Goal: Task Accomplishment & Management: Manage account settings

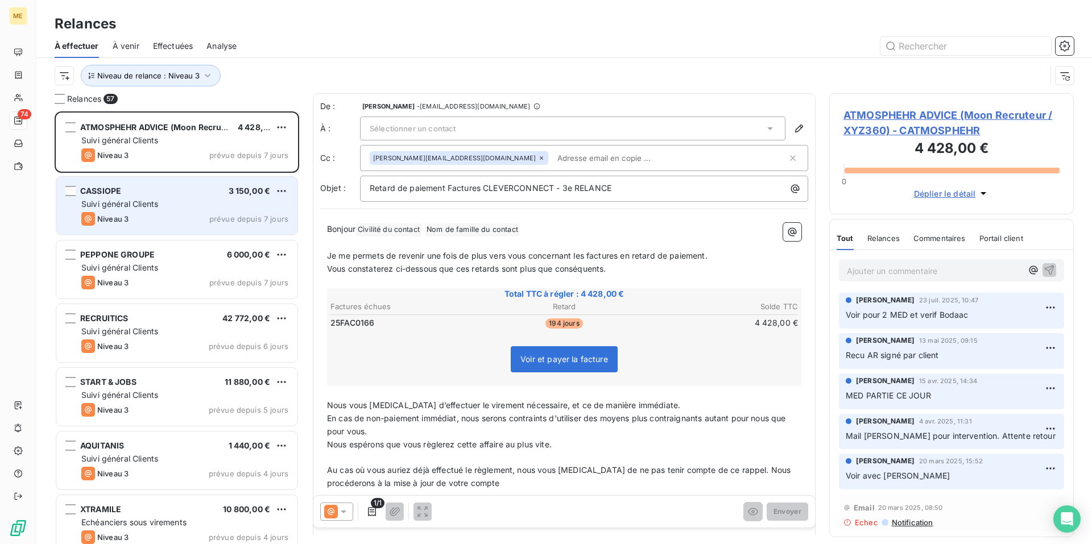
click at [168, 218] on div "Niveau 3 prévue depuis 7 jours" at bounding box center [184, 219] width 207 height 14
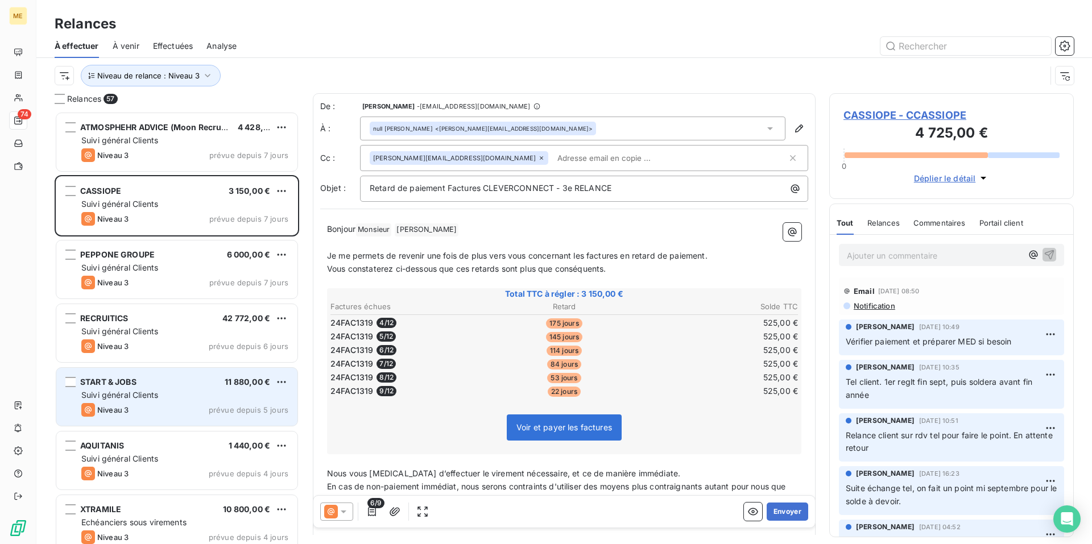
click at [169, 390] on div "Suivi général Clients" at bounding box center [184, 395] width 207 height 11
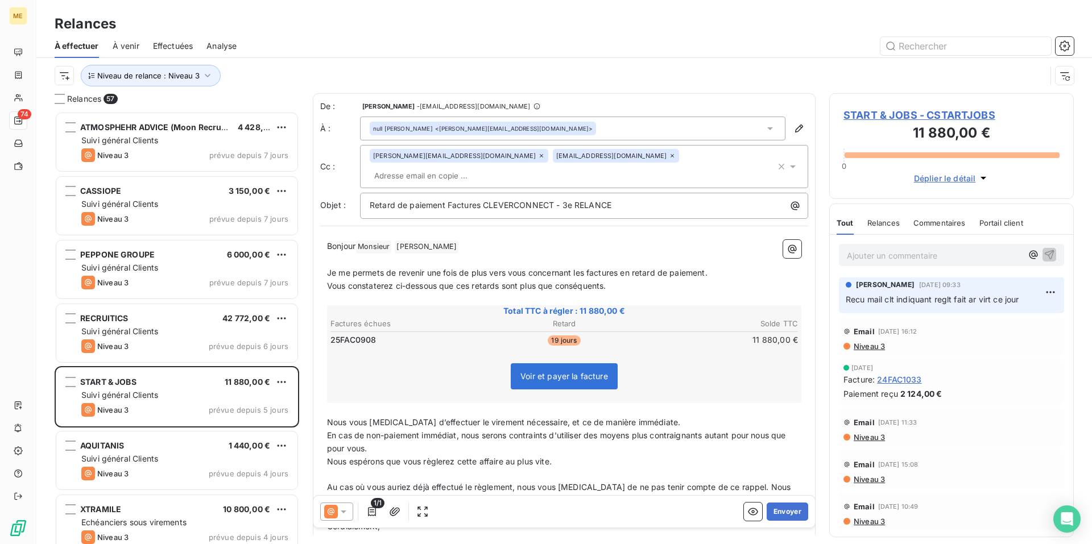
click at [341, 514] on icon at bounding box center [343, 511] width 11 height 11
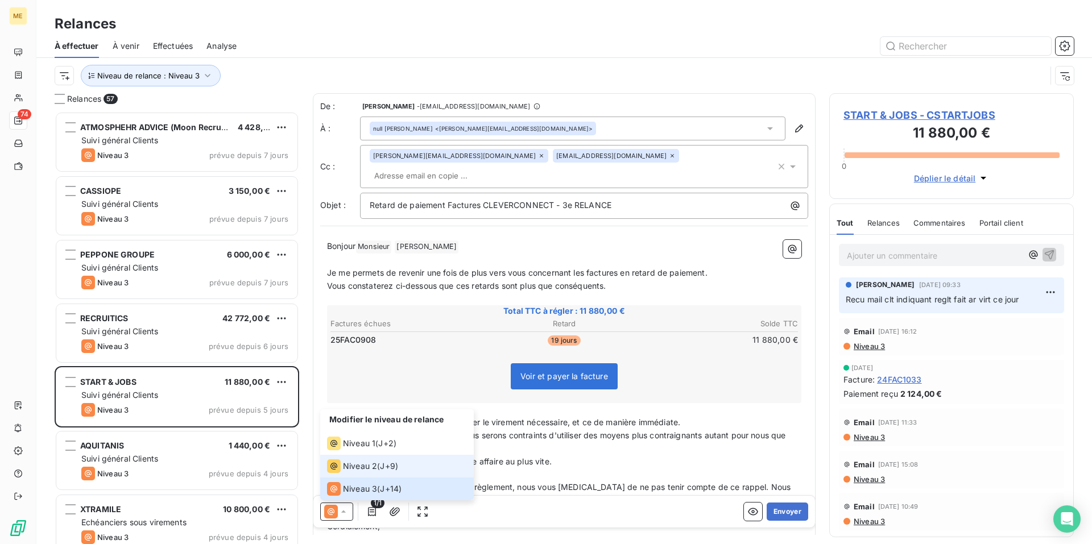
click at [373, 468] on span "Niveau 2" at bounding box center [360, 466] width 34 height 11
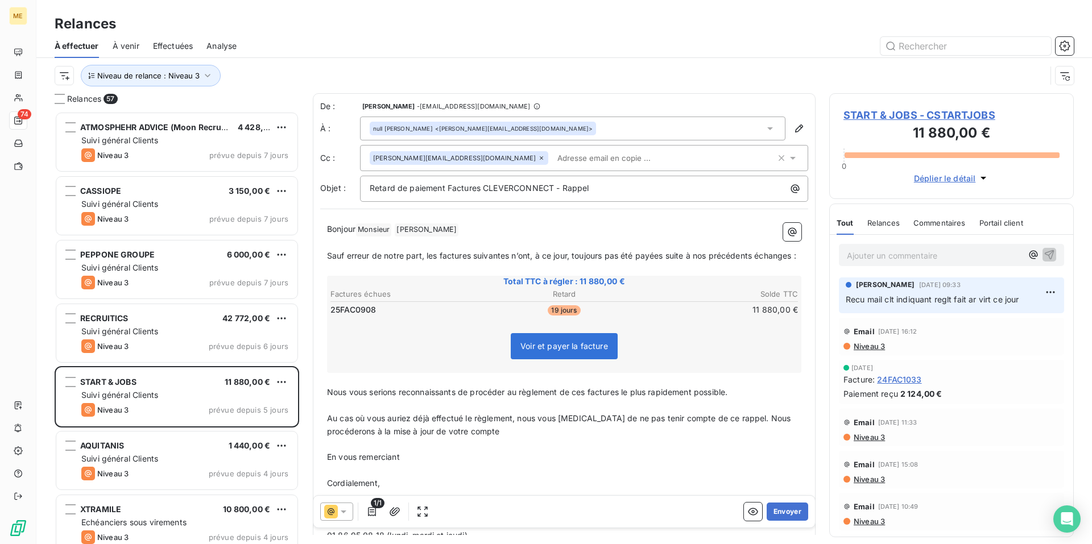
click at [342, 514] on icon at bounding box center [343, 511] width 11 height 11
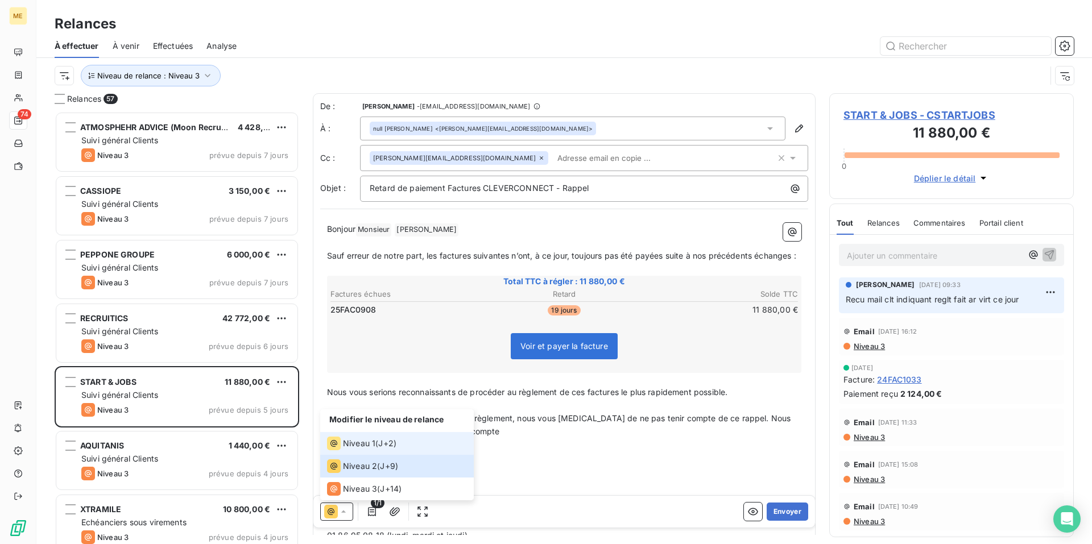
click at [377, 449] on div "Niveau 1 ( J+2 )" at bounding box center [361, 444] width 69 height 14
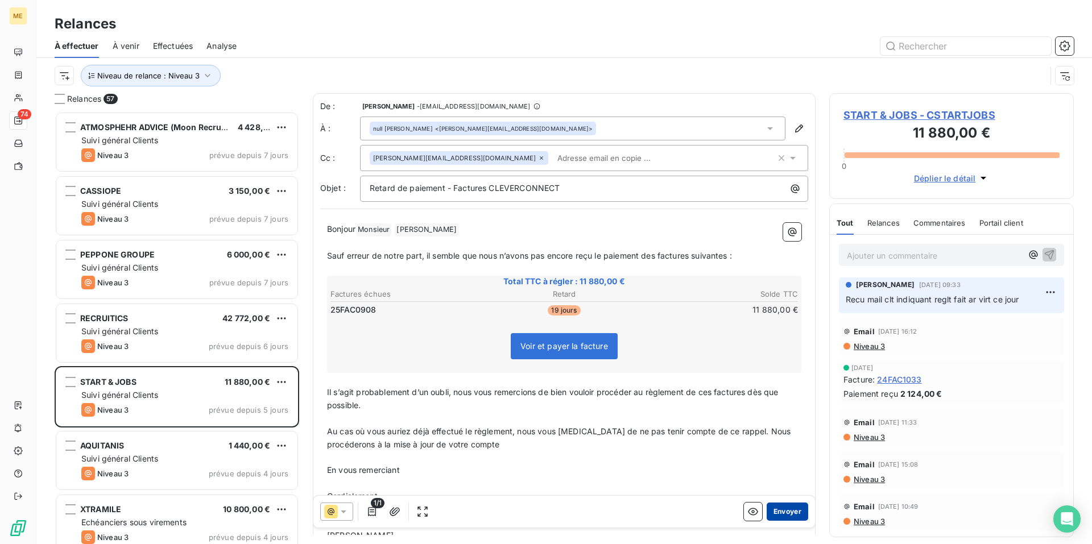
click at [791, 512] on button "Envoyer" at bounding box center [788, 512] width 42 height 18
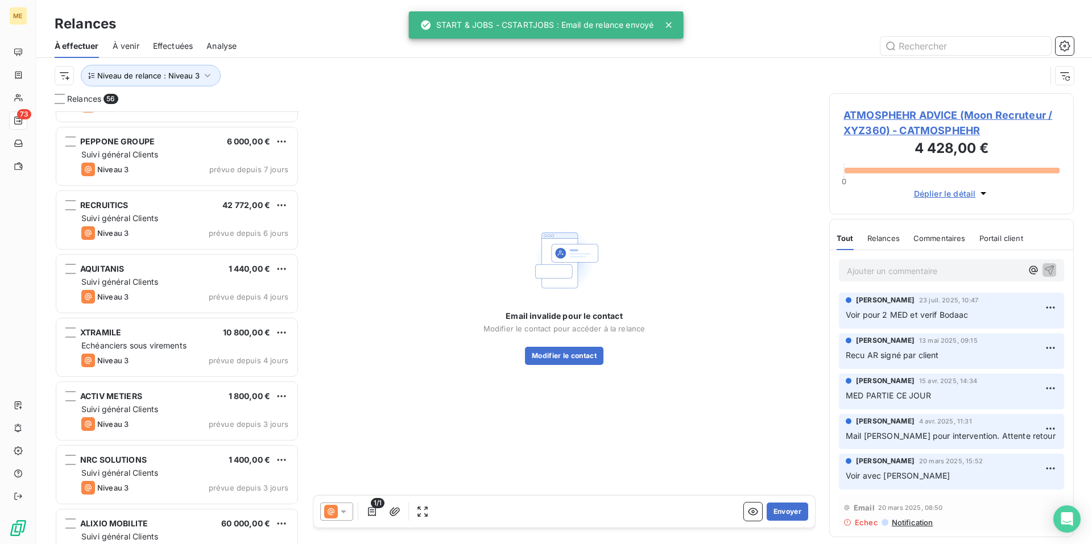
scroll to position [171, 0]
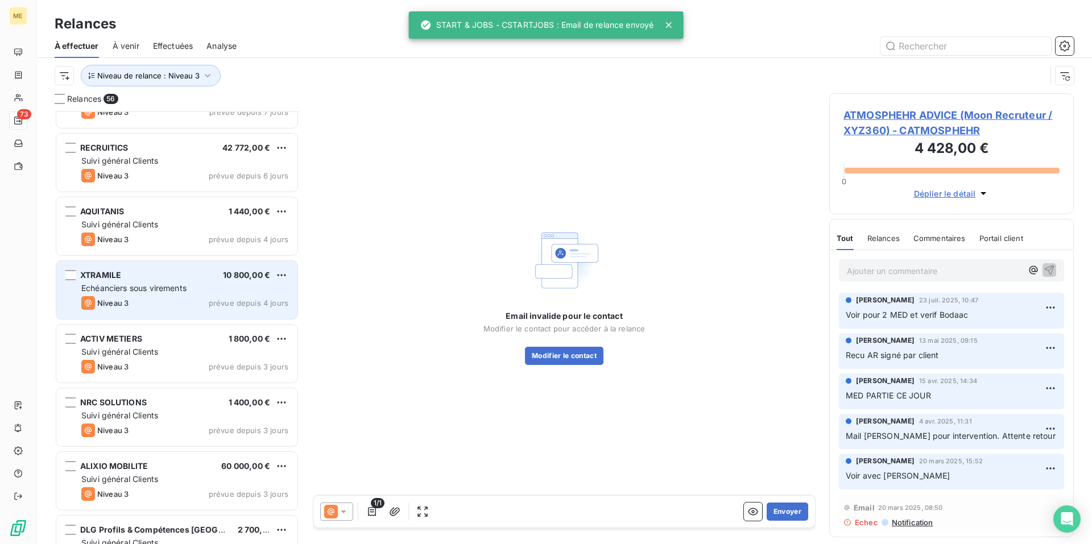
click at [172, 290] on span "Echéanciers sous virements" at bounding box center [133, 288] width 105 height 10
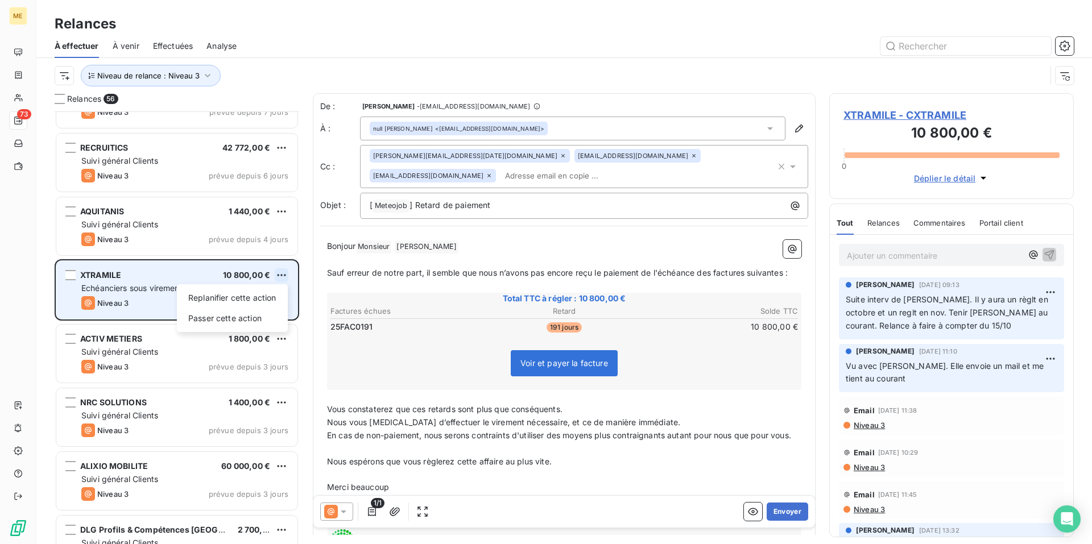
click at [283, 276] on html "ME 73 Relances À effectuer À venir Effectuées Analyse Niveau de relance : Nivea…" at bounding box center [546, 272] width 1092 height 544
click at [268, 301] on div "Replanifier cette action" at bounding box center [232, 298] width 102 height 18
select select "9"
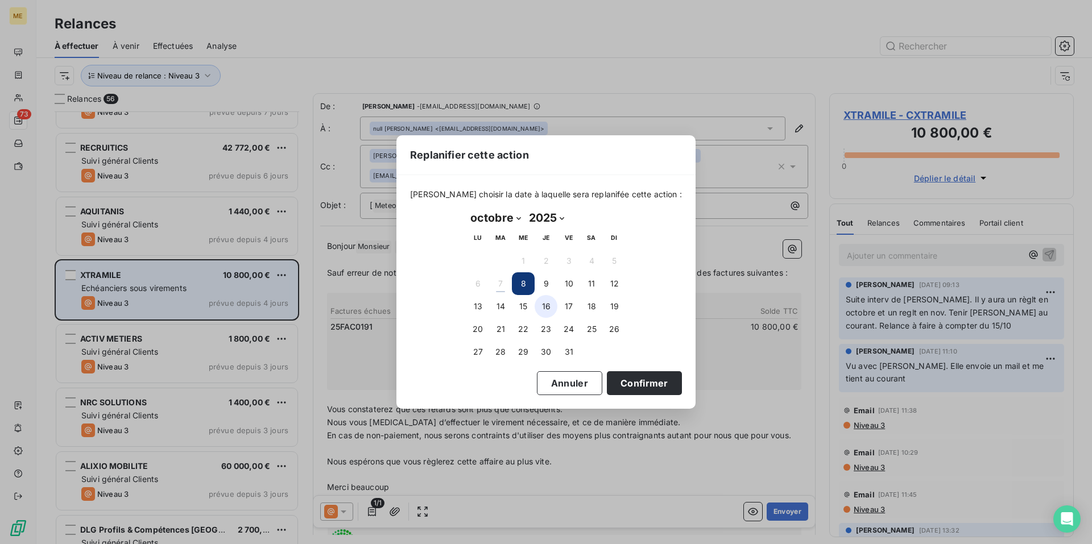
click at [541, 304] on button "16" at bounding box center [546, 306] width 23 height 23
click at [636, 384] on button "Confirmer" at bounding box center [644, 383] width 75 height 24
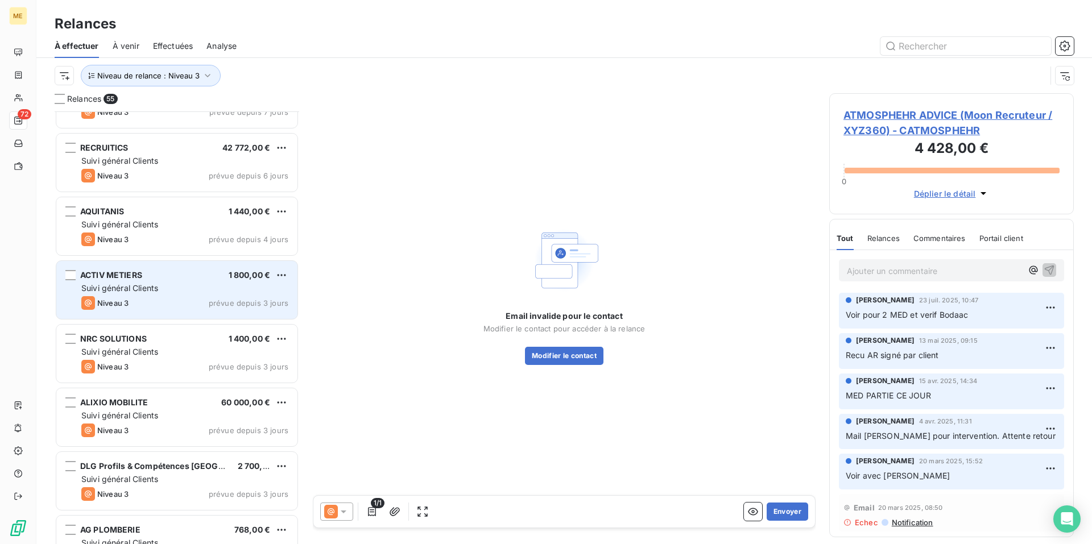
click at [190, 289] on div "Suivi général Clients" at bounding box center [184, 288] width 207 height 11
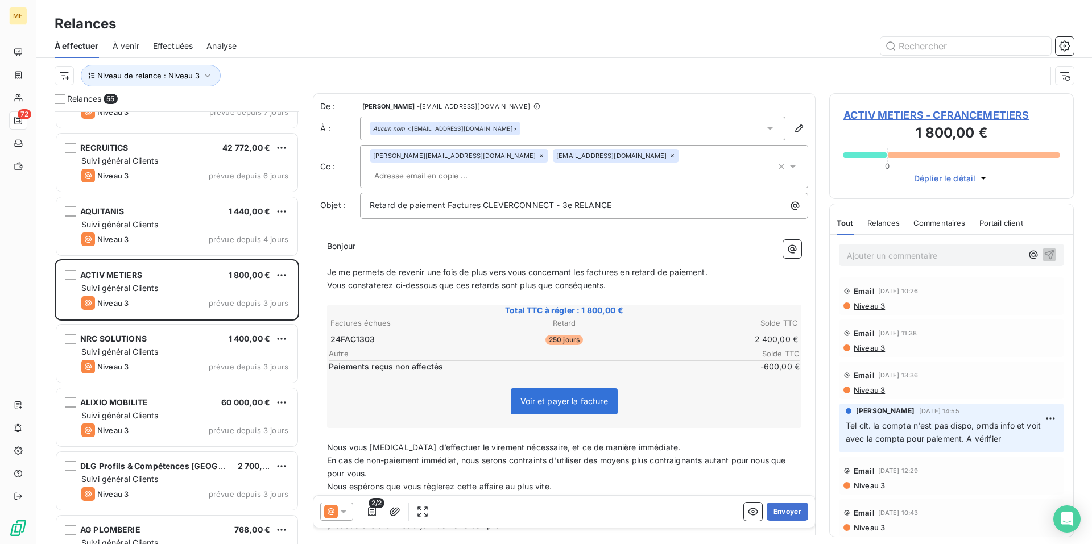
click at [945, 114] on span "ACTIV METIERS - CFRANCEMETIERS" at bounding box center [952, 115] width 216 height 15
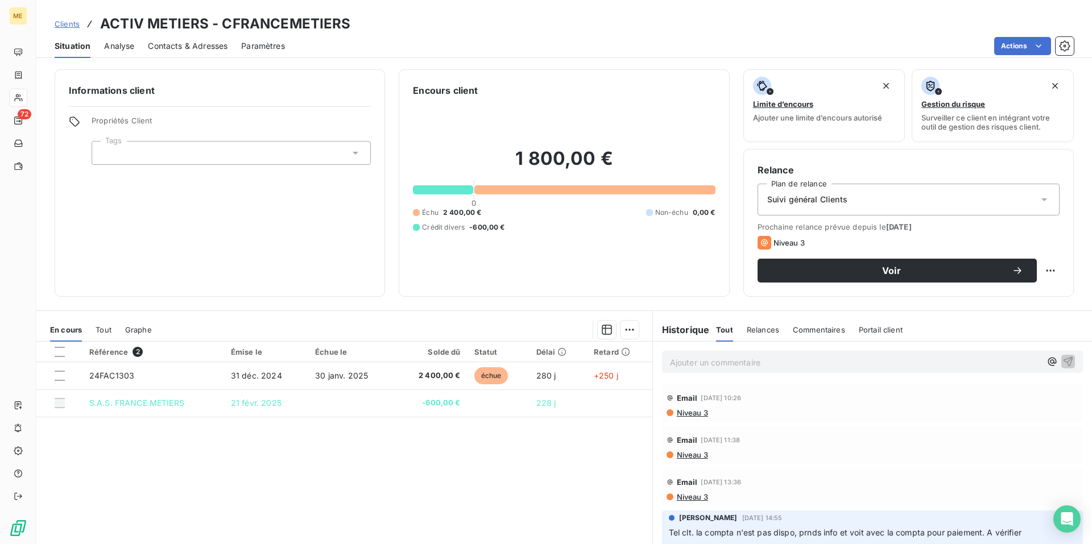
click at [191, 51] on span "Contacts & Adresses" at bounding box center [188, 45] width 80 height 11
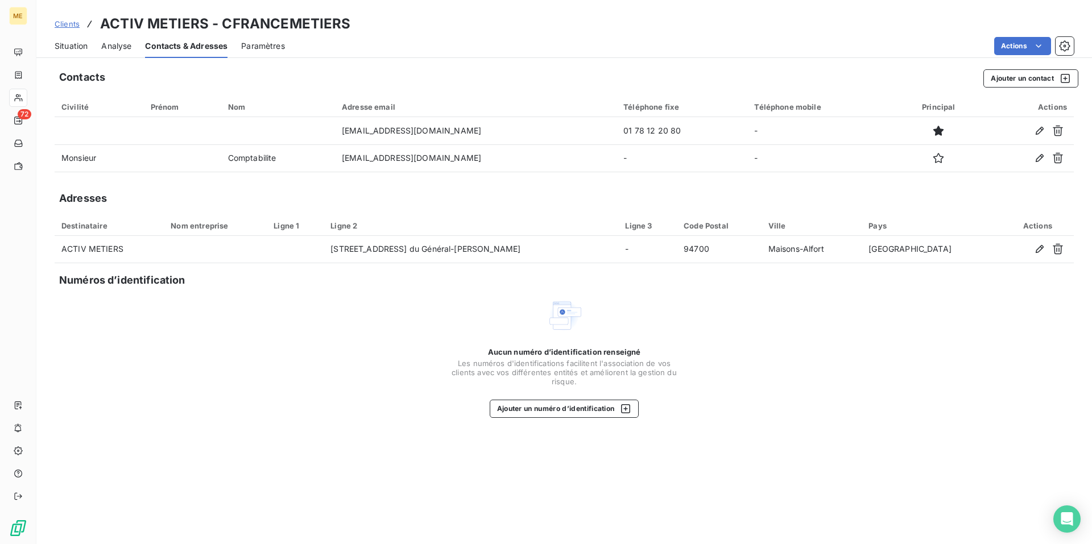
click at [70, 48] on span "Situation" at bounding box center [71, 45] width 33 height 11
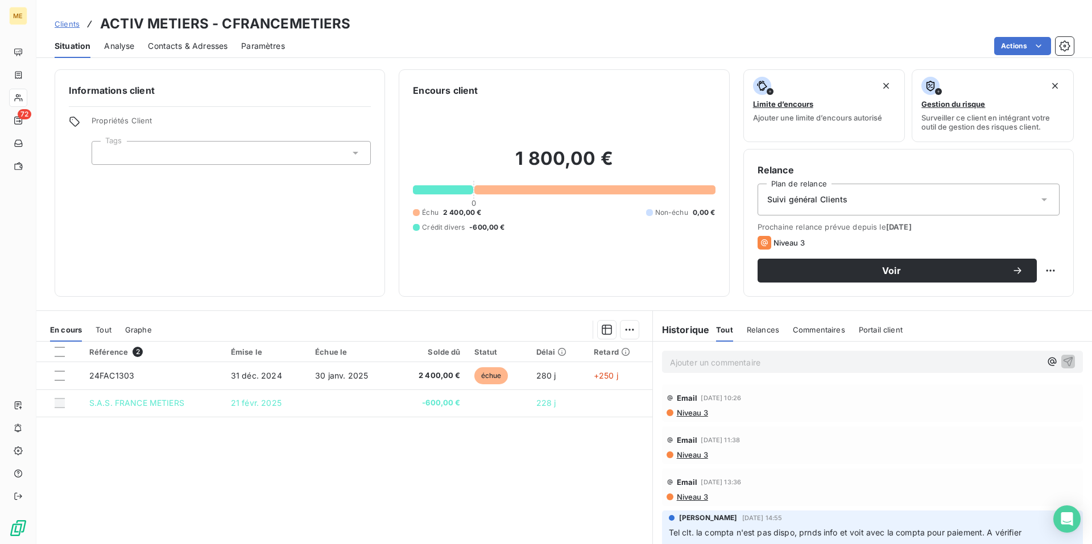
click at [704, 361] on p "Ajouter un commentaire ﻿" at bounding box center [855, 362] width 371 height 14
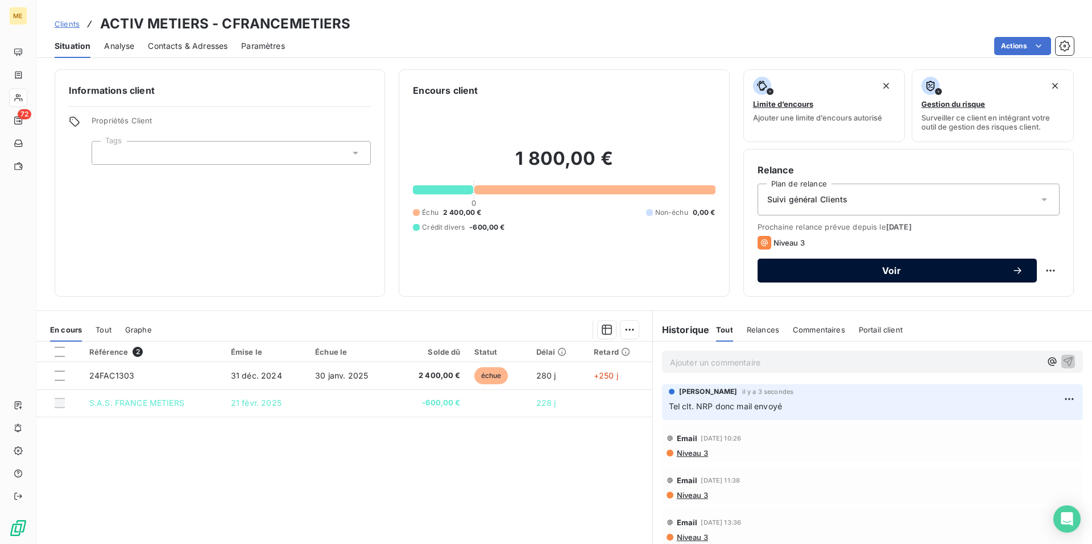
click at [881, 272] on span "Voir" at bounding box center [891, 270] width 241 height 9
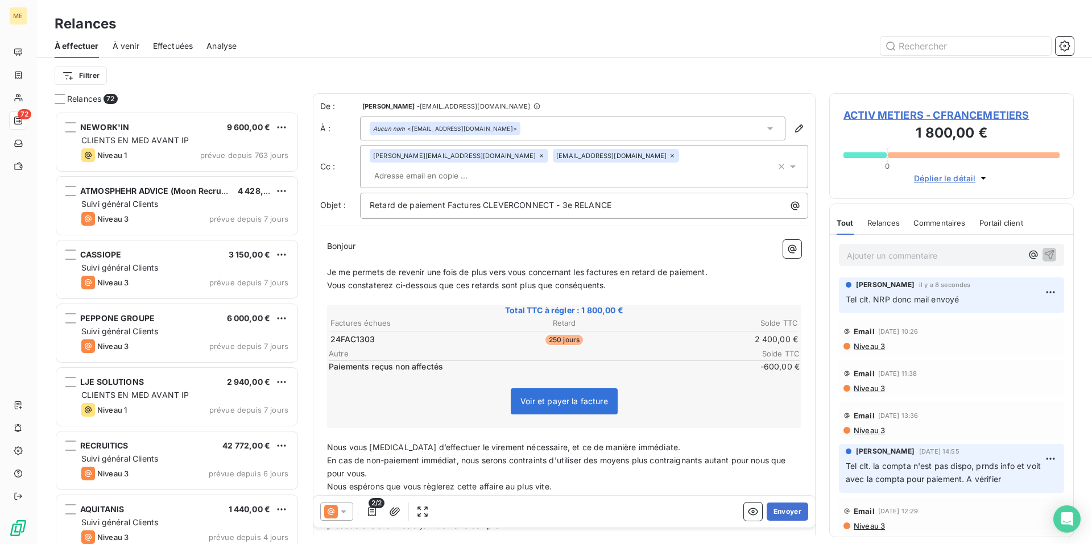
scroll to position [424, 236]
click at [780, 514] on button "Envoyer" at bounding box center [788, 512] width 42 height 18
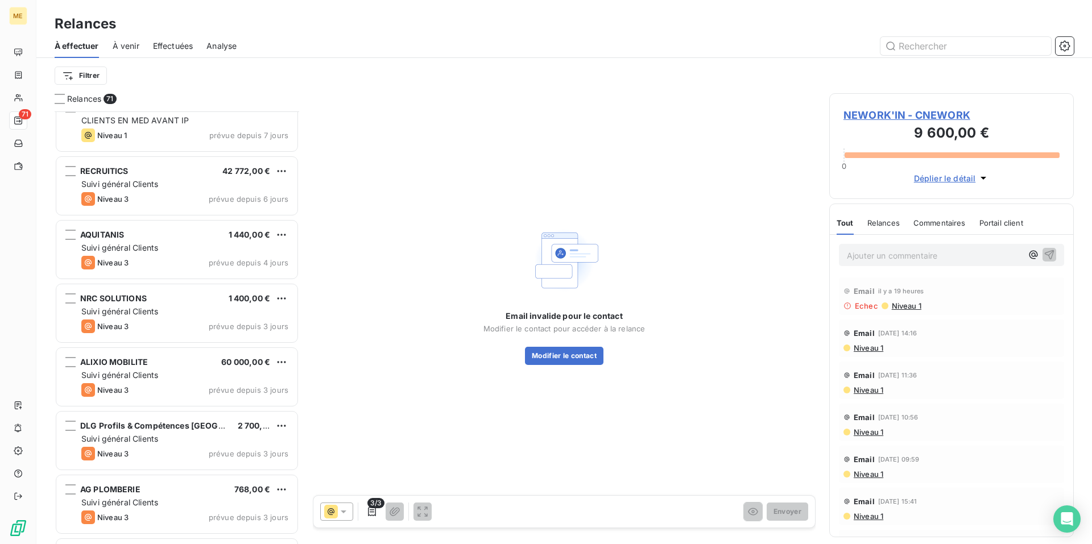
scroll to position [342, 0]
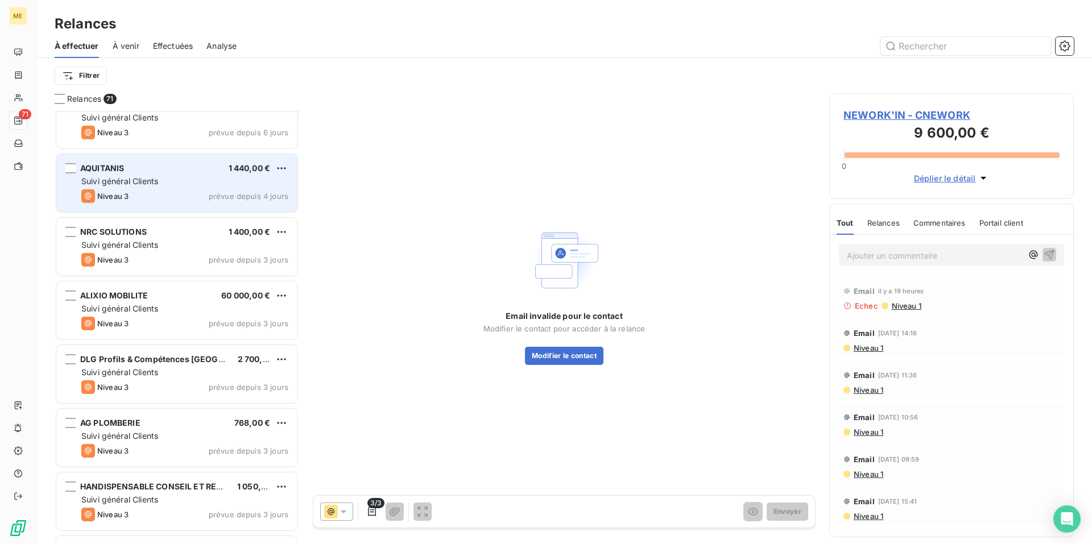
click at [170, 190] on div "Niveau 3 prévue depuis 4 jours" at bounding box center [184, 196] width 207 height 14
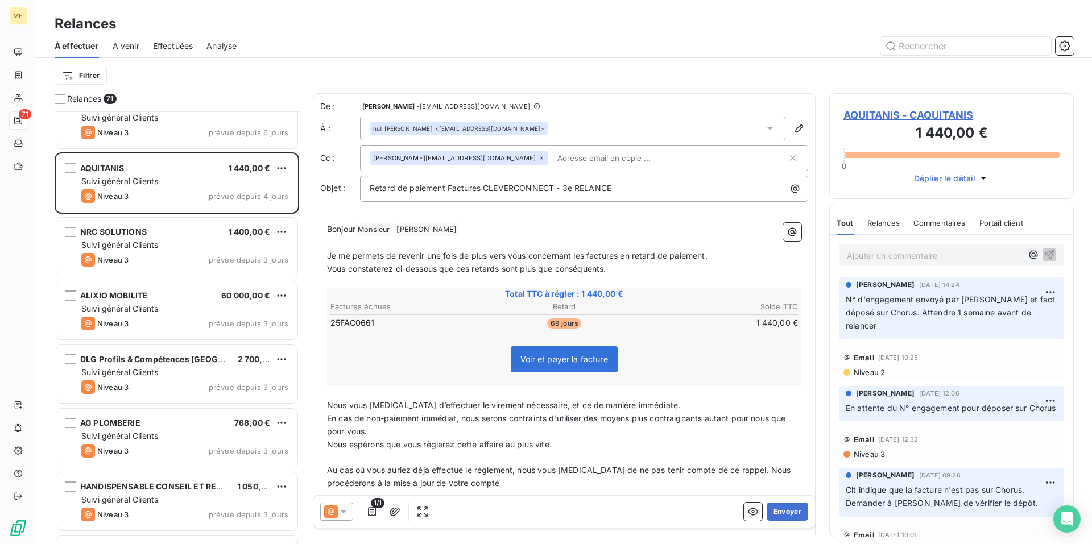
click at [342, 512] on icon at bounding box center [343, 511] width 11 height 11
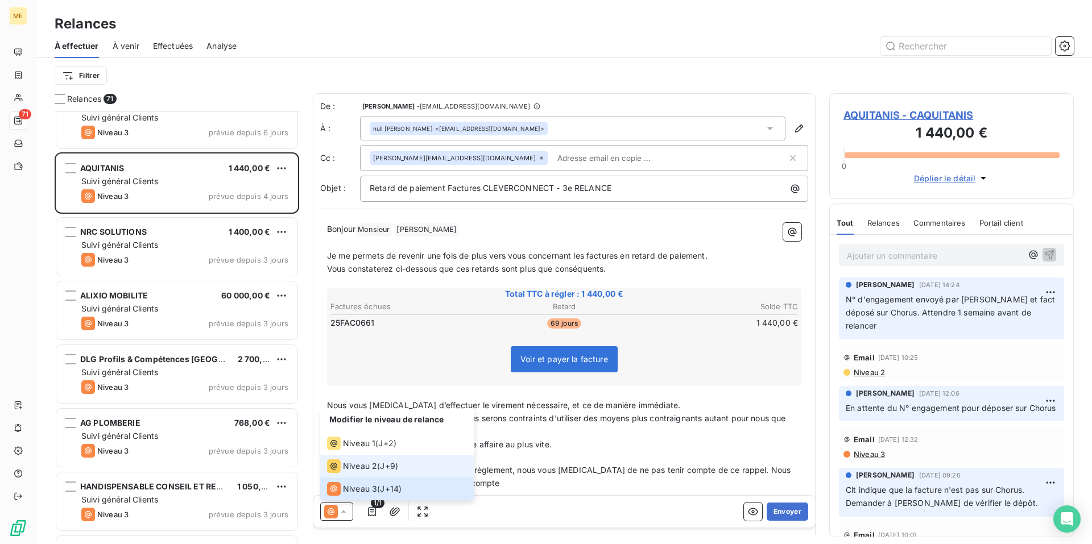
click at [378, 467] on div "Niveau 2 ( J+9 )" at bounding box center [362, 467] width 71 height 14
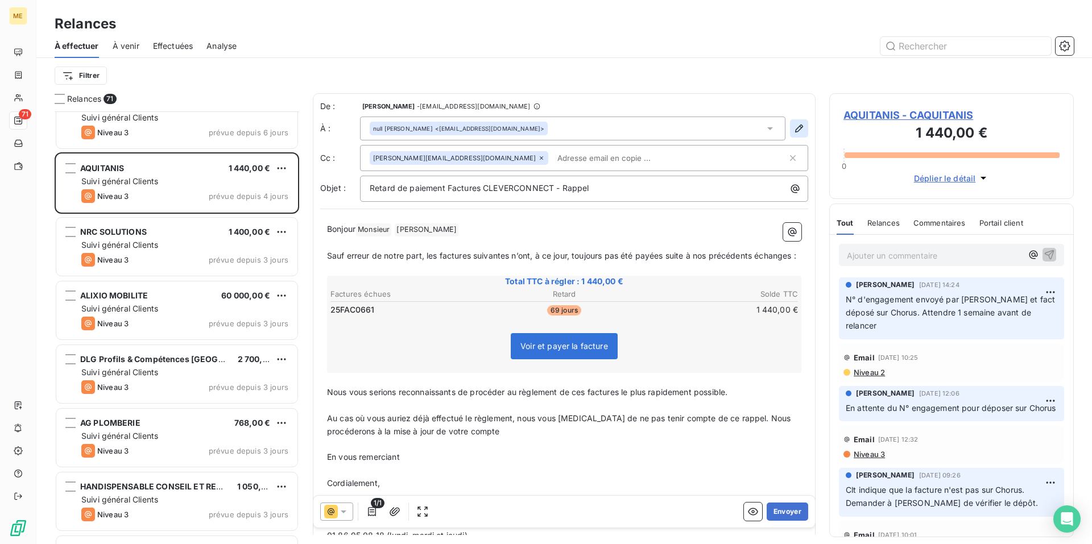
click at [793, 129] on icon "button" at bounding box center [798, 128] width 11 height 11
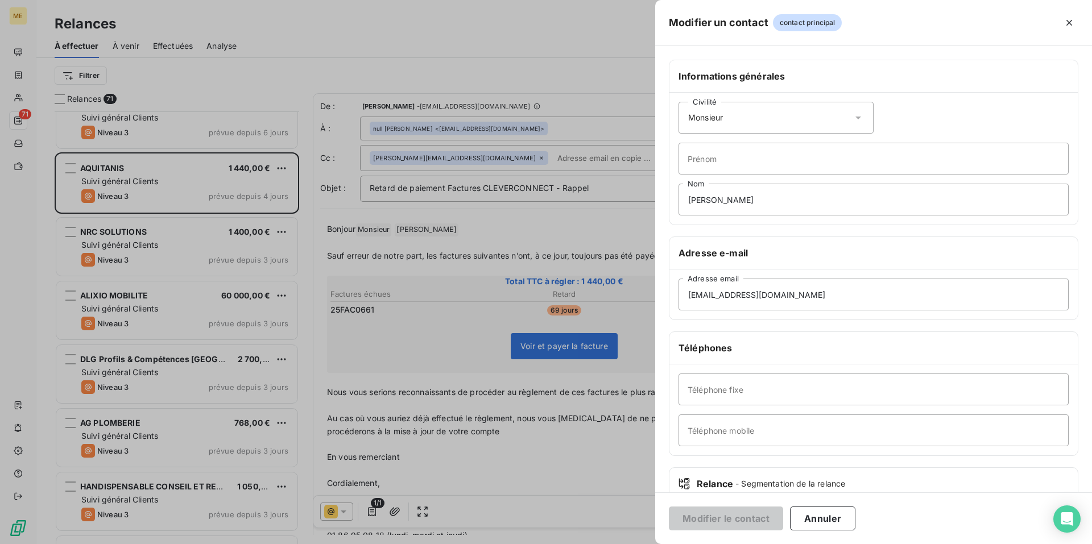
click at [844, 113] on div "Civilité Monsieur" at bounding box center [776, 118] width 195 height 32
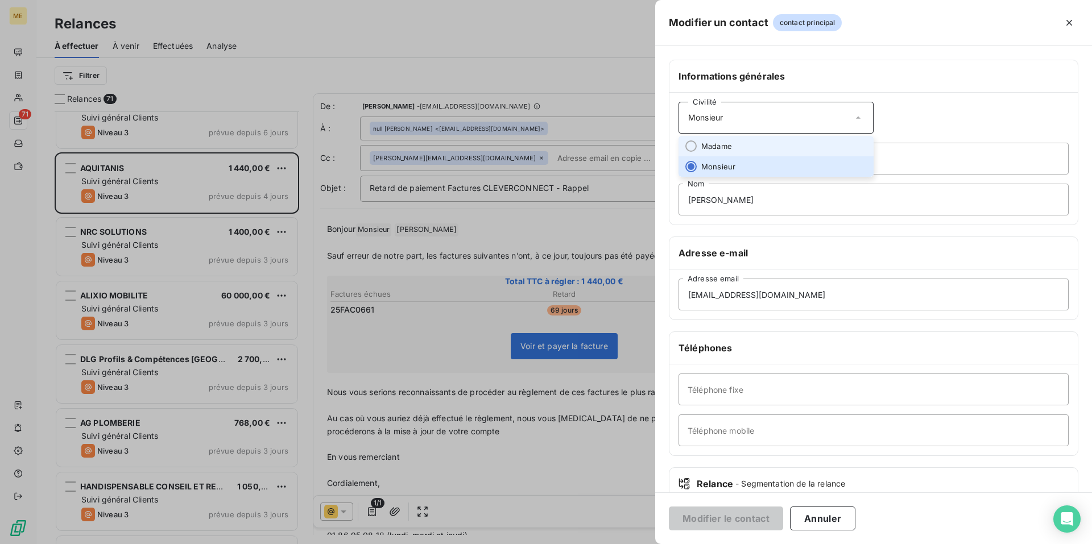
click at [794, 148] on li "Madame" at bounding box center [776, 146] width 195 height 20
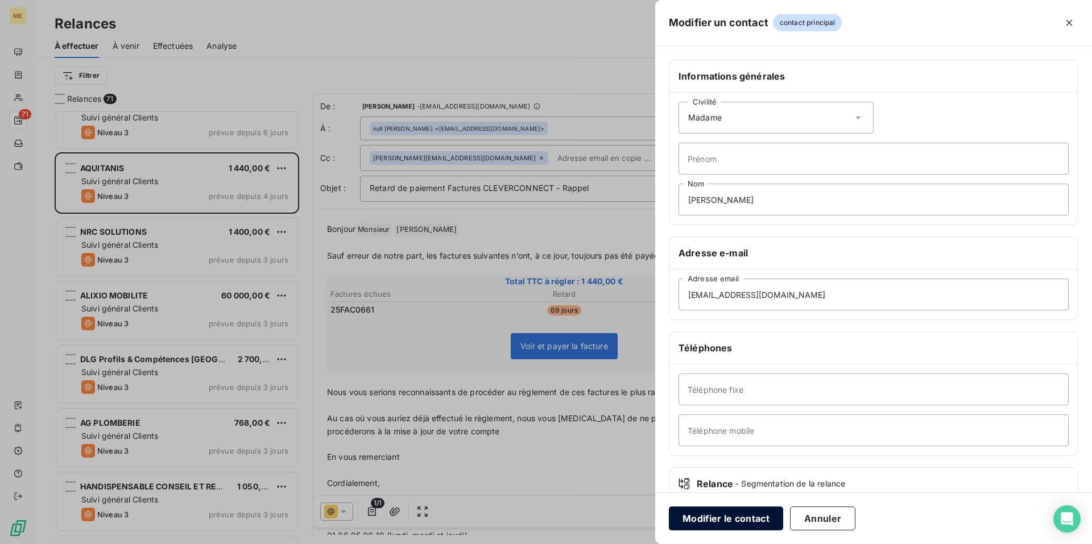
click at [705, 519] on button "Modifier le contact" at bounding box center [726, 519] width 114 height 24
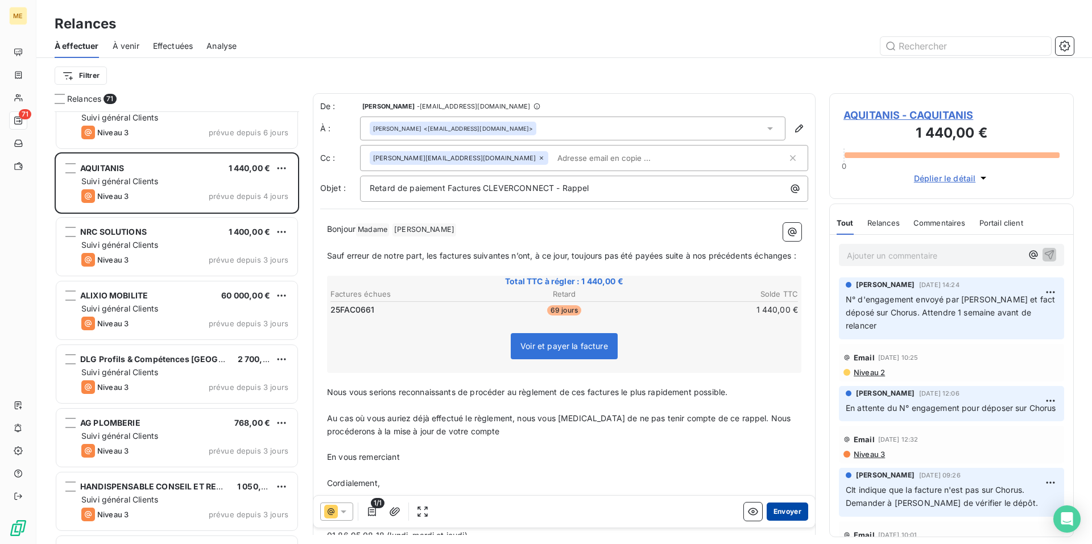
click at [779, 511] on button "Envoyer" at bounding box center [788, 512] width 42 height 18
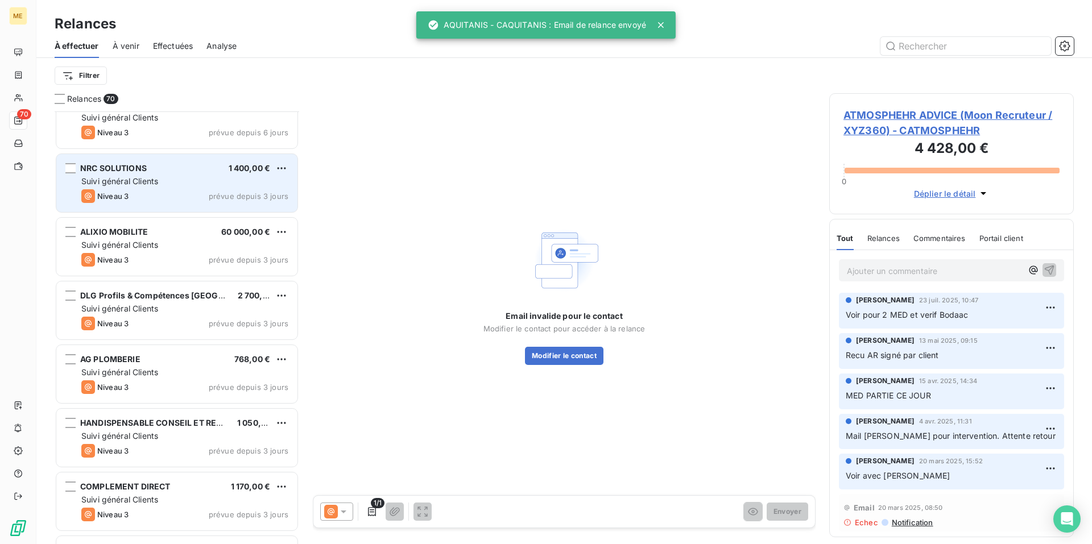
click at [152, 183] on span "Suivi général Clients" at bounding box center [119, 181] width 77 height 10
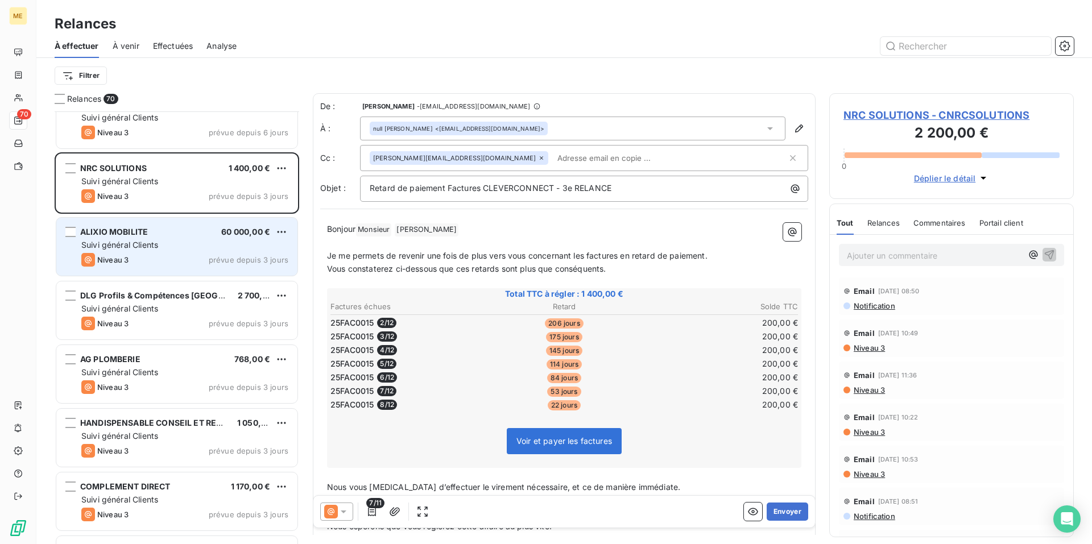
click at [152, 246] on span "Suivi général Clients" at bounding box center [119, 245] width 77 height 10
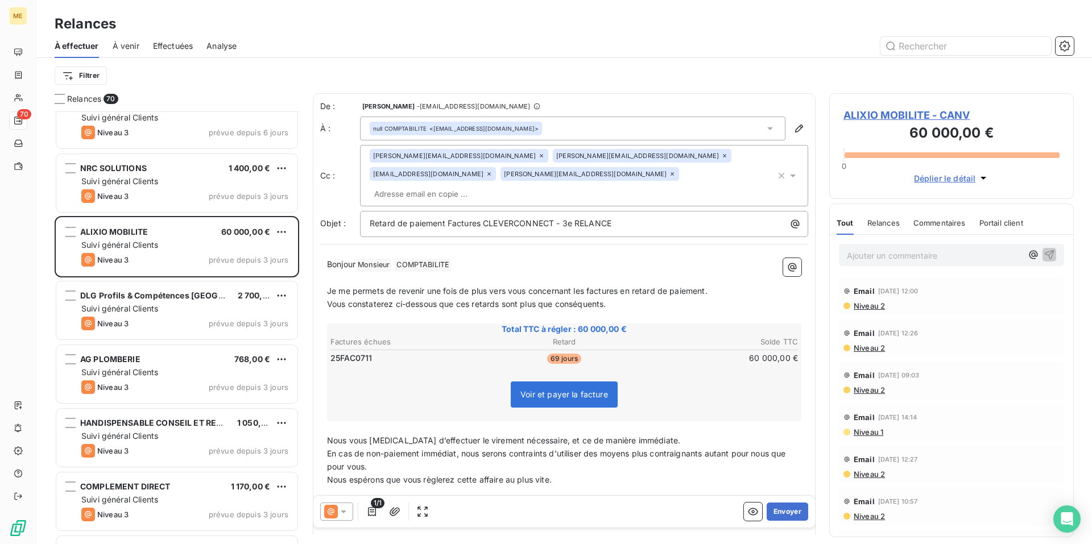
click at [342, 513] on icon at bounding box center [343, 511] width 11 height 11
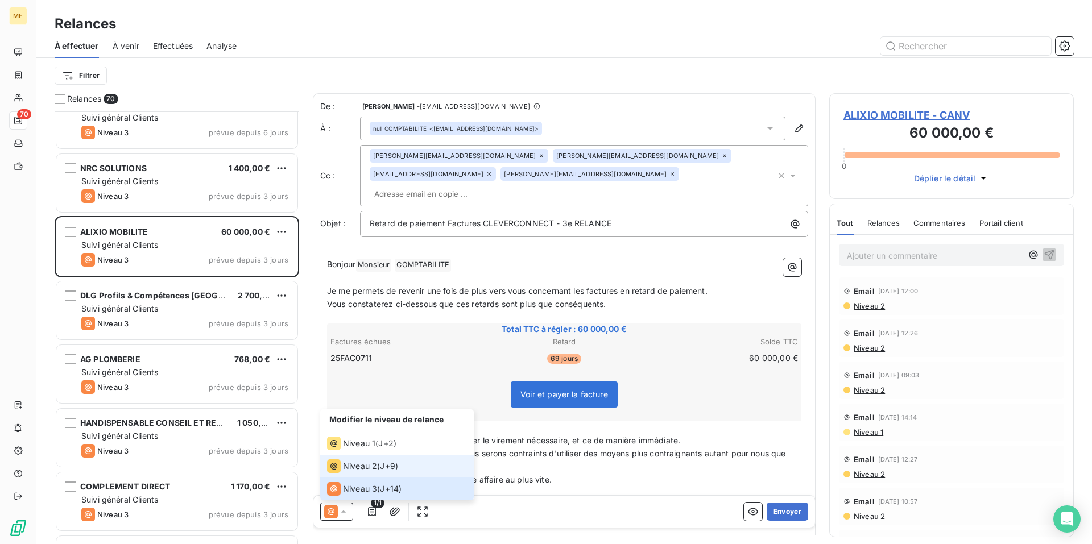
click at [363, 470] on span "Niveau 2" at bounding box center [360, 466] width 34 height 11
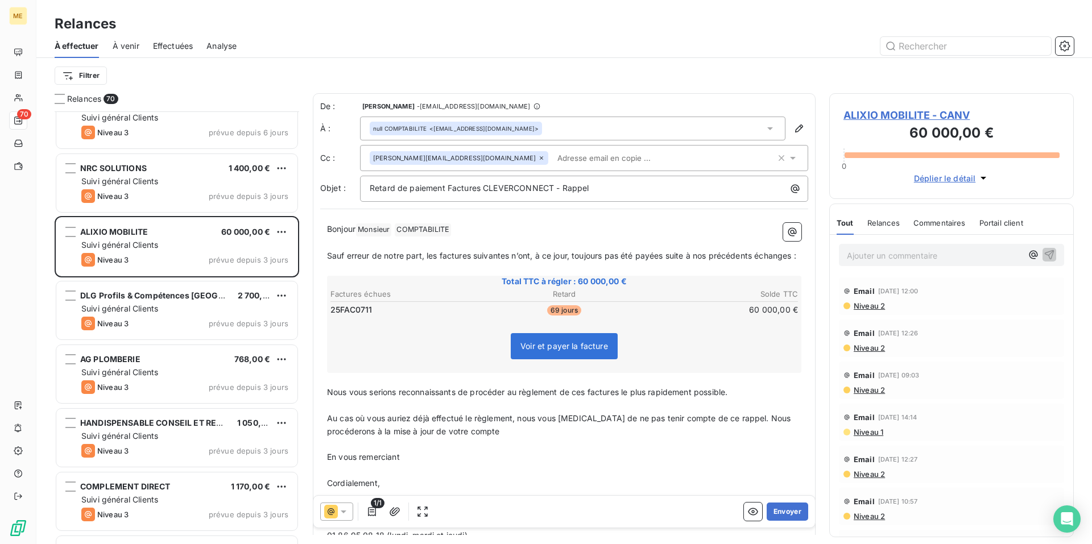
click at [877, 304] on span "Niveau 2" at bounding box center [869, 305] width 32 height 9
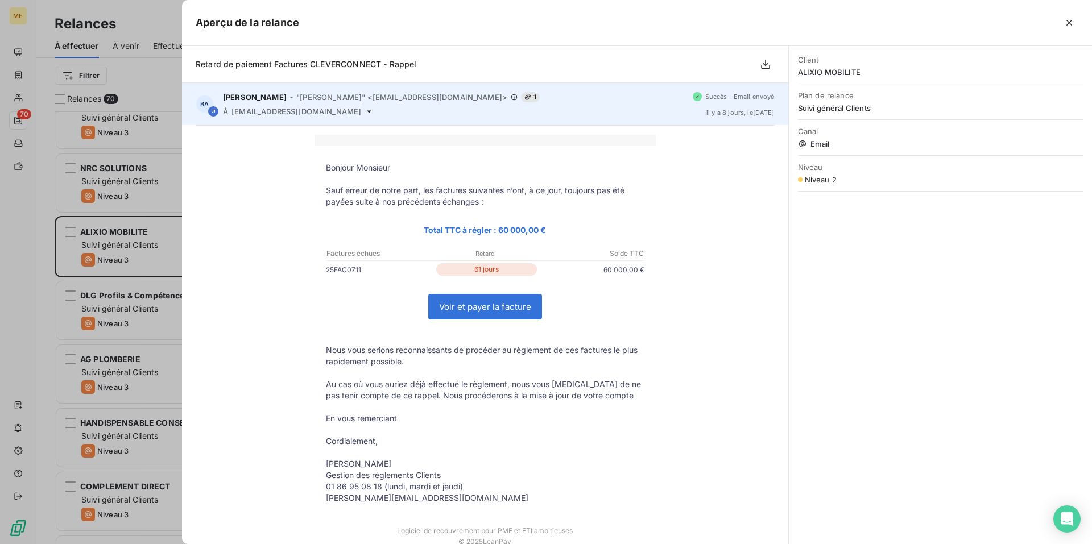
drag, startPoint x: 357, startPoint y: 114, endPoint x: 233, endPoint y: 121, distance: 124.2
click at [233, 121] on div "BA [PERSON_NAME] - "[PERSON_NAME]" <[EMAIL_ADDRESS][DOMAIN_NAME]> 1 À [DOMAIN_N…" at bounding box center [485, 104] width 606 height 42
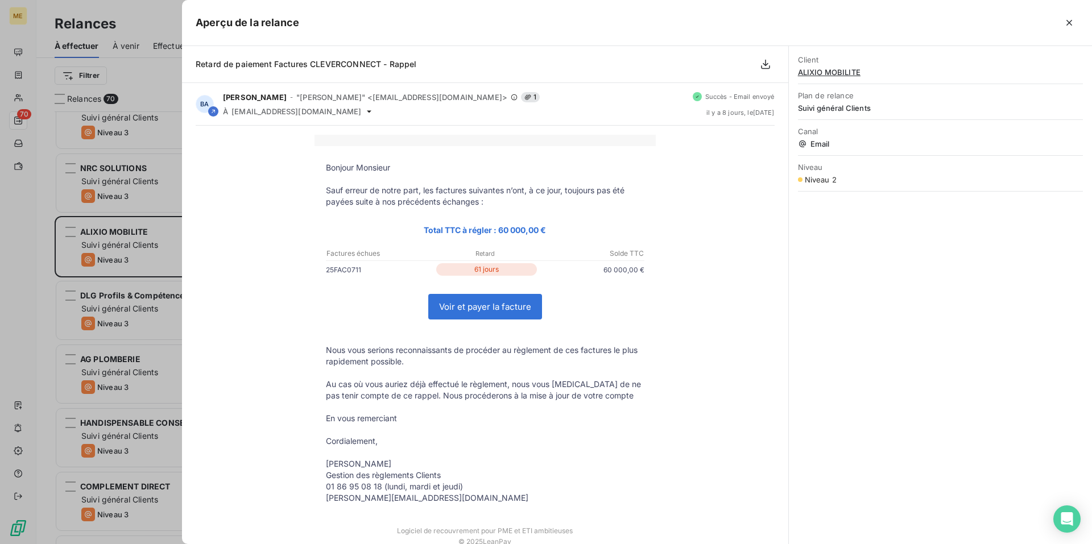
copy span "[EMAIL_ADDRESS][DOMAIN_NAME]"
click at [1068, 26] on icon "button" at bounding box center [1069, 22] width 11 height 11
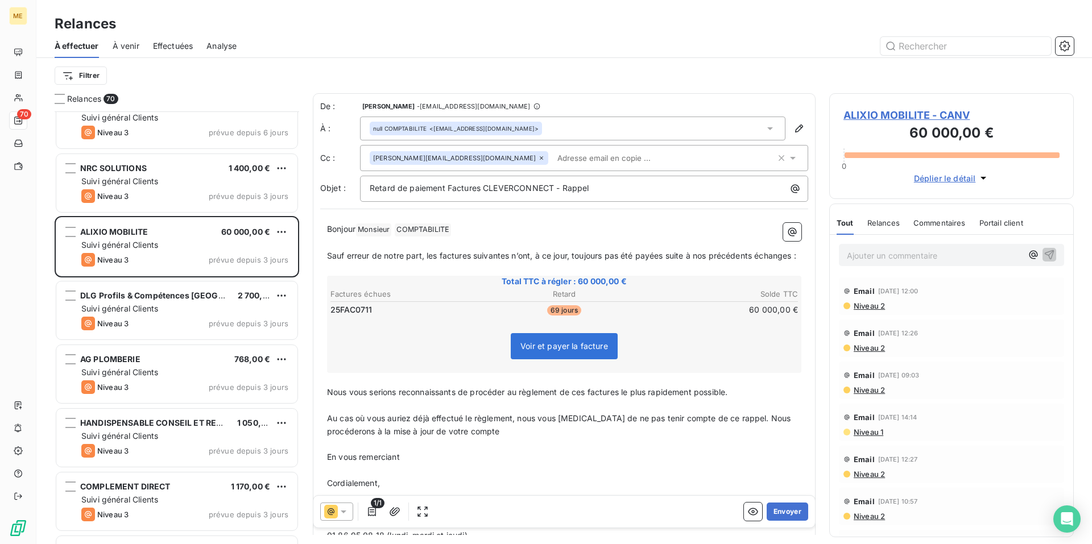
click at [663, 159] on div "[PERSON_NAME][EMAIL_ADDRESS][DOMAIN_NAME]" at bounding box center [573, 158] width 406 height 17
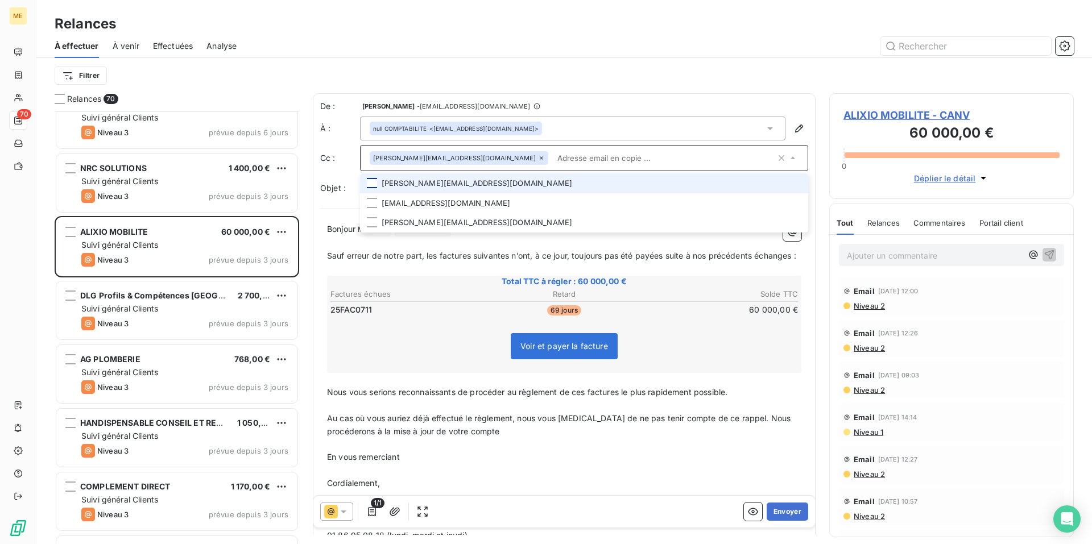
click at [376, 184] on div at bounding box center [372, 183] width 10 height 10
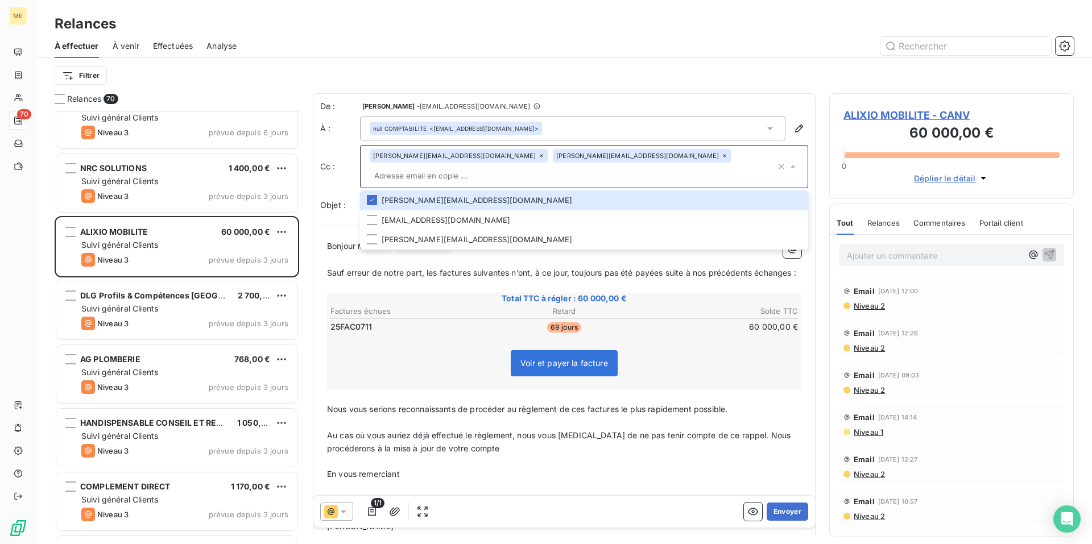
paste input "[EMAIL_ADDRESS][DOMAIN_NAME]"
type input "[EMAIL_ADDRESS][DOMAIN_NAME]"
click at [424, 293] on p "﻿" at bounding box center [564, 286] width 474 height 13
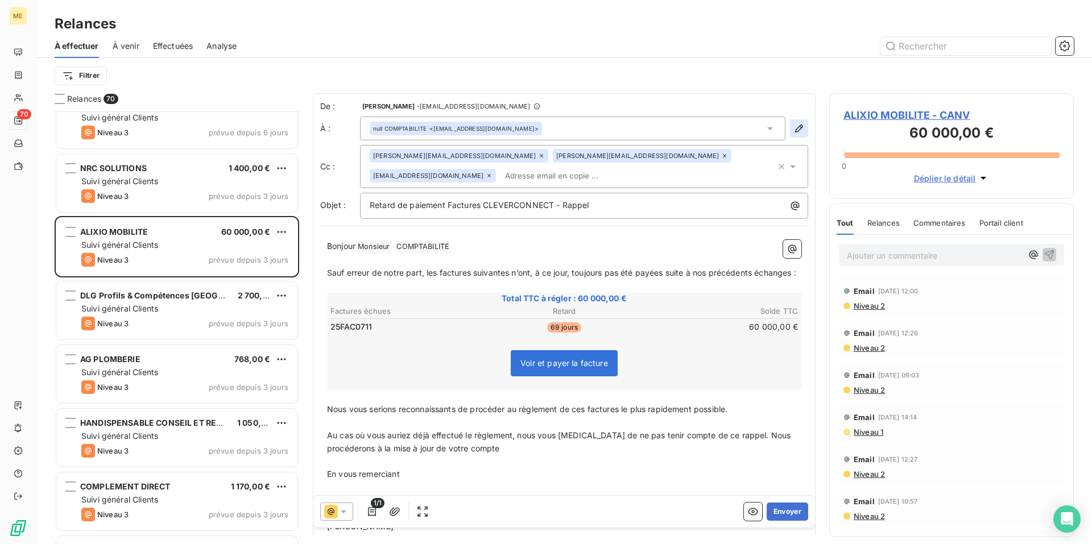
click at [793, 127] on icon "button" at bounding box center [798, 128] width 11 height 11
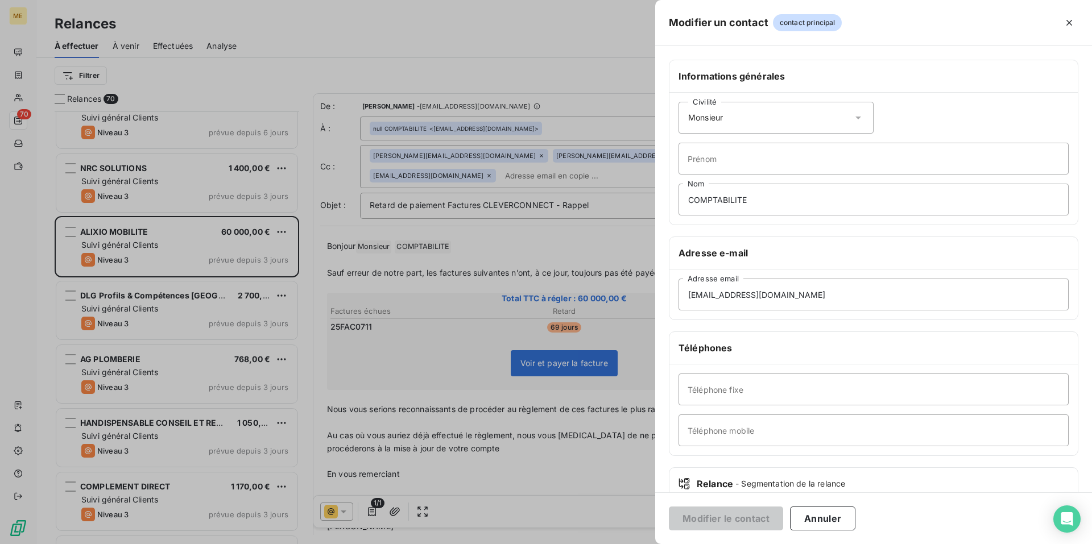
click at [853, 116] on icon at bounding box center [858, 117] width 11 height 11
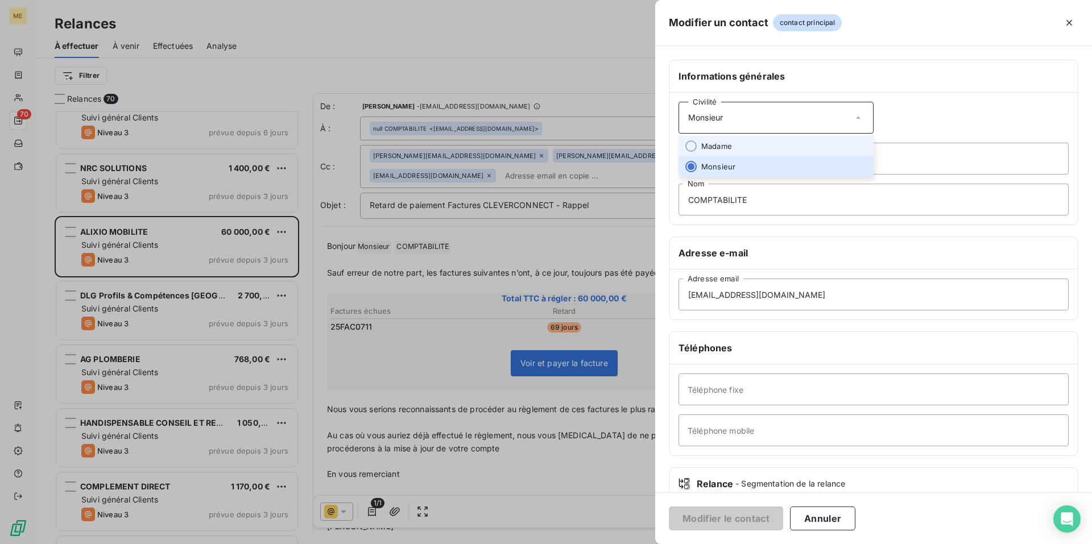
click at [820, 143] on li "Madame" at bounding box center [776, 146] width 195 height 20
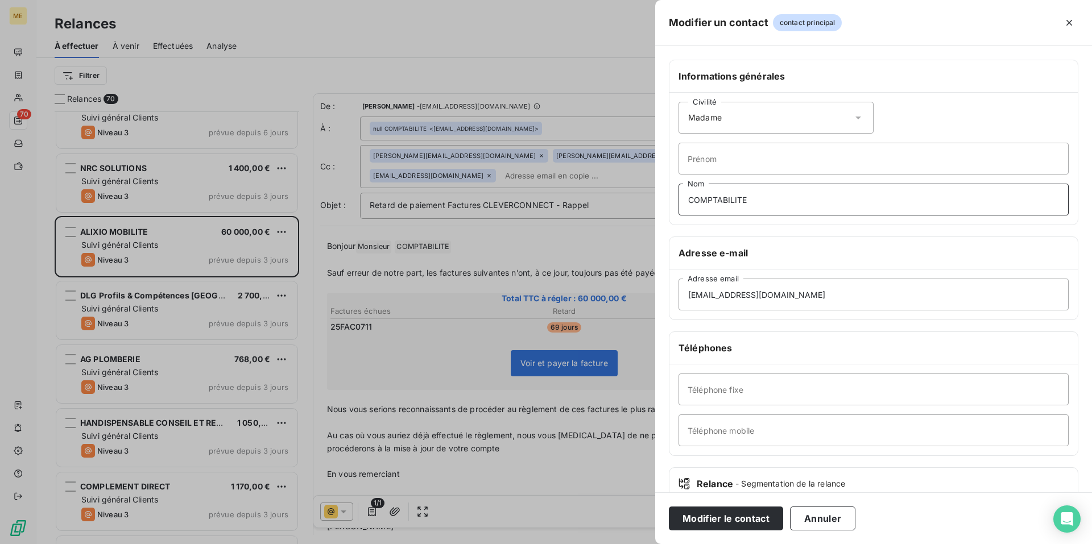
drag, startPoint x: 774, startPoint y: 202, endPoint x: 543, endPoint y: 201, distance: 230.9
click at [543, 544] on div "Modifier un contact contact principal Informations générales Civilité Madame [P…" at bounding box center [546, 544] width 1092 height 0
type input "Monsieur"
click at [727, 517] on button "Modifier le contact" at bounding box center [726, 519] width 114 height 24
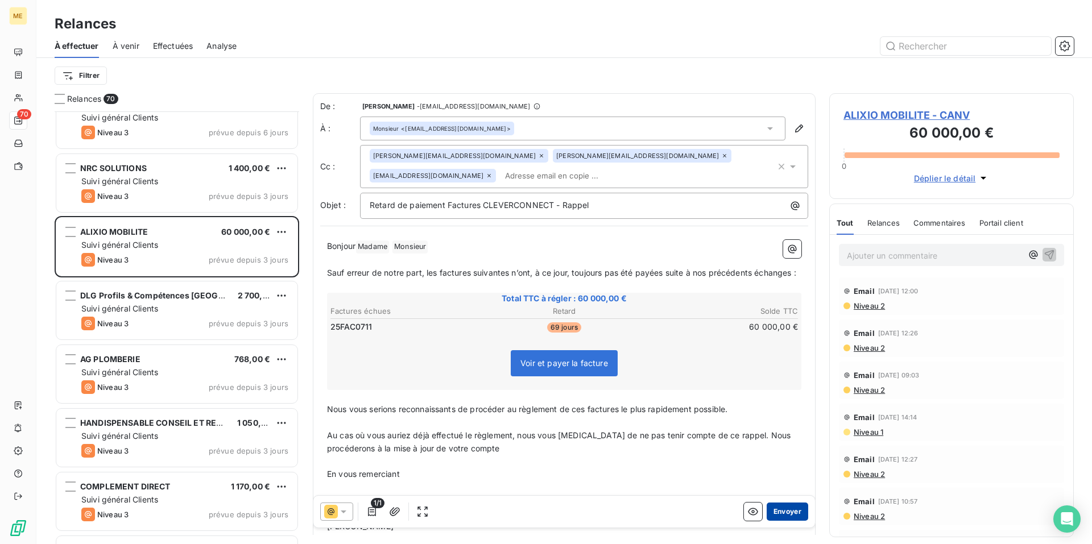
click at [785, 513] on button "Envoyer" at bounding box center [788, 512] width 42 height 18
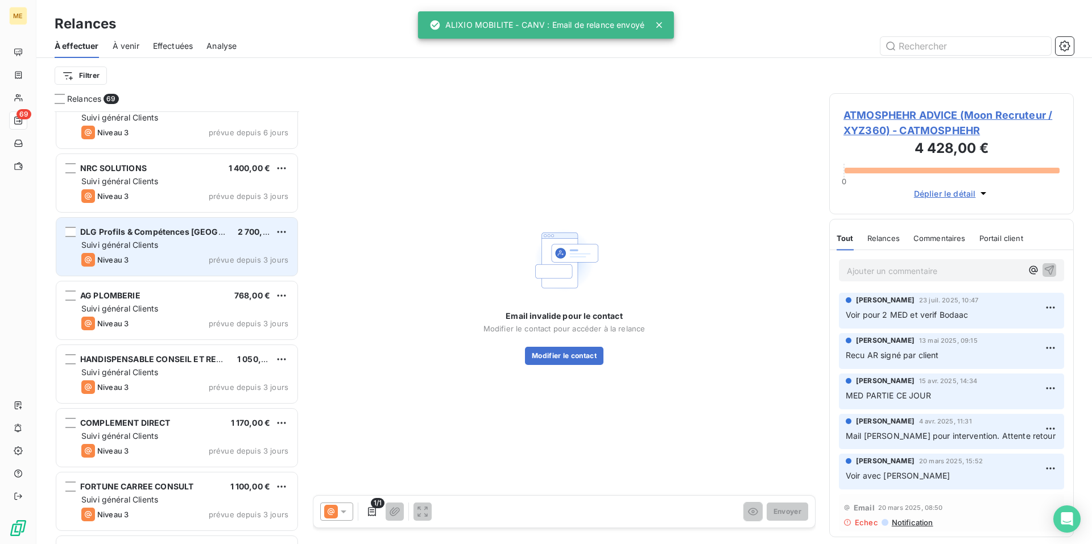
click at [175, 248] on div "Suivi général Clients" at bounding box center [184, 244] width 207 height 11
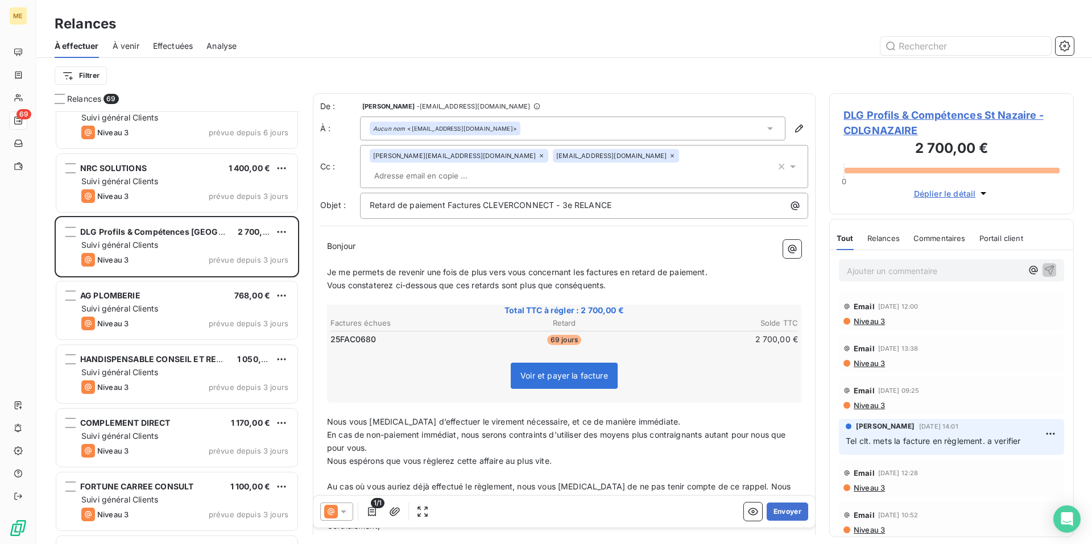
click at [669, 156] on icon at bounding box center [672, 155] width 7 height 7
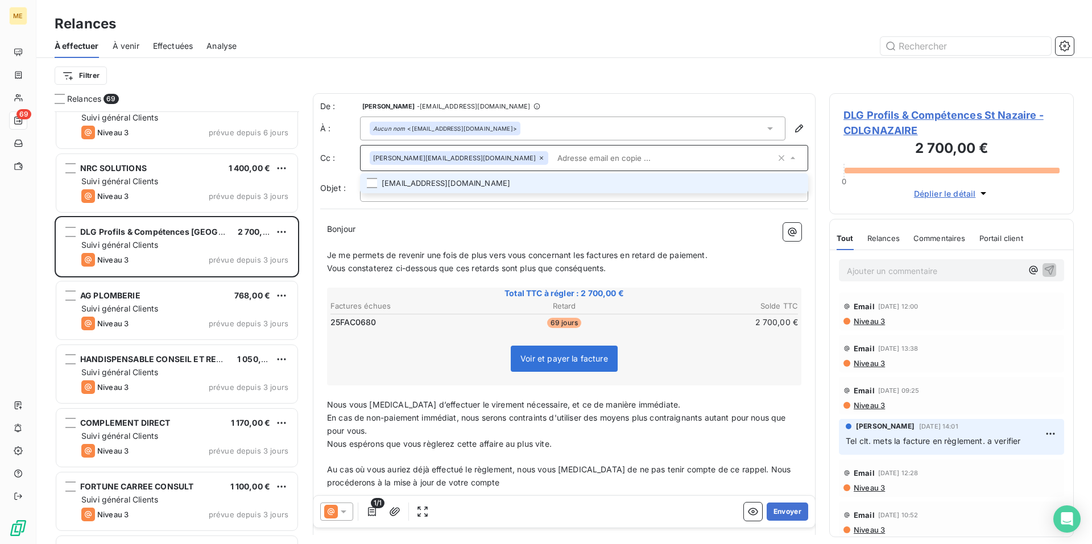
click at [376, 233] on p "Bonjour ﻿ ﻿ ﻿" at bounding box center [564, 229] width 474 height 13
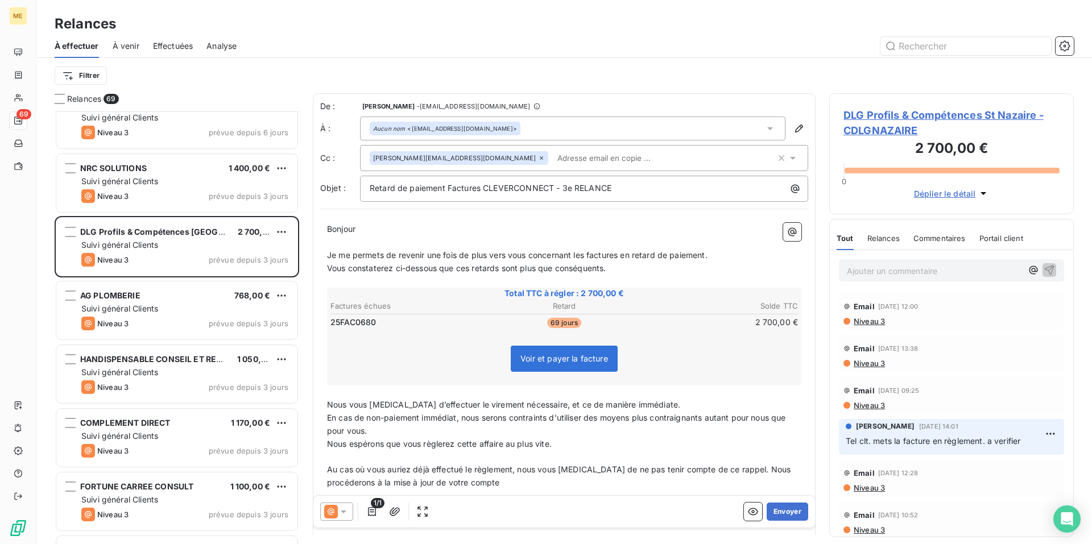
click at [341, 514] on icon at bounding box center [343, 511] width 11 height 11
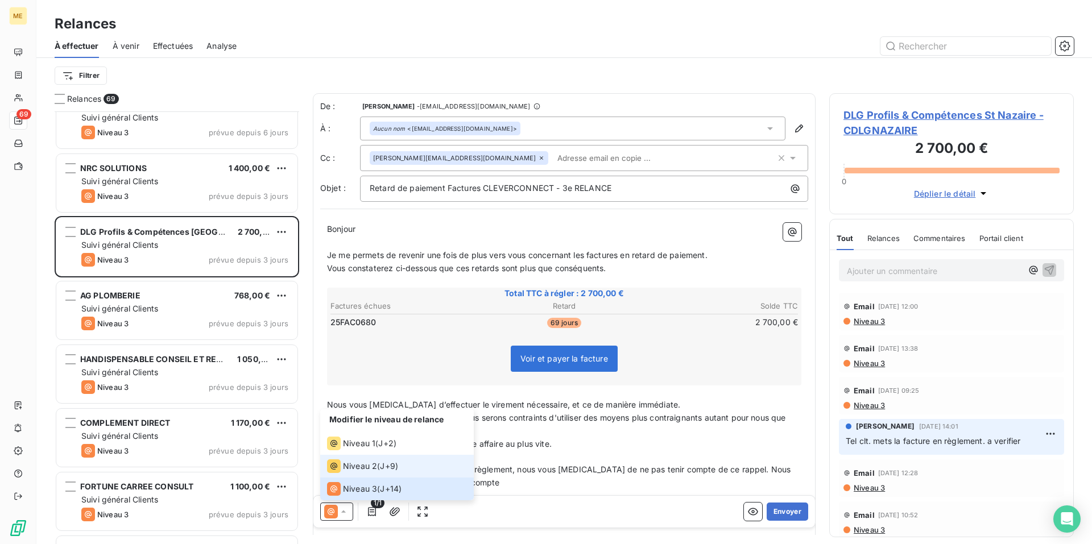
click at [363, 469] on span "Niveau 2" at bounding box center [360, 466] width 34 height 11
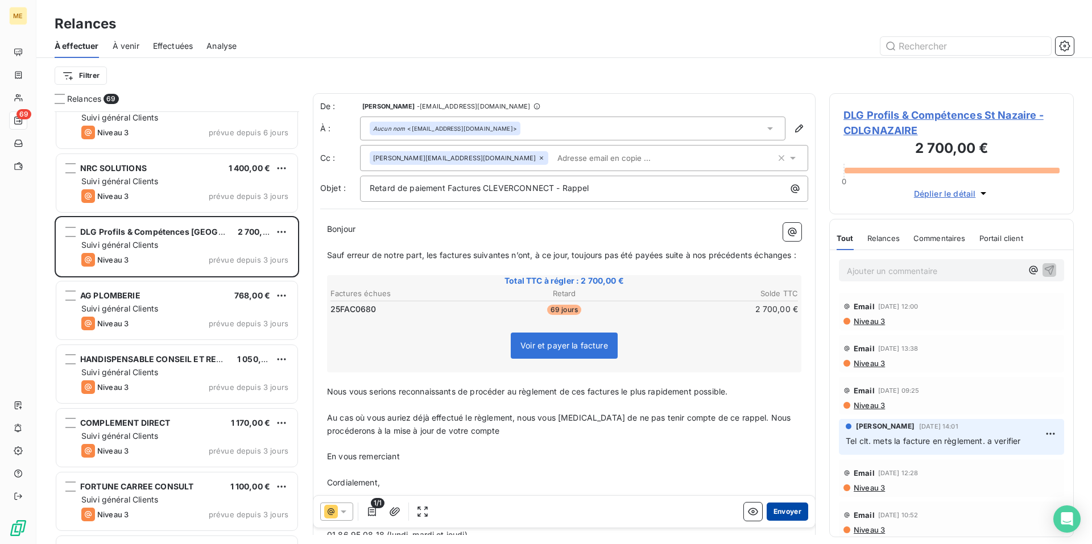
click at [780, 512] on button "Envoyer" at bounding box center [788, 512] width 42 height 18
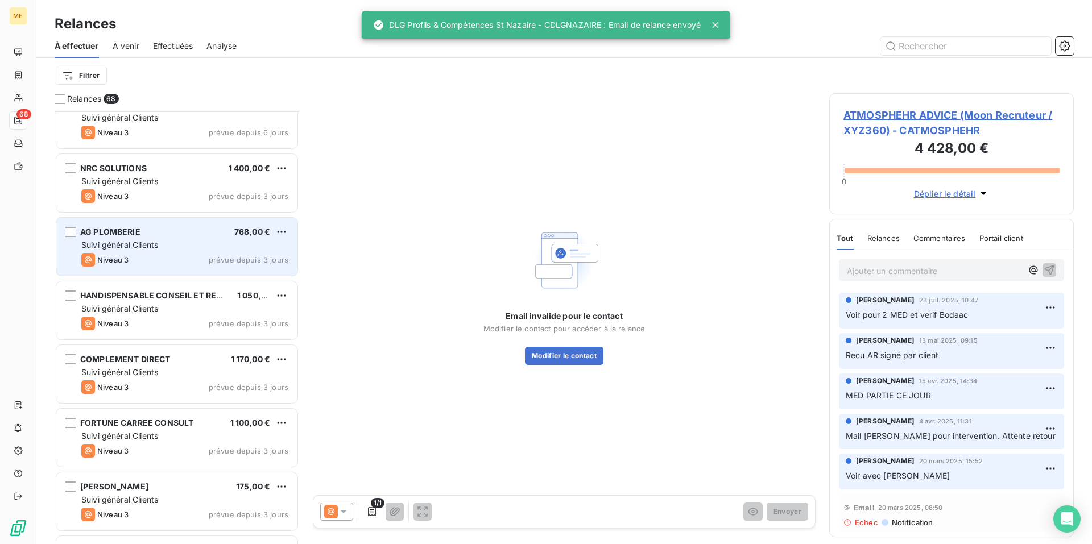
click at [178, 233] on div "AG PLOMBERIE 768,00 €" at bounding box center [184, 232] width 207 height 10
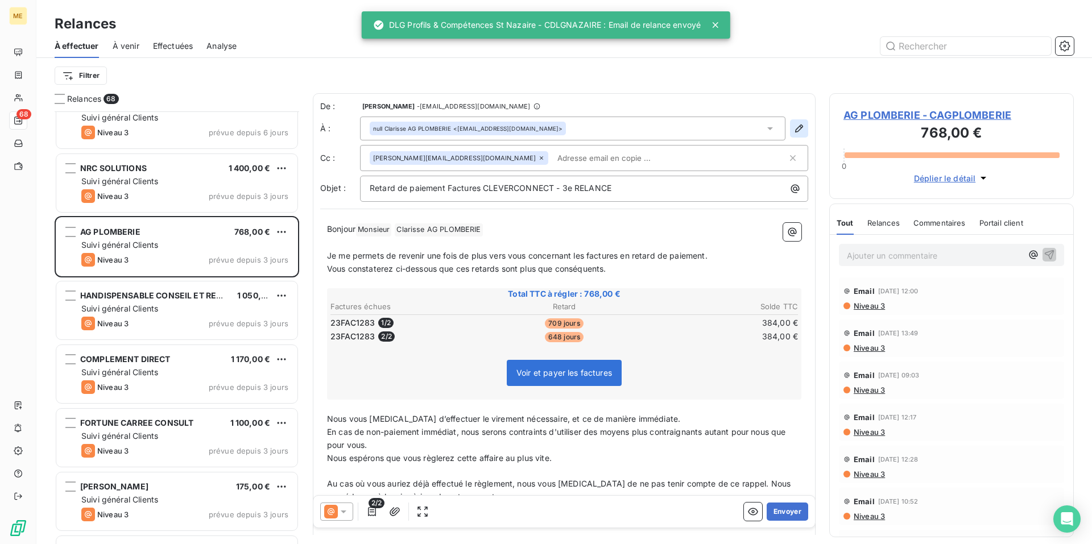
click at [793, 131] on icon "button" at bounding box center [798, 128] width 11 height 11
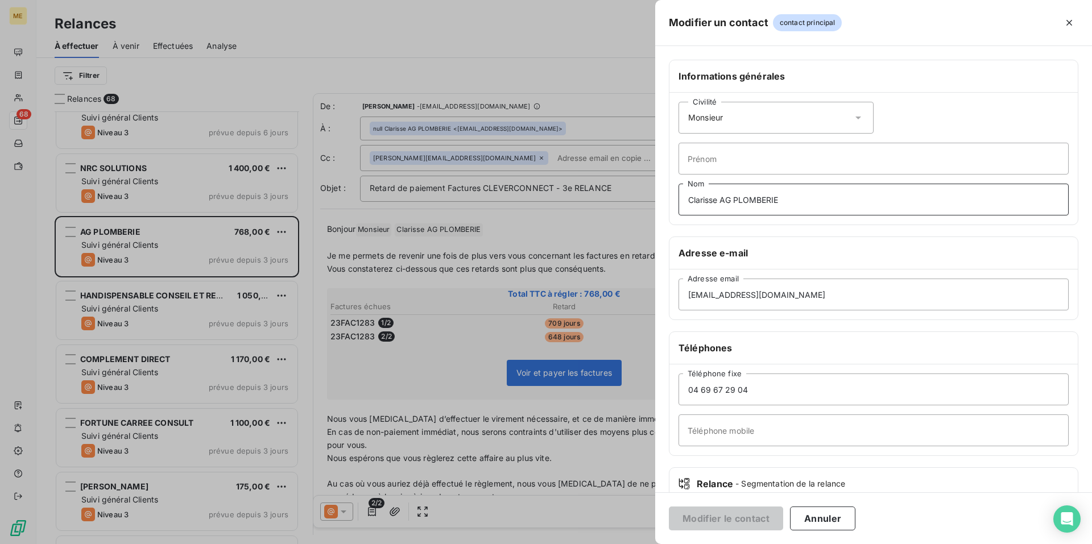
drag, startPoint x: 801, startPoint y: 205, endPoint x: 379, endPoint y: 230, distance: 422.8
click at [379, 544] on div "Modifier un contact contact principal Informations générales Civilité Monsieur …" at bounding box center [546, 544] width 1092 height 0
click at [731, 519] on button "Modifier le contact" at bounding box center [726, 519] width 114 height 24
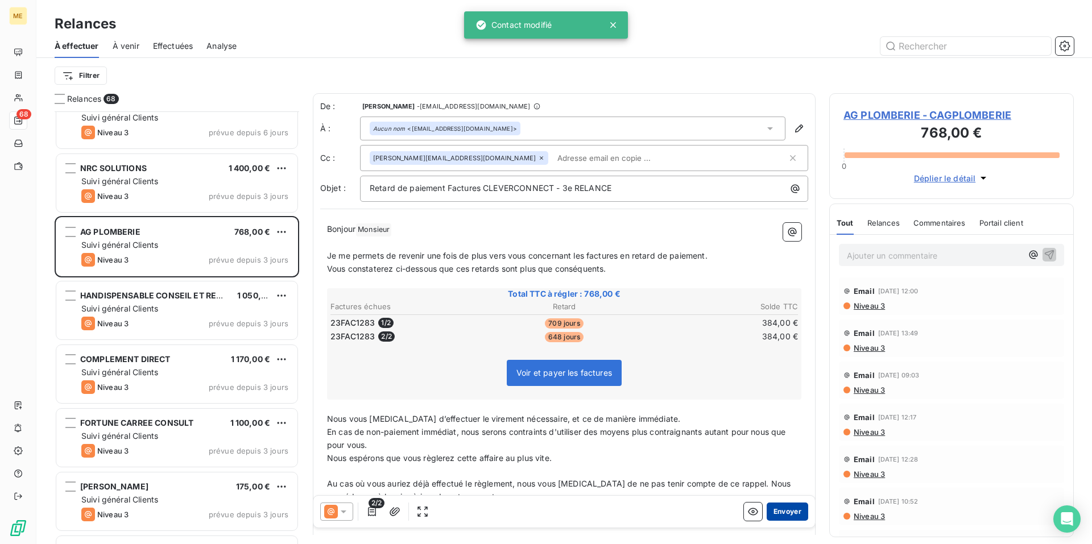
click at [782, 506] on button "Envoyer" at bounding box center [788, 512] width 42 height 18
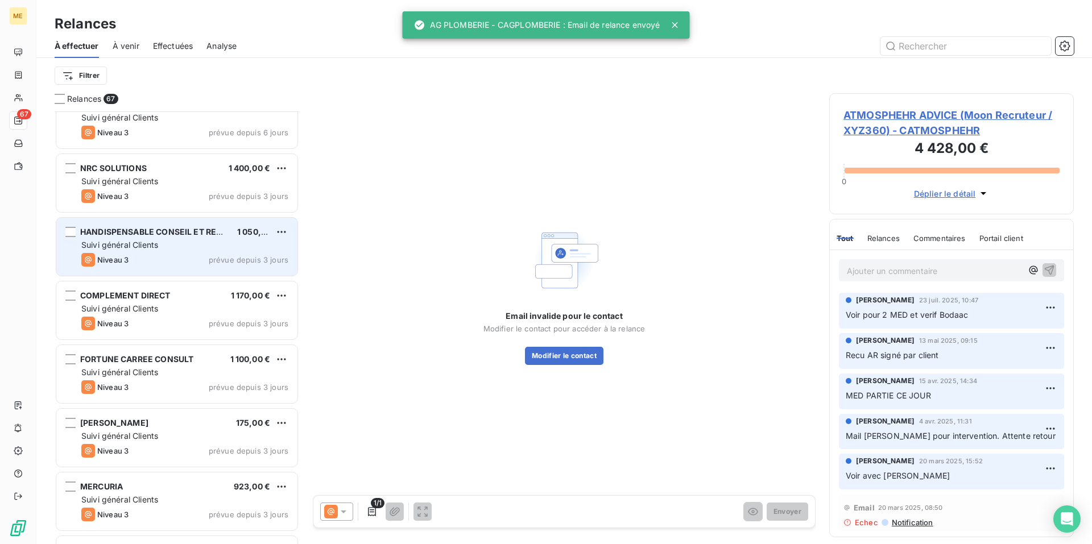
click at [176, 252] on div "HANDISPENSABLE CONSEIL ET RECRUTEMENT 1 050,00 € Suivi général Clients Niveau 3…" at bounding box center [176, 247] width 241 height 58
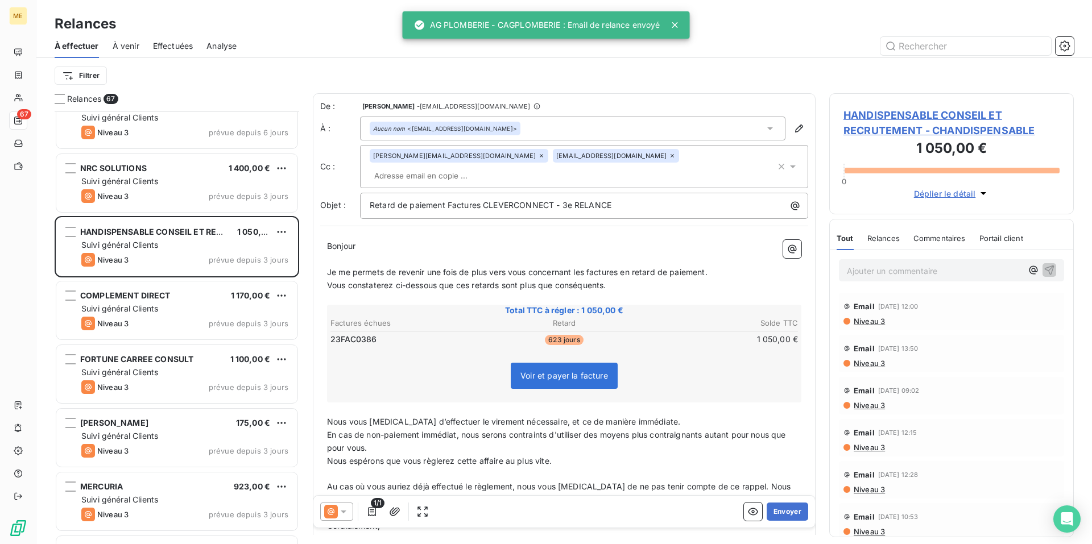
click at [669, 159] on icon at bounding box center [672, 155] width 7 height 7
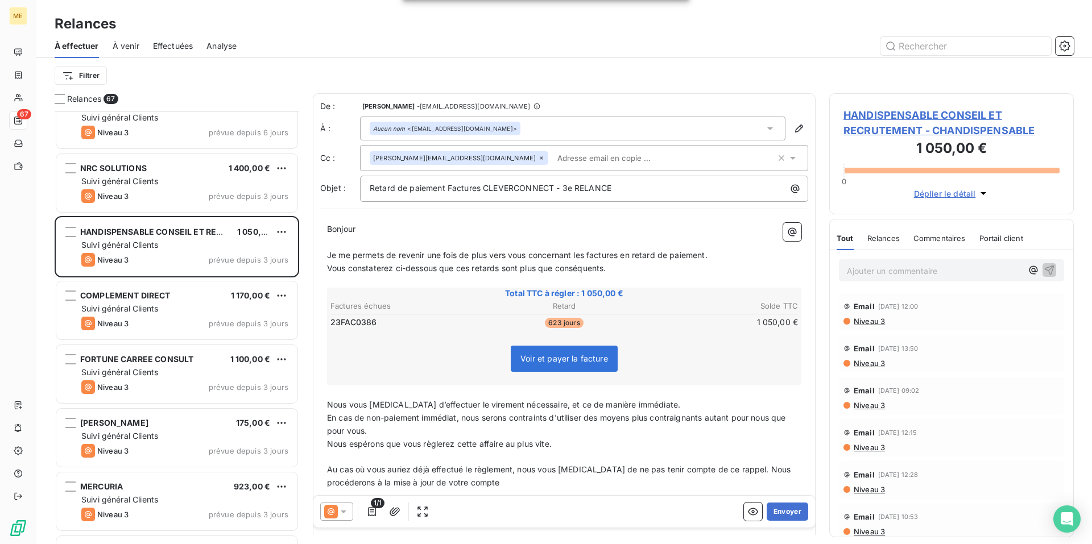
click at [362, 229] on p "Bonjour ﻿ ﻿ ﻿" at bounding box center [564, 229] width 474 height 13
click at [780, 510] on button "Envoyer" at bounding box center [788, 512] width 42 height 18
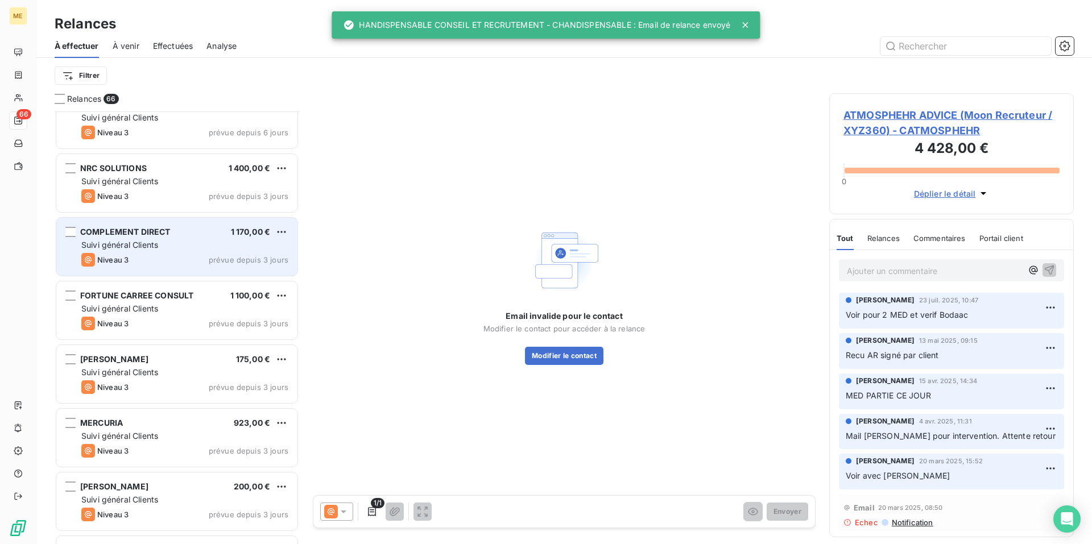
click at [181, 260] on div "Niveau 3 prévue depuis 3 jours" at bounding box center [184, 260] width 207 height 14
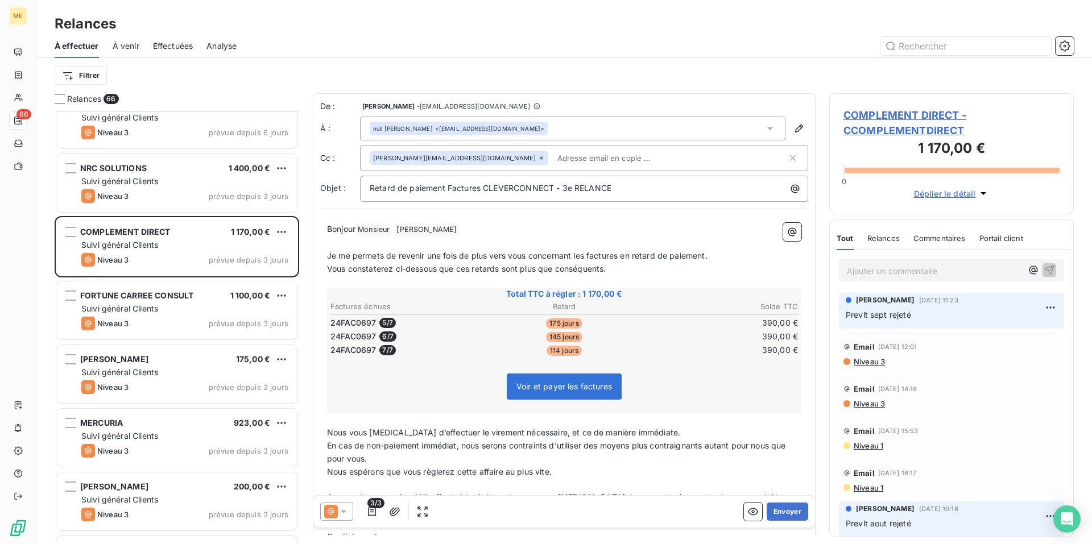
click at [344, 510] on icon at bounding box center [343, 511] width 11 height 11
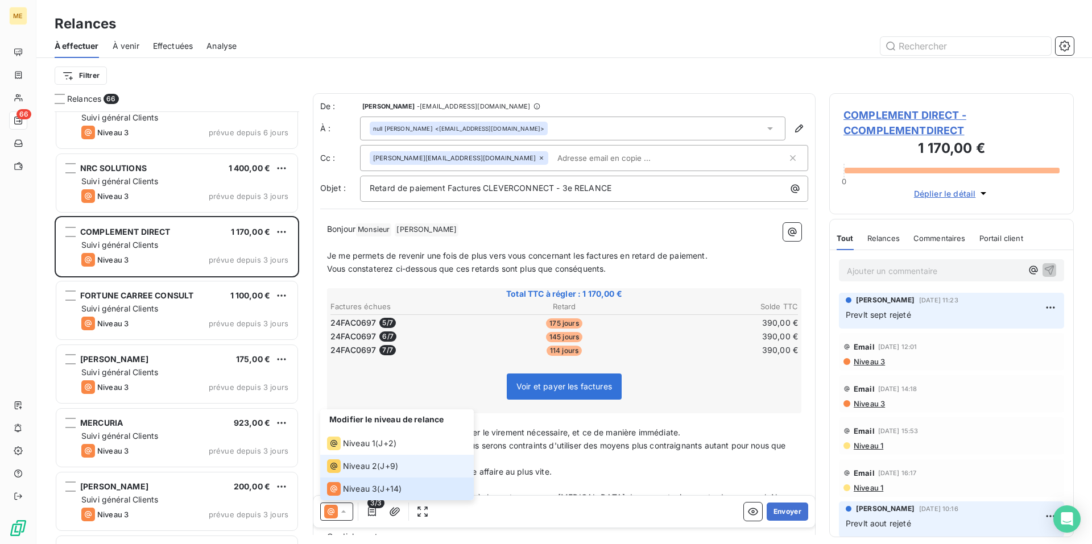
click at [353, 476] on li "Niveau 2 ( J+9 )" at bounding box center [397, 466] width 154 height 23
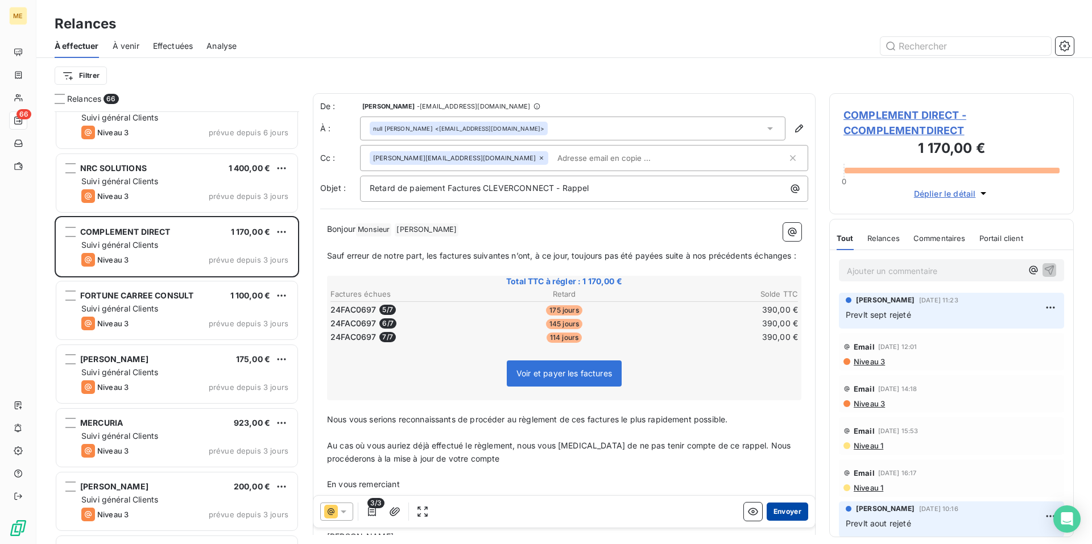
click at [781, 515] on button "Envoyer" at bounding box center [788, 512] width 42 height 18
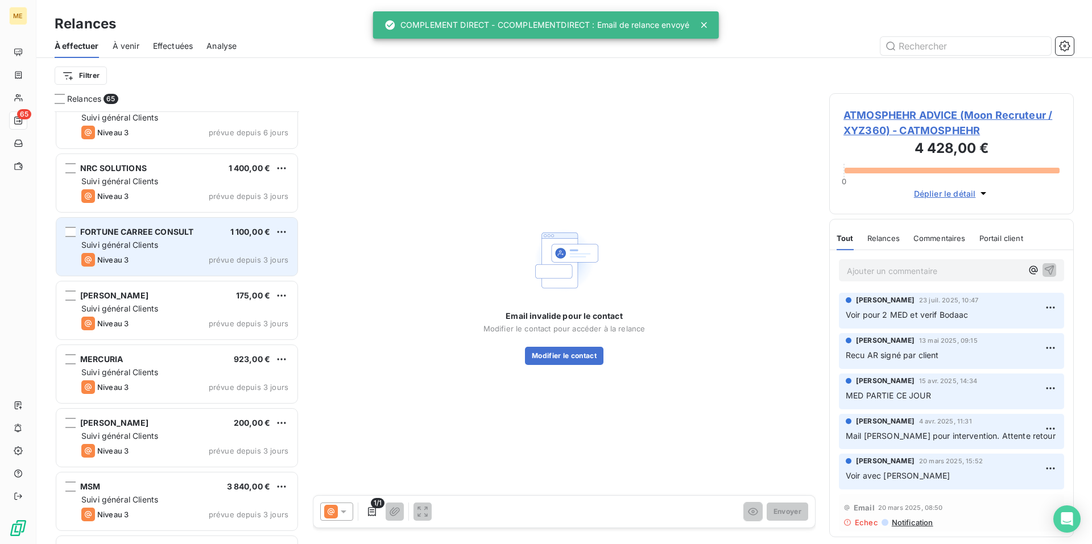
click at [178, 249] on div "Suivi général Clients" at bounding box center [184, 244] width 207 height 11
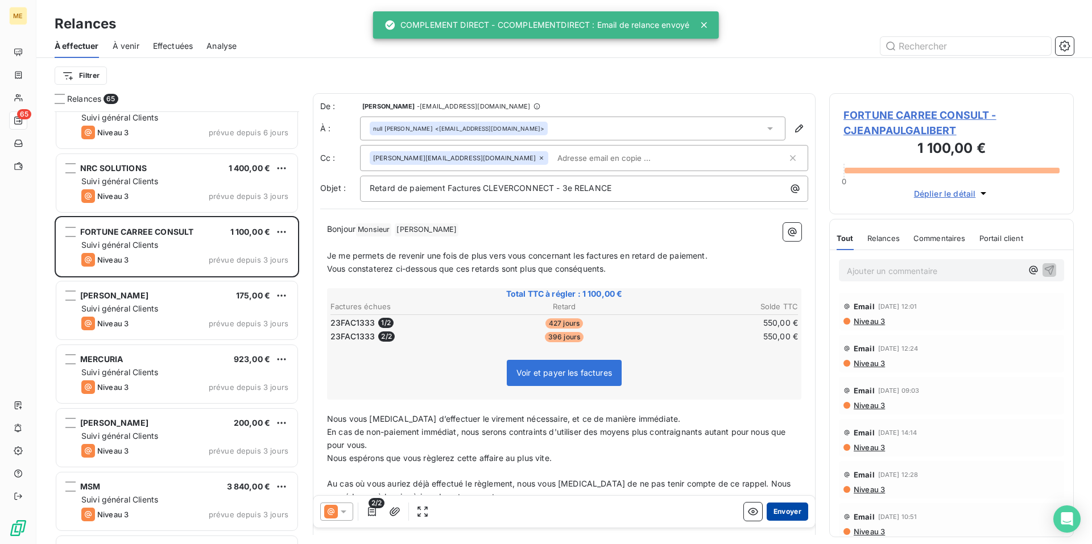
click at [779, 512] on button "Envoyer" at bounding box center [788, 512] width 42 height 18
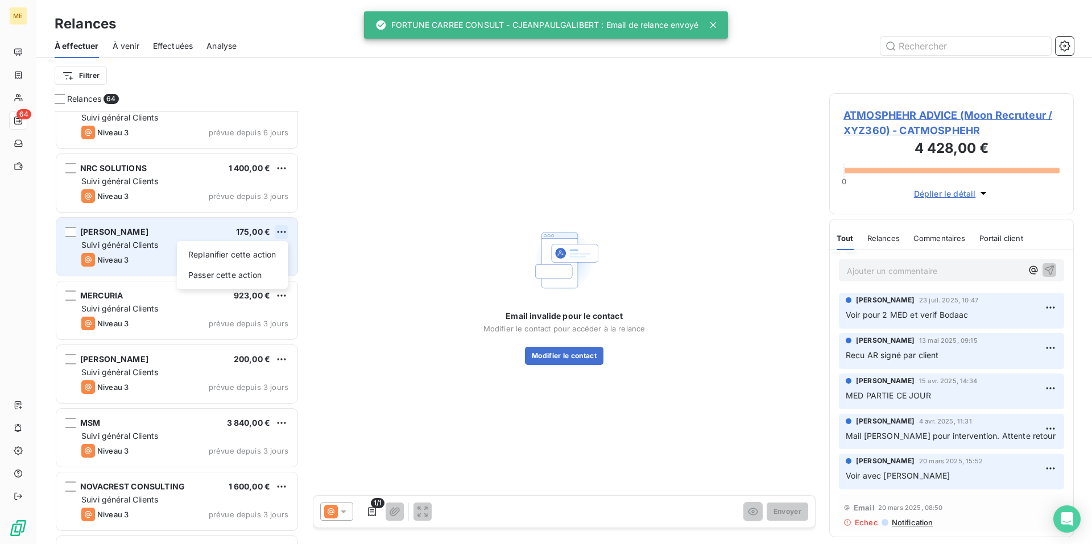
click at [281, 233] on html "ME 64 Relances À effectuer À venir Effectuées Analyse Filtrer Relances 64 LJE S…" at bounding box center [546, 272] width 1092 height 544
click at [264, 274] on div "Passer cette action" at bounding box center [232, 275] width 102 height 18
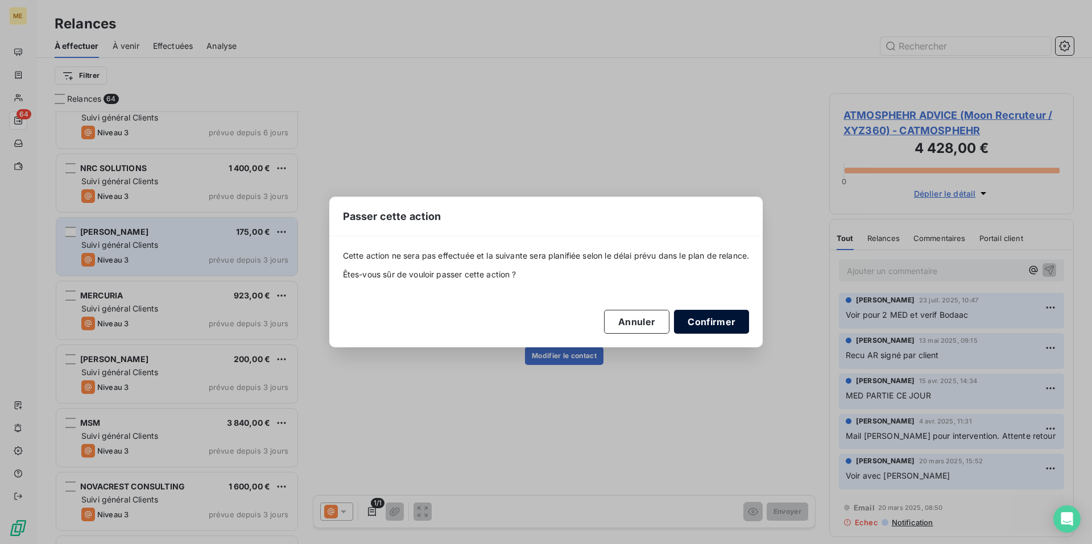
click at [720, 323] on button "Confirmer" at bounding box center [711, 322] width 75 height 24
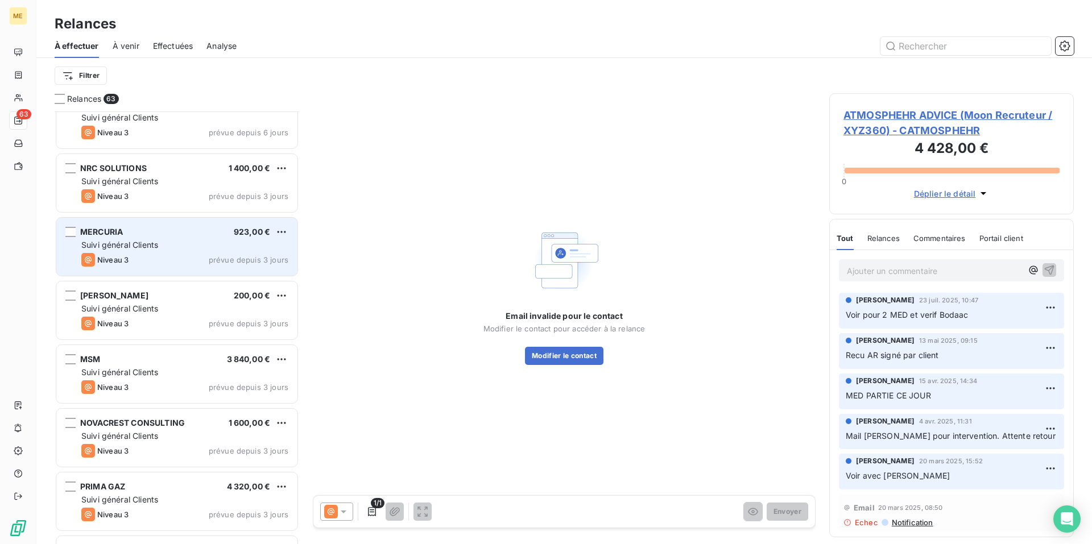
click at [195, 250] on div "Suivi général Clients" at bounding box center [184, 244] width 207 height 11
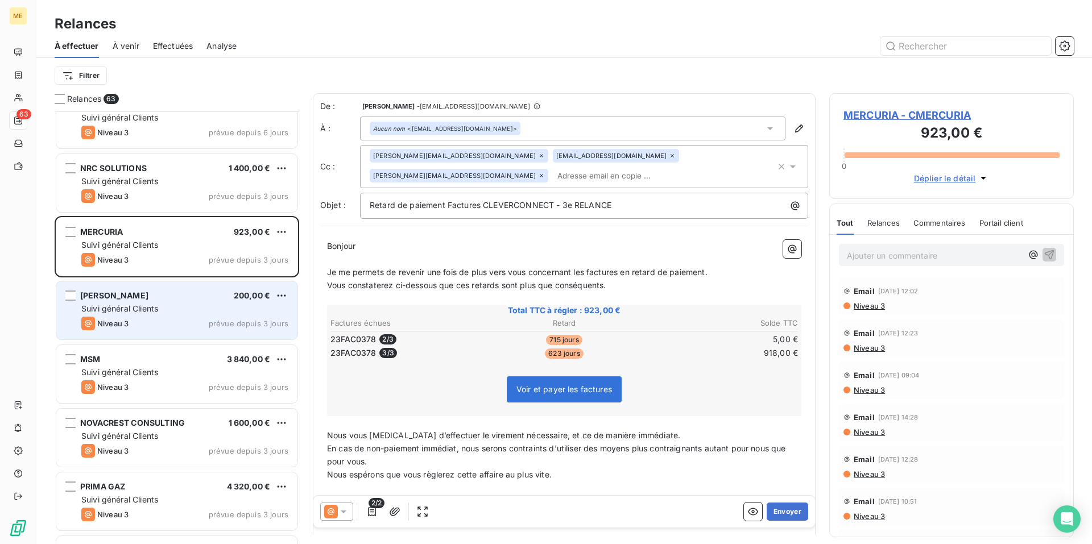
click at [185, 313] on div "Suivi général Clients" at bounding box center [184, 308] width 207 height 11
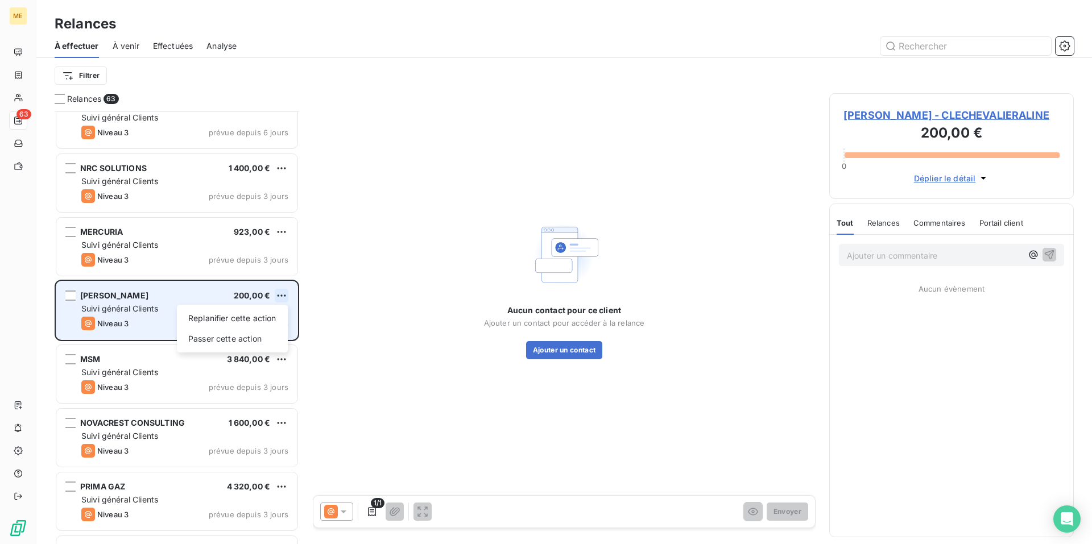
click at [283, 297] on html "ME 63 Relances À effectuer À venir Effectuées Analyse Filtrer Relances 63 LJE S…" at bounding box center [546, 272] width 1092 height 544
click at [258, 348] on div "Passer cette action" at bounding box center [232, 339] width 102 height 18
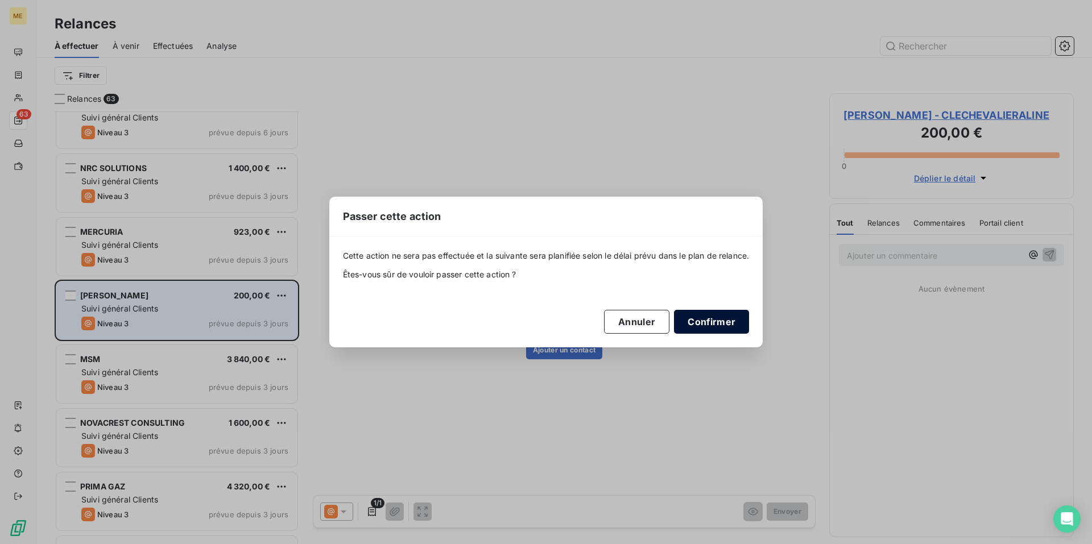
click at [709, 325] on button "Confirmer" at bounding box center [711, 322] width 75 height 24
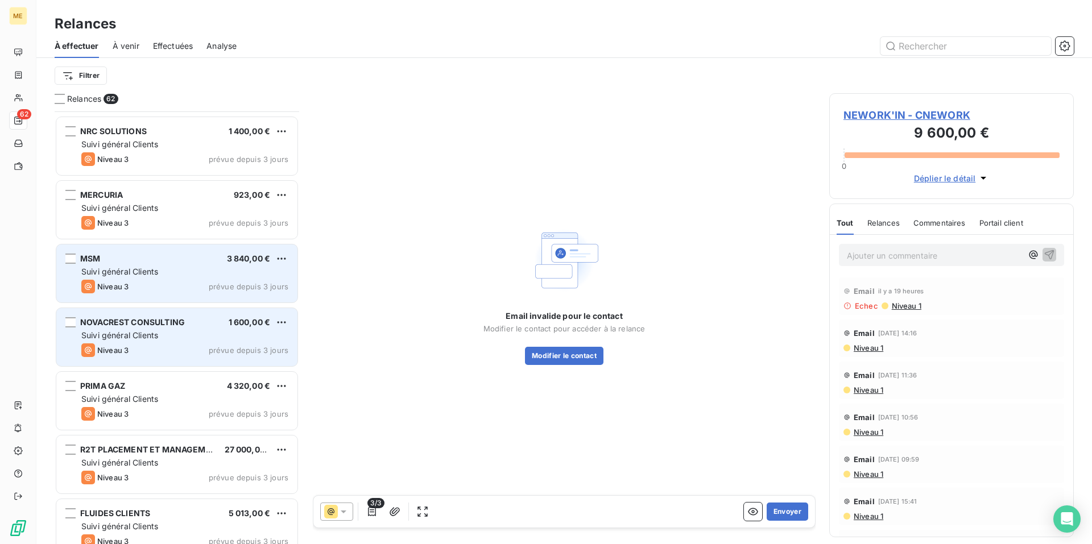
scroll to position [399, 0]
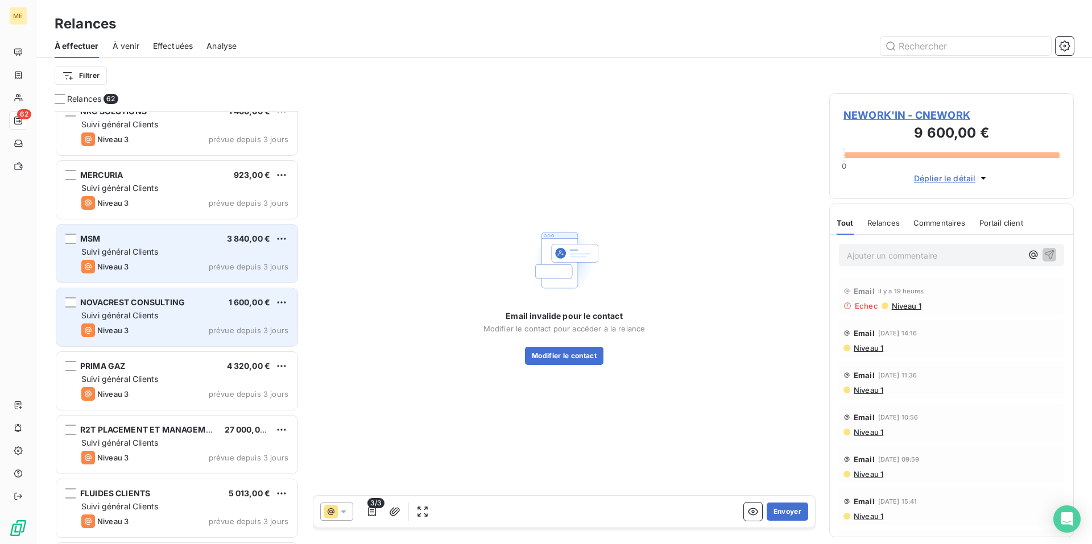
click at [189, 334] on div "Niveau 3 prévue depuis 3 jours" at bounding box center [184, 331] width 207 height 14
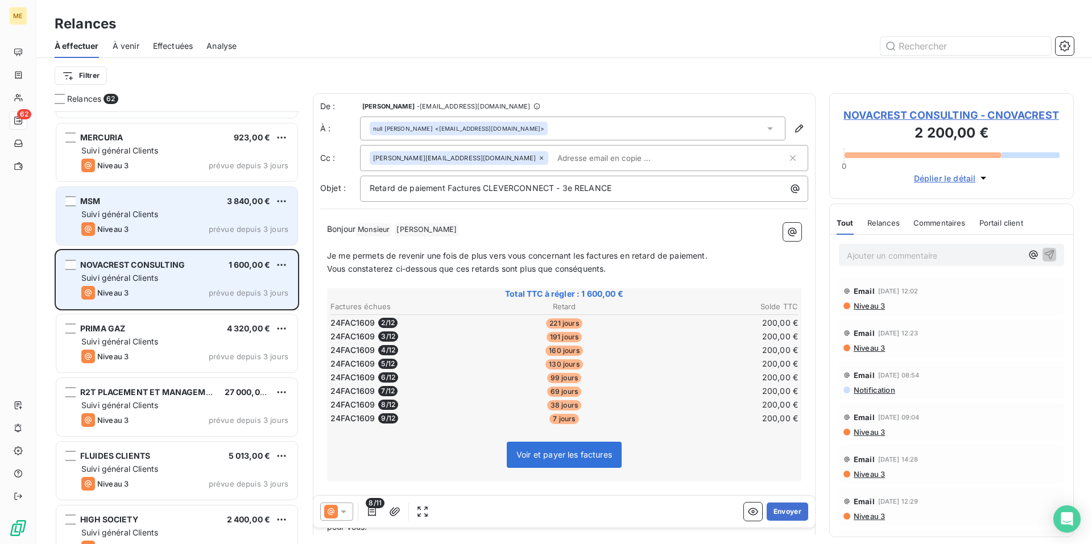
scroll to position [456, 0]
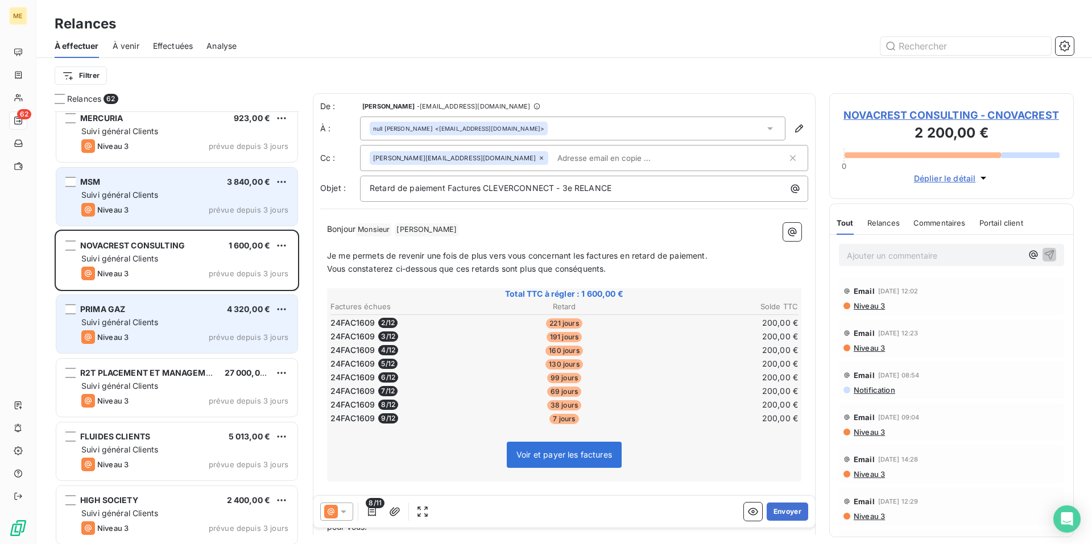
click at [177, 335] on div "Niveau 3 prévue depuis 3 jours" at bounding box center [184, 337] width 207 height 14
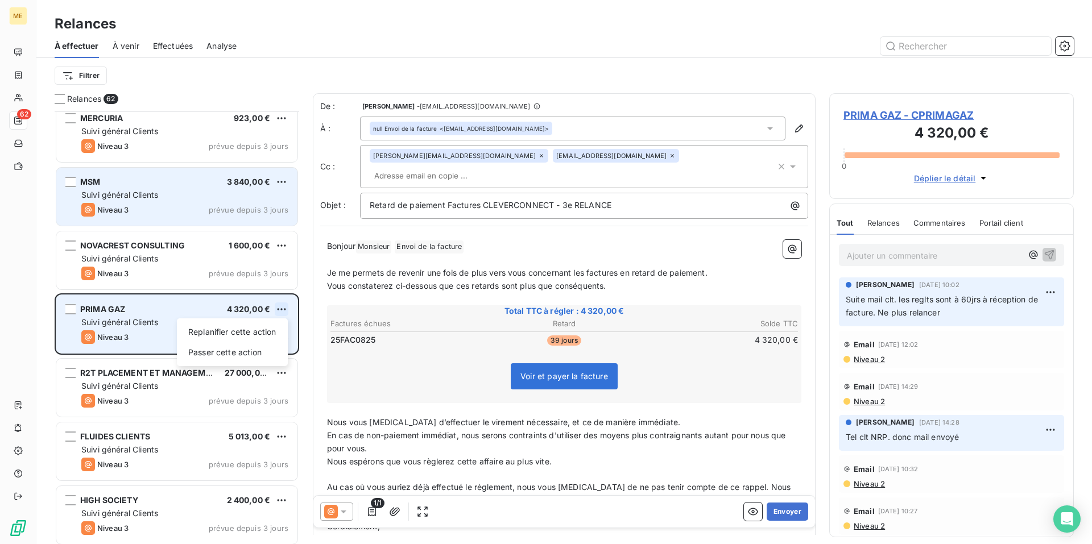
click at [283, 312] on html "ME 62 Relances À effectuer À venir Effectuées Analyse Filtrer Relances 62 NRC S…" at bounding box center [546, 272] width 1092 height 544
click at [279, 330] on div "Replanifier cette action" at bounding box center [232, 332] width 102 height 18
select select "9"
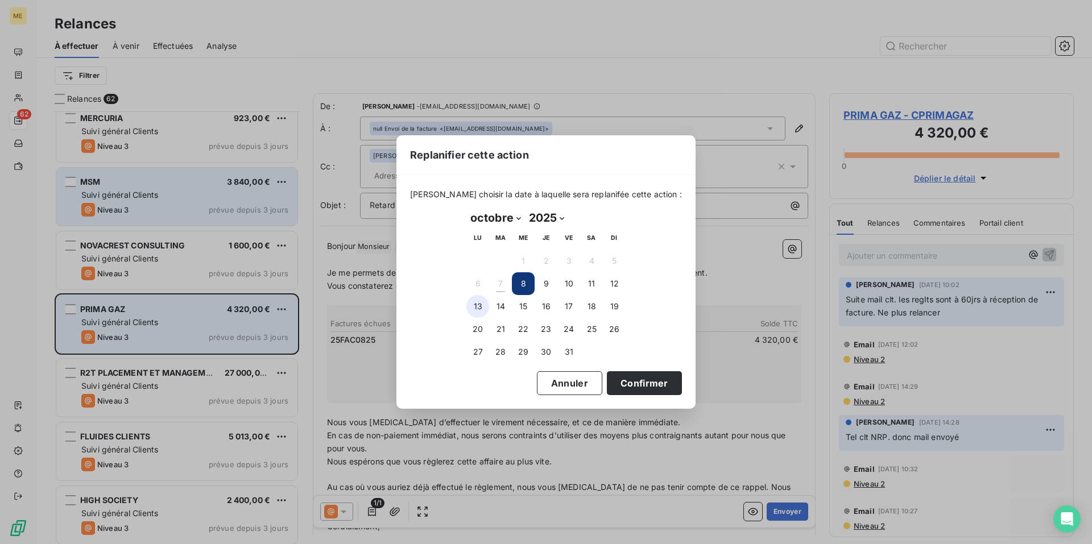
click at [468, 309] on button "13" at bounding box center [477, 306] width 23 height 23
click at [619, 385] on button "Confirmer" at bounding box center [644, 383] width 75 height 24
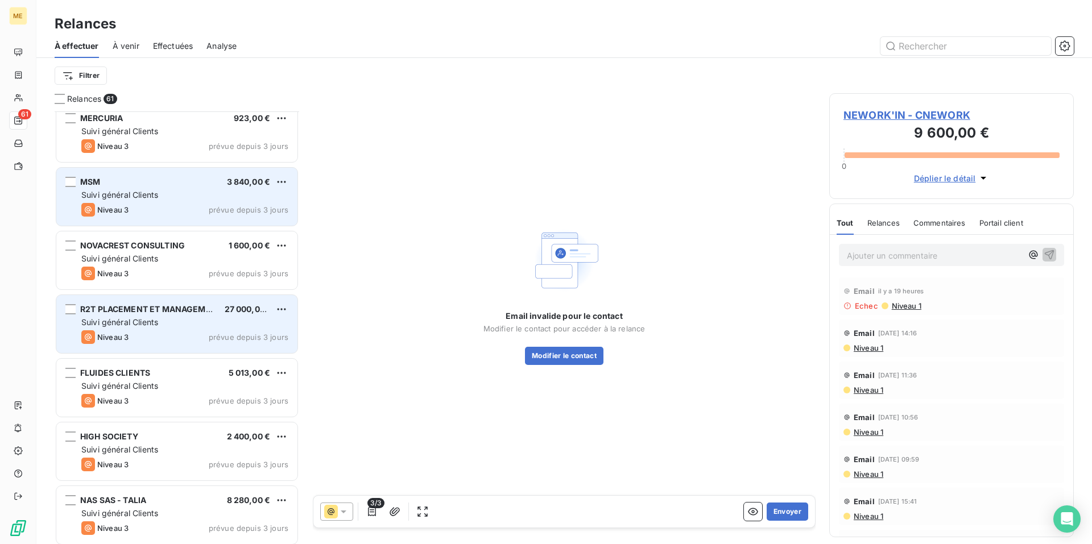
click at [179, 341] on div "Niveau 3 prévue depuis 3 jours" at bounding box center [184, 337] width 207 height 14
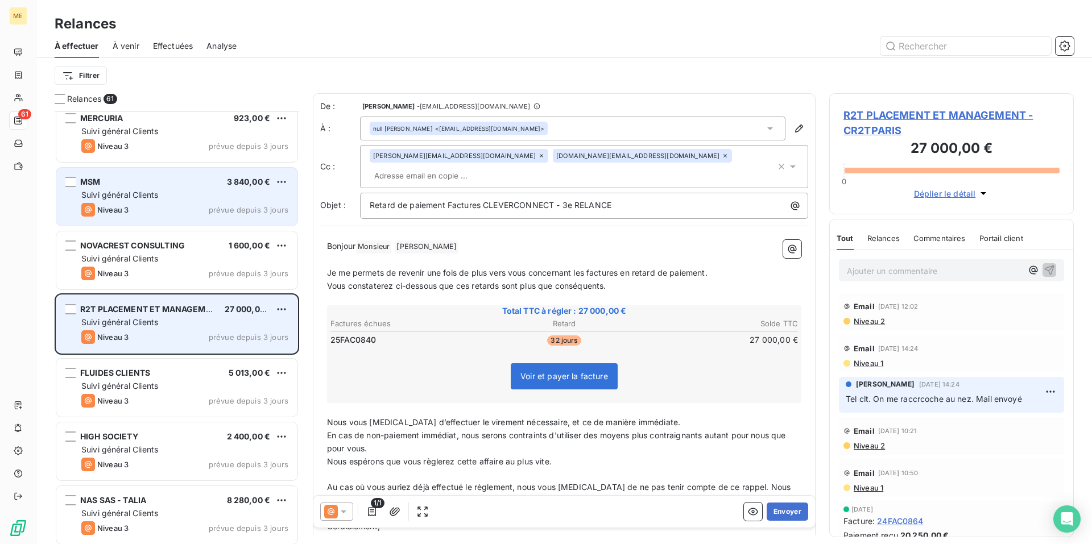
scroll to position [512, 0]
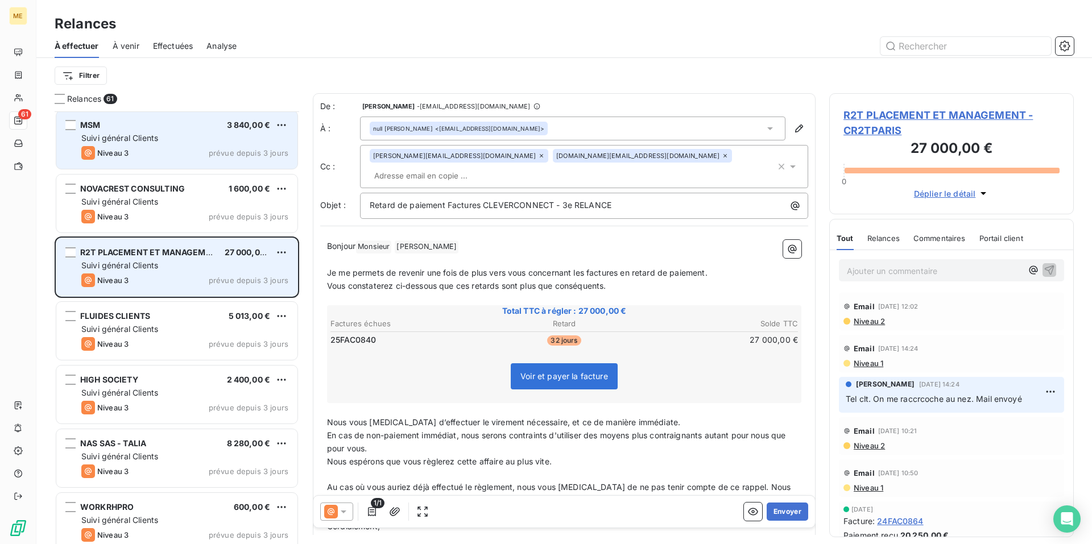
click at [177, 346] on div "Niveau 3 prévue depuis 3 jours" at bounding box center [184, 344] width 207 height 14
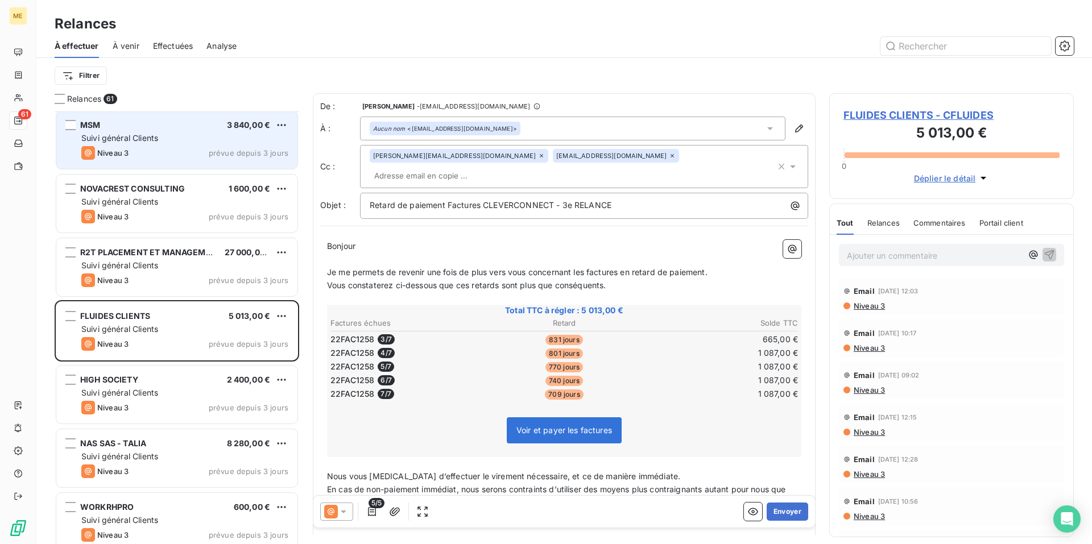
click at [669, 158] on icon at bounding box center [672, 155] width 7 height 7
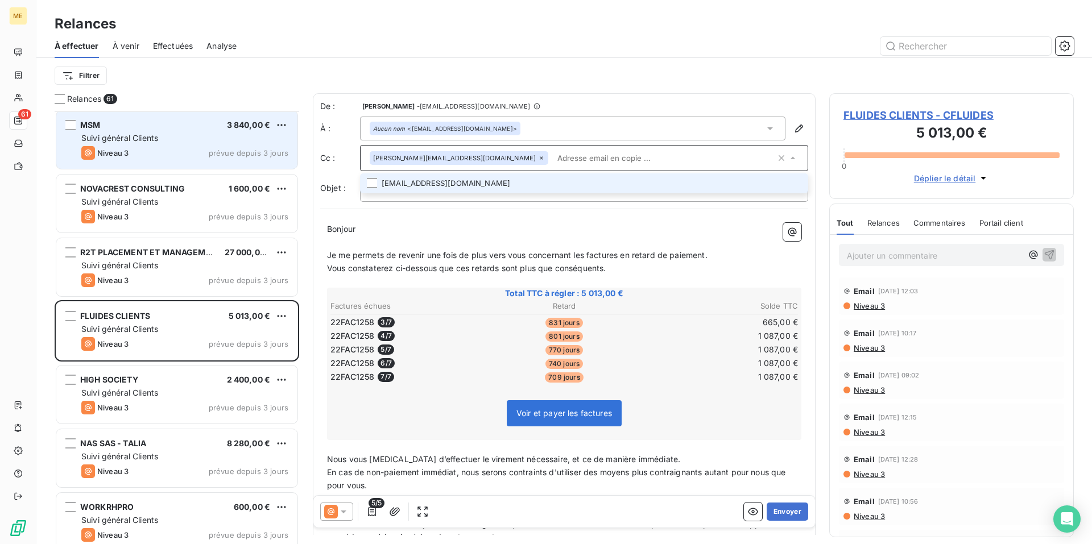
click at [377, 230] on p "Bonjour ﻿ ﻿ ﻿" at bounding box center [564, 229] width 474 height 13
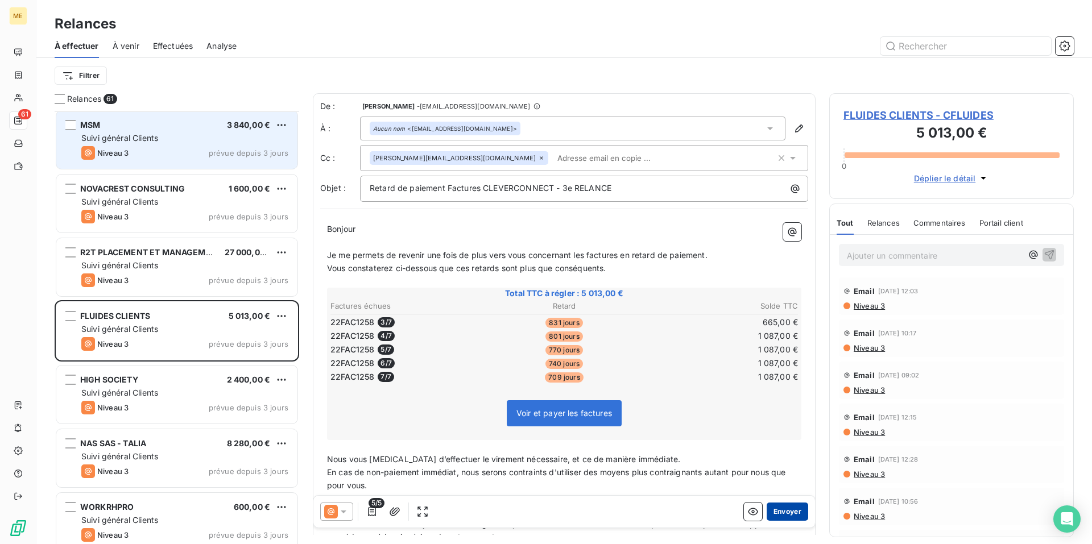
click at [774, 511] on button "Envoyer" at bounding box center [788, 512] width 42 height 18
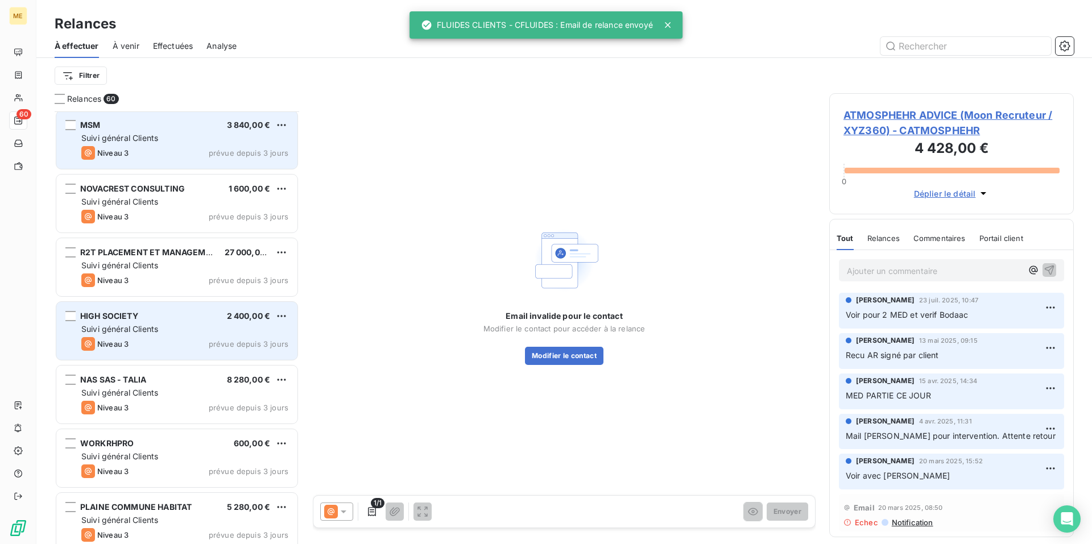
click at [209, 333] on div "Suivi général Clients" at bounding box center [184, 329] width 207 height 11
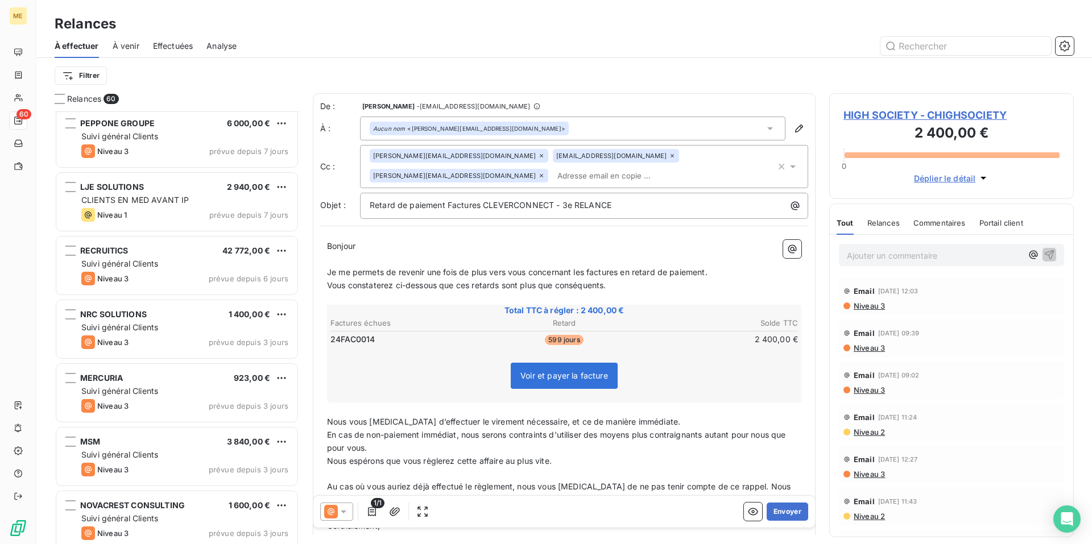
scroll to position [228, 0]
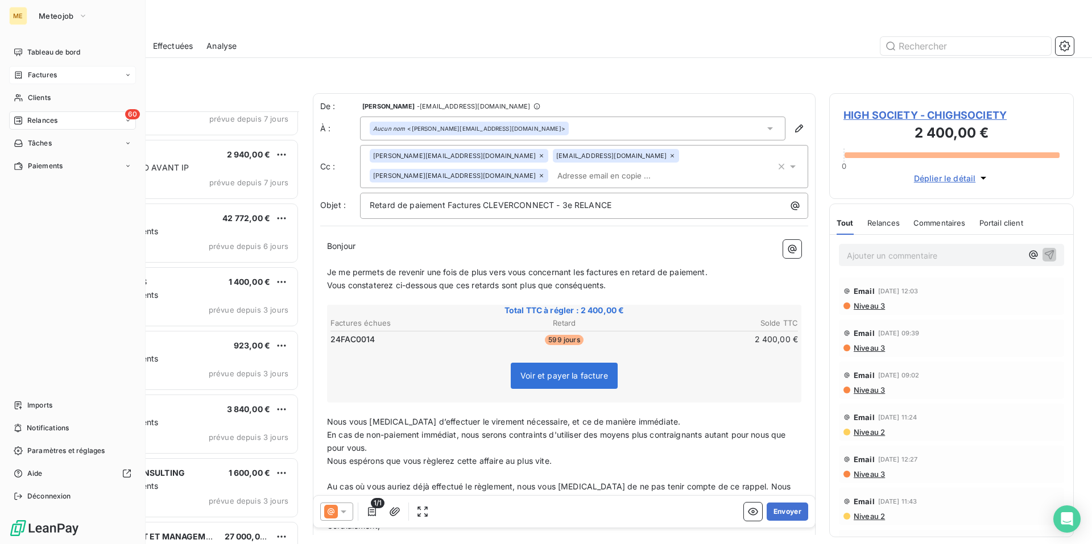
click at [47, 69] on div "Factures" at bounding box center [72, 75] width 127 height 18
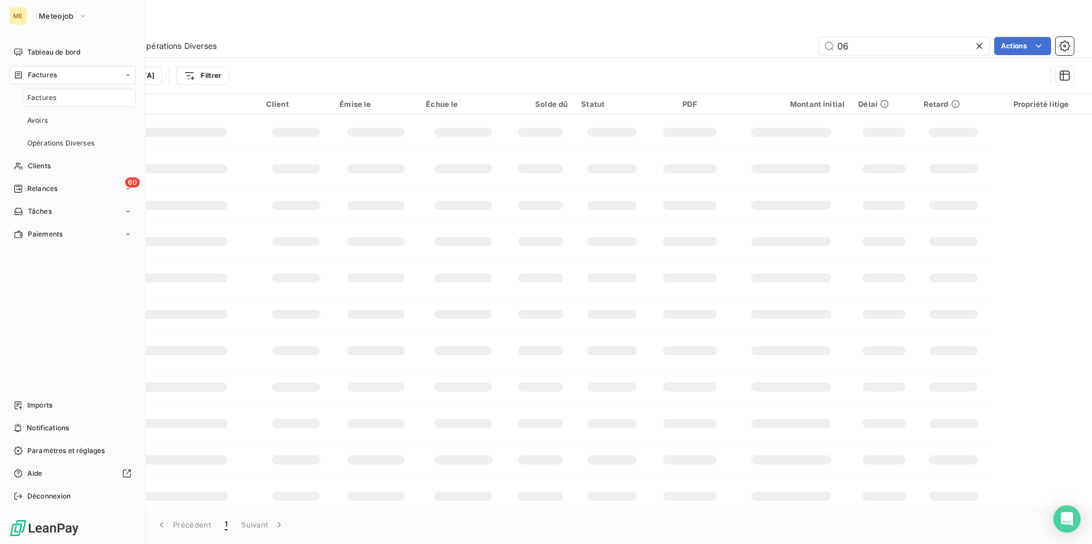
type input "0"
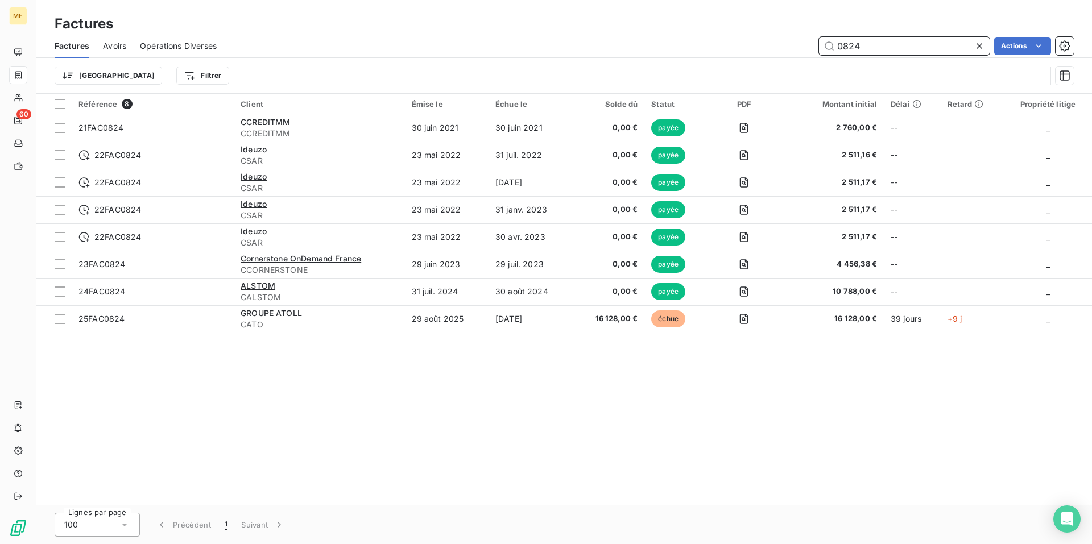
type input "0824"
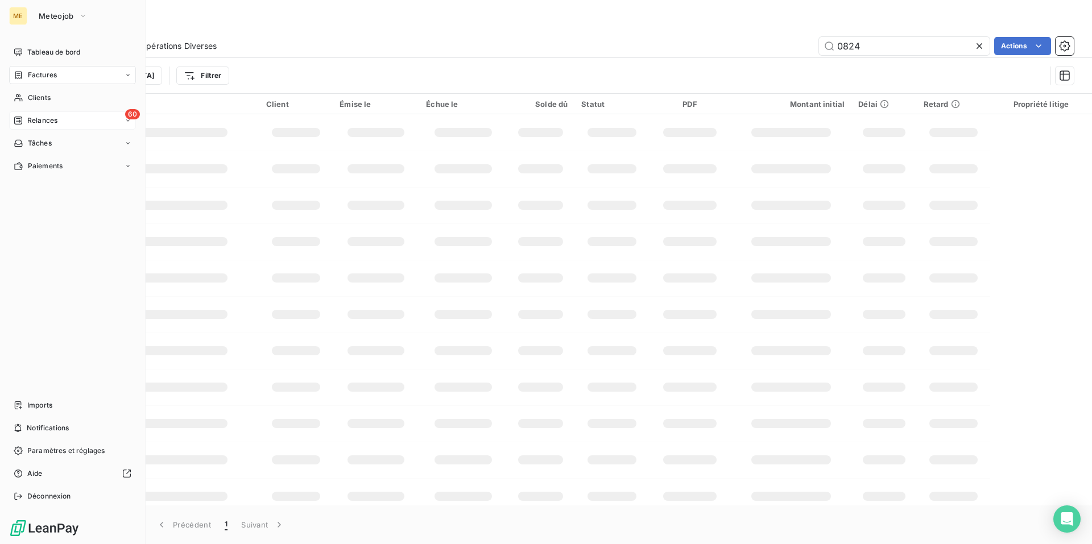
click at [38, 118] on span "Relances" at bounding box center [42, 120] width 30 height 10
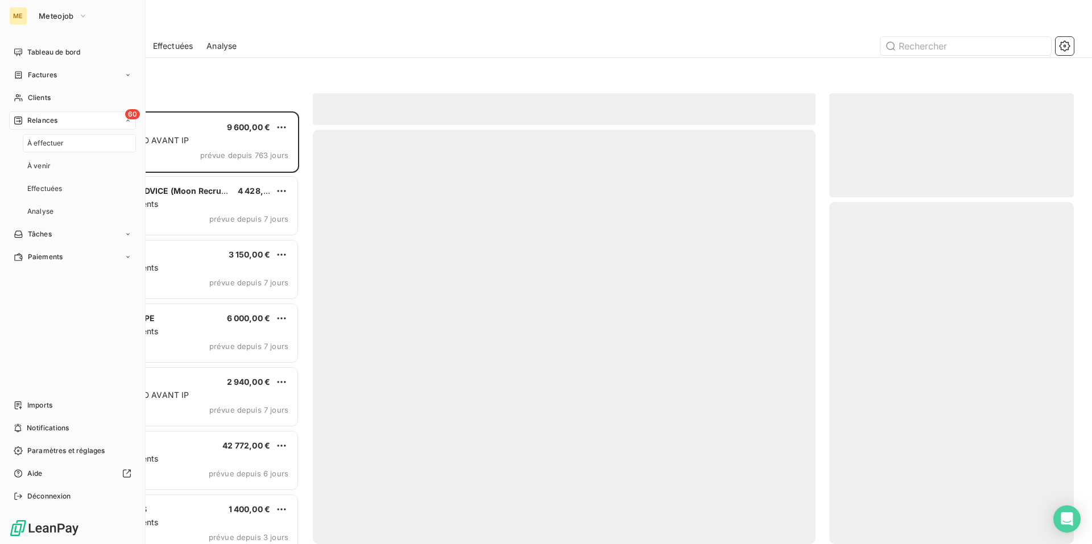
scroll to position [424, 236]
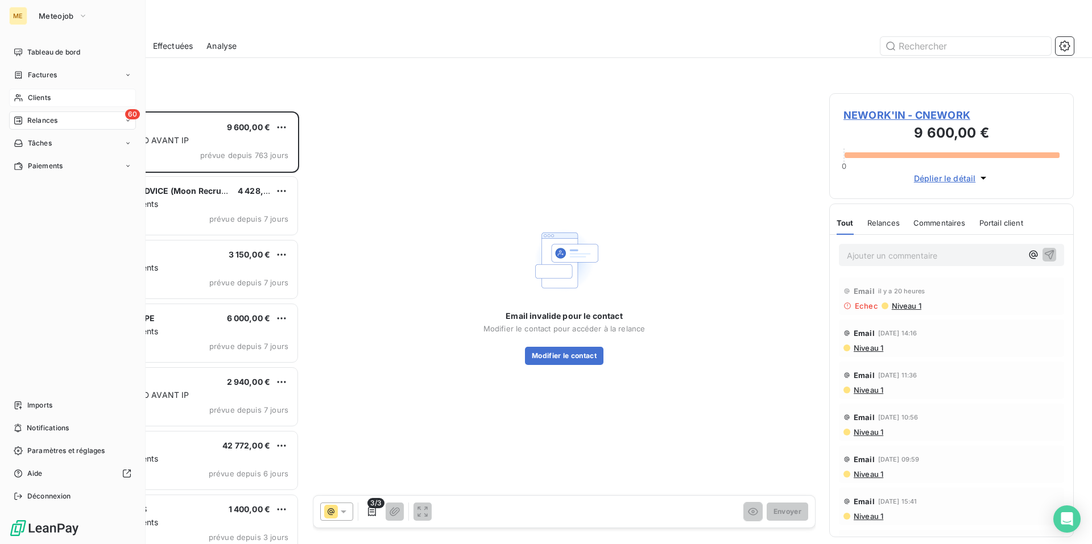
click at [42, 95] on span "Clients" at bounding box center [39, 98] width 23 height 10
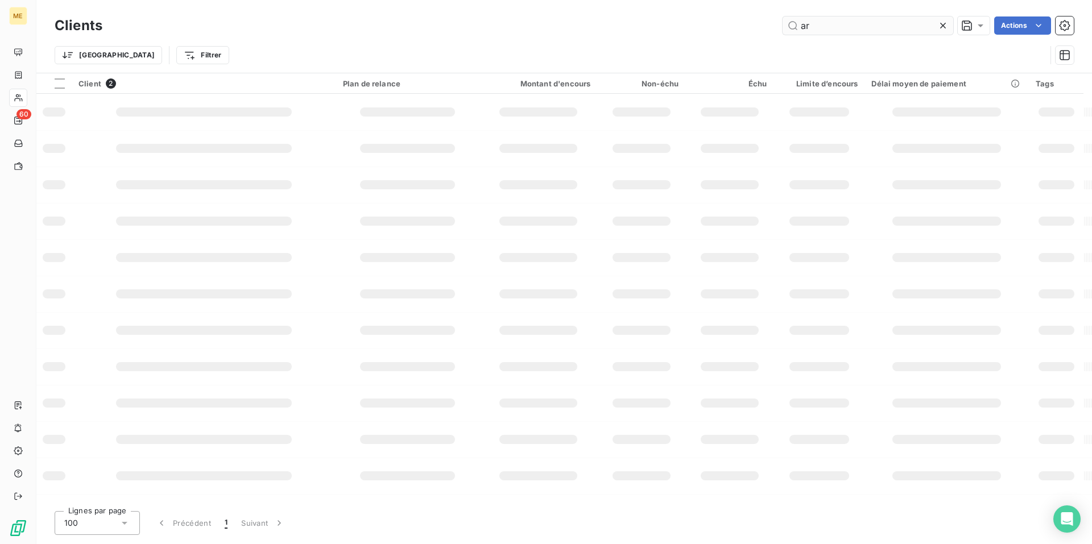
type input "a"
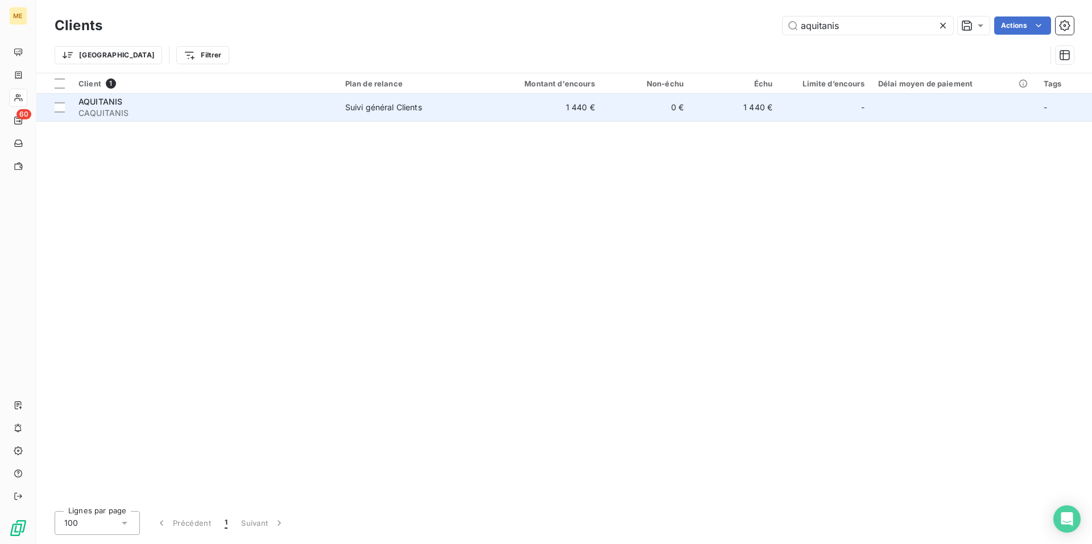
type input "aquitanis"
click at [98, 108] on span "CAQUITANIS" at bounding box center [204, 113] width 253 height 11
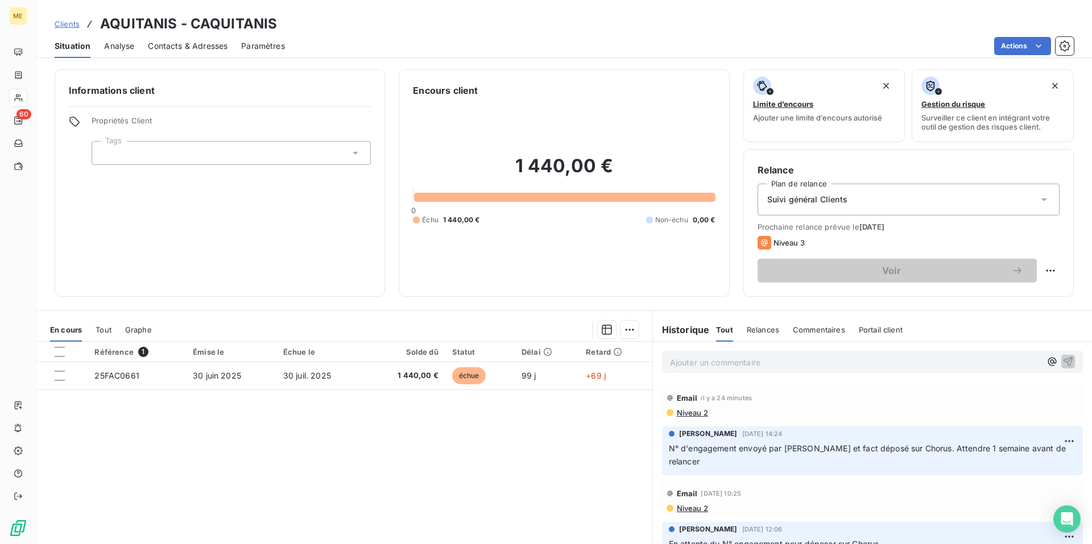
click at [678, 361] on p "Ajouter un commentaire ﻿" at bounding box center [855, 362] width 371 height 14
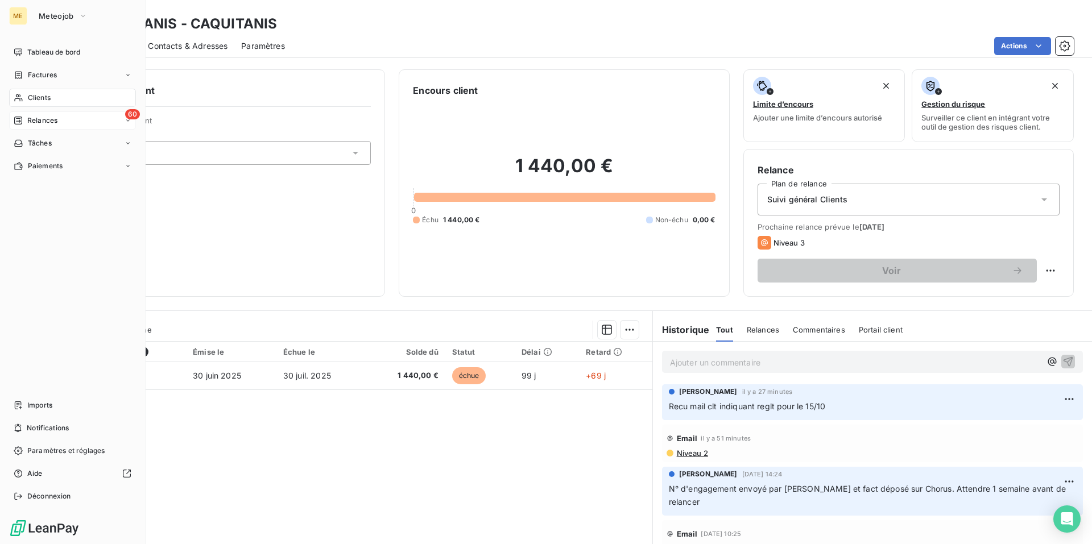
click at [31, 122] on span "Relances" at bounding box center [42, 120] width 30 height 10
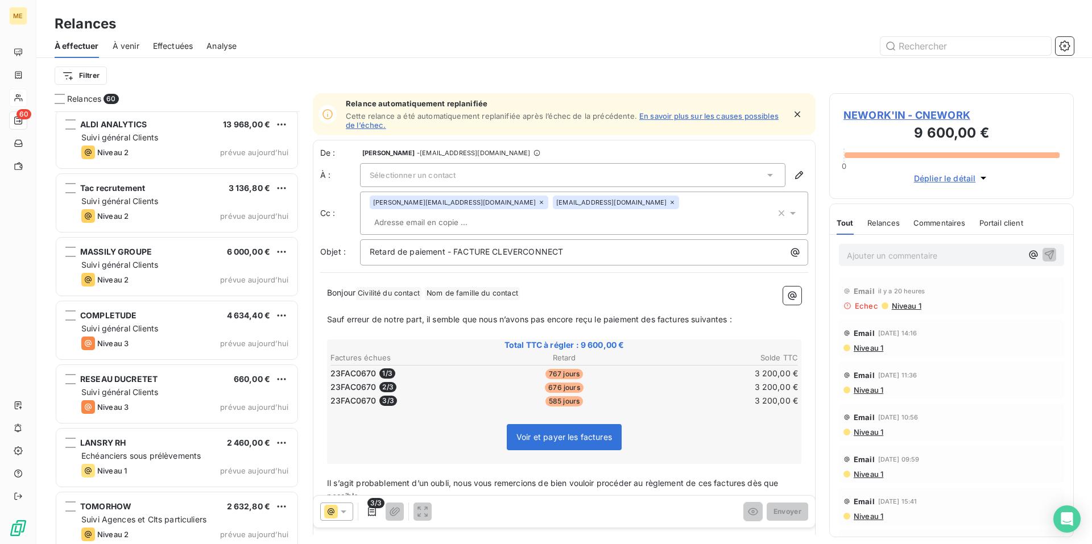
scroll to position [3390, 0]
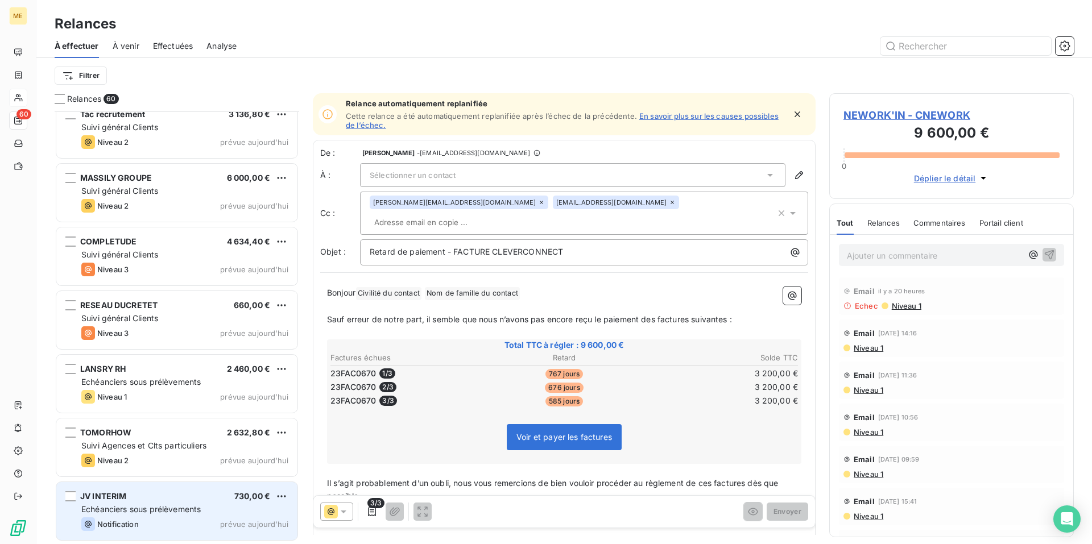
click at [196, 499] on div "JV INTERIM 730,00 €" at bounding box center [184, 496] width 207 height 10
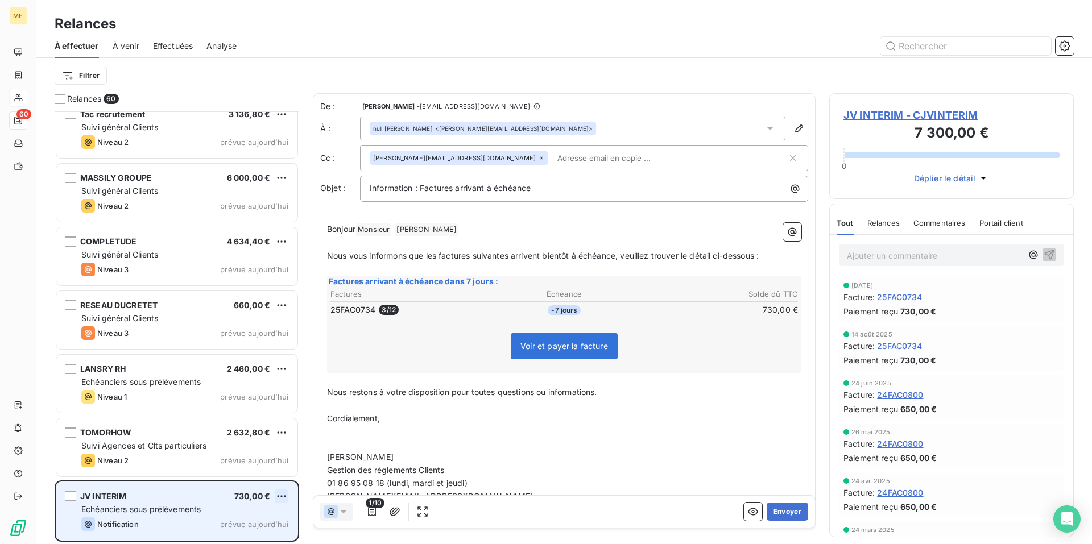
click at [282, 500] on html "ME 60 Relances À effectuer À venir Effectuées Analyse Filtrer Relances 60 ALDI …" at bounding box center [546, 272] width 1092 height 544
click at [254, 480] on div "Passer cette action" at bounding box center [232, 474] width 102 height 18
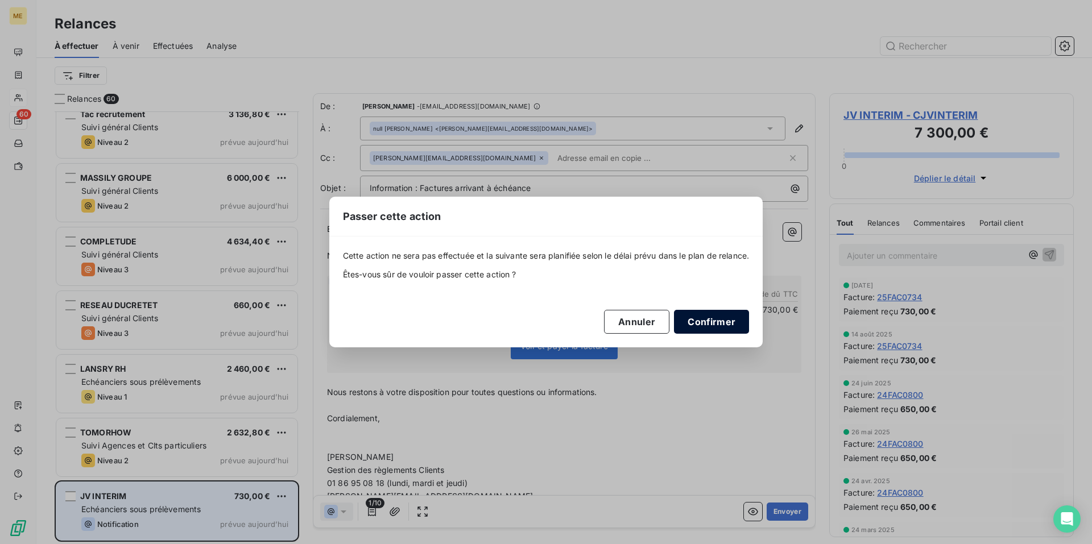
click at [727, 324] on button "Confirmer" at bounding box center [711, 322] width 75 height 24
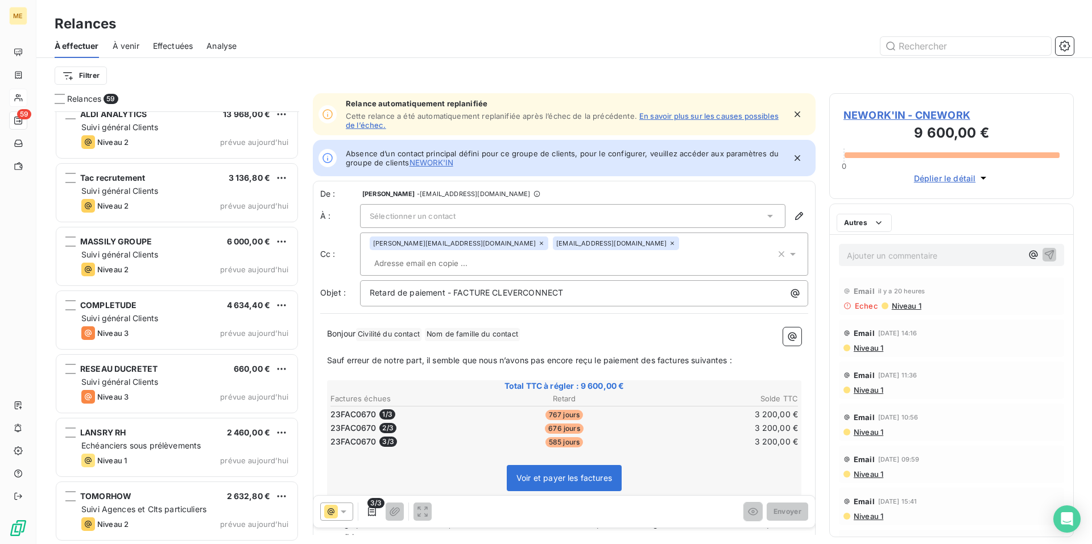
scroll to position [3326, 0]
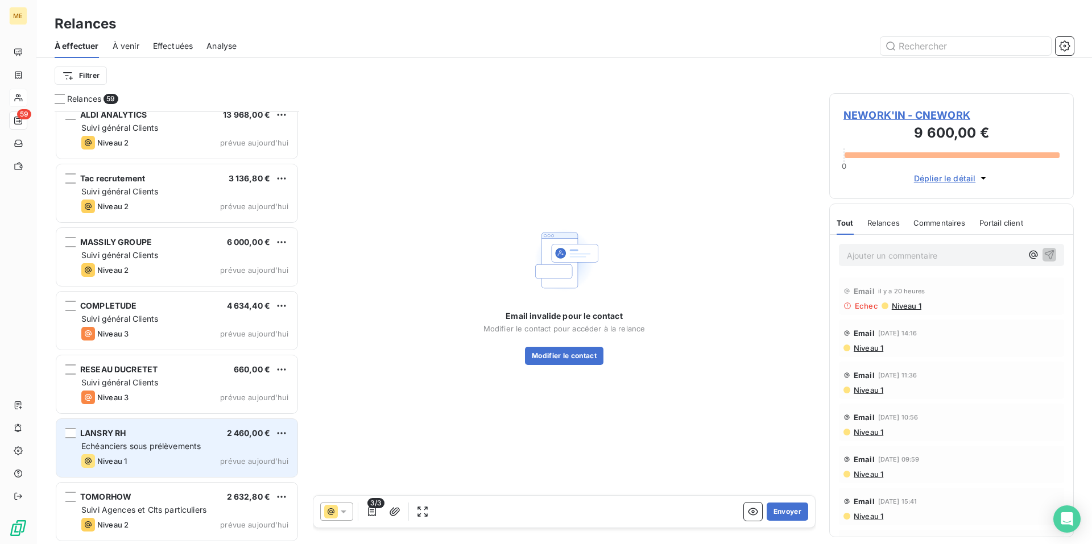
click at [204, 432] on div "LANSRY RH 2 460,00 €" at bounding box center [184, 433] width 207 height 10
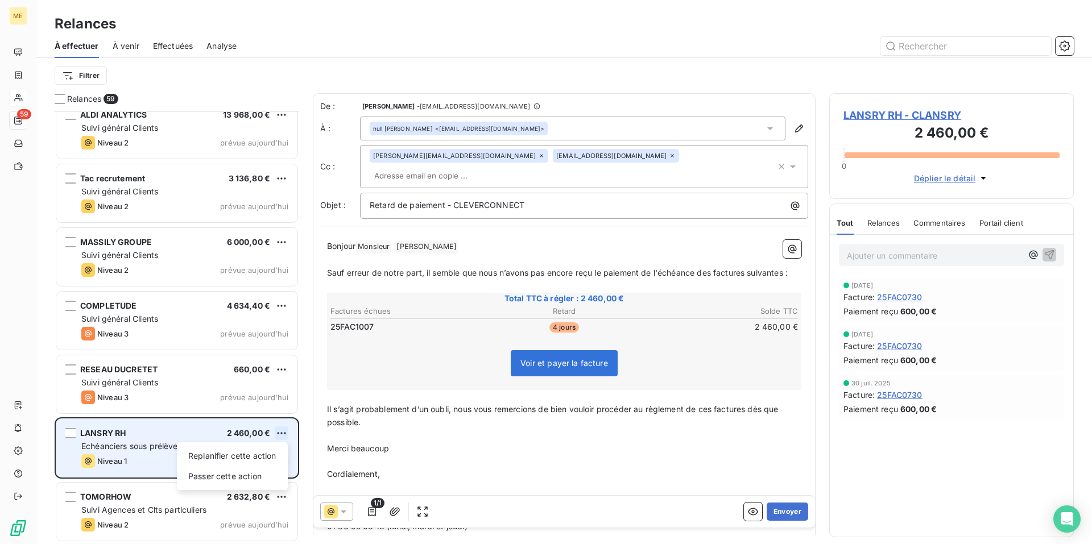
click at [278, 437] on html "ME 59 Relances À effectuer À venir Effectuées Analyse Filtrer Relances 59 PEAKH…" at bounding box center [546, 272] width 1092 height 544
click at [272, 454] on div "Replanifier cette action" at bounding box center [232, 456] width 102 height 18
select select "9"
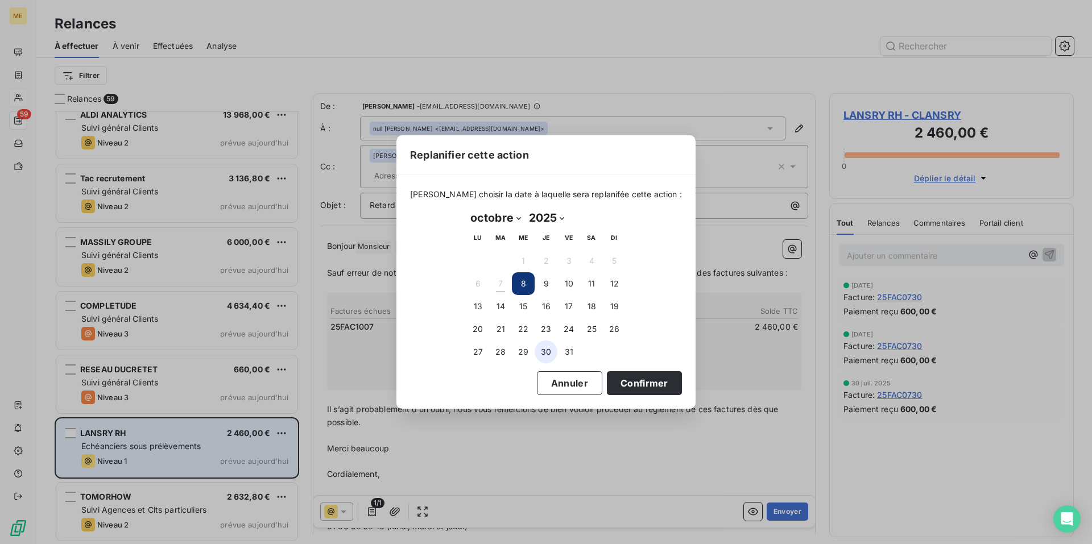
click at [551, 354] on button "30" at bounding box center [546, 352] width 23 height 23
click at [576, 354] on button "31" at bounding box center [568, 352] width 23 height 23
click at [631, 374] on button "Confirmer" at bounding box center [644, 383] width 75 height 24
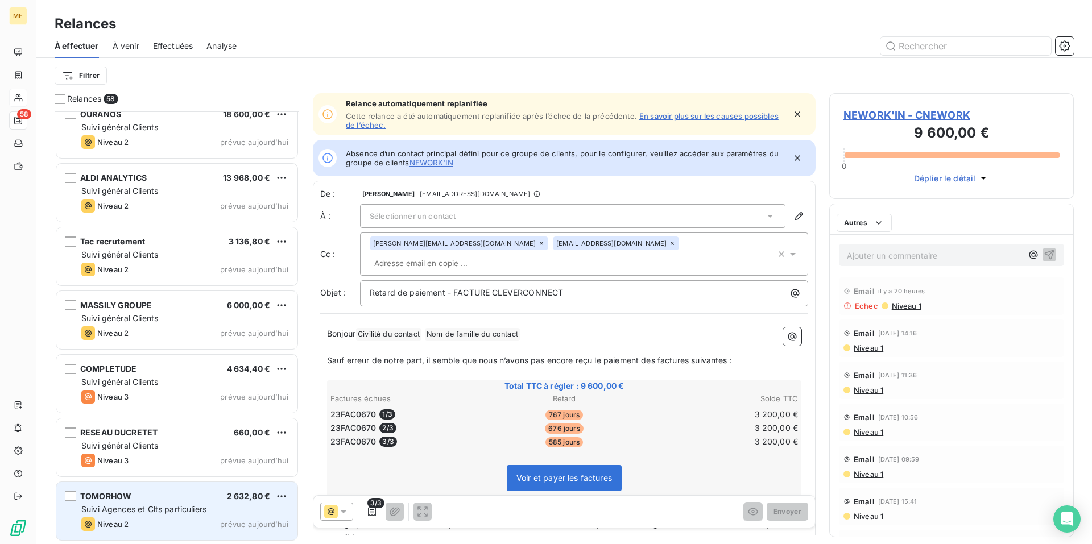
scroll to position [3262, 0]
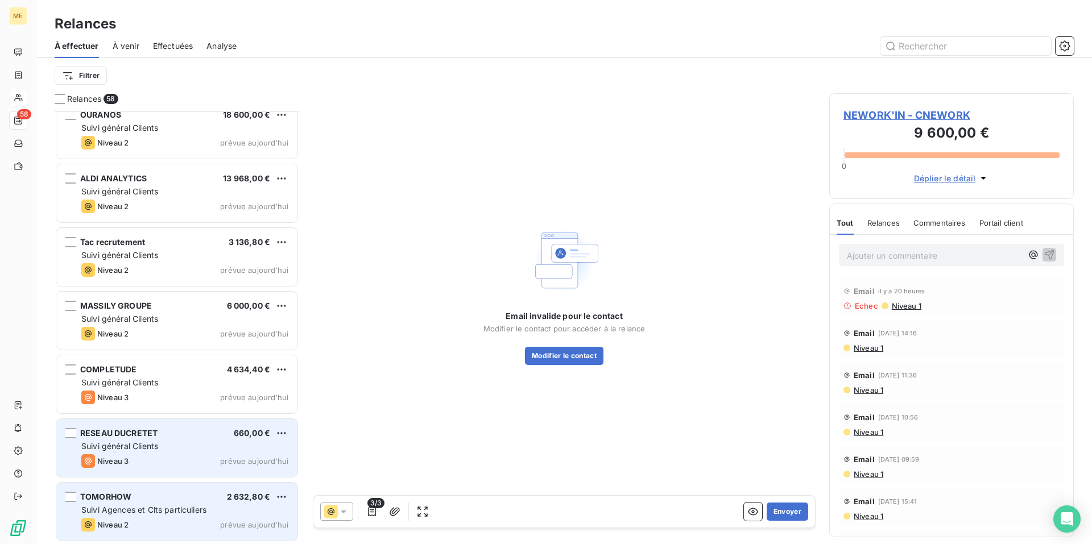
click at [197, 440] on div "RESEAU DUCRETET 660,00 € Suivi général Clients Niveau 3 prévue [DATE]" at bounding box center [176, 448] width 241 height 58
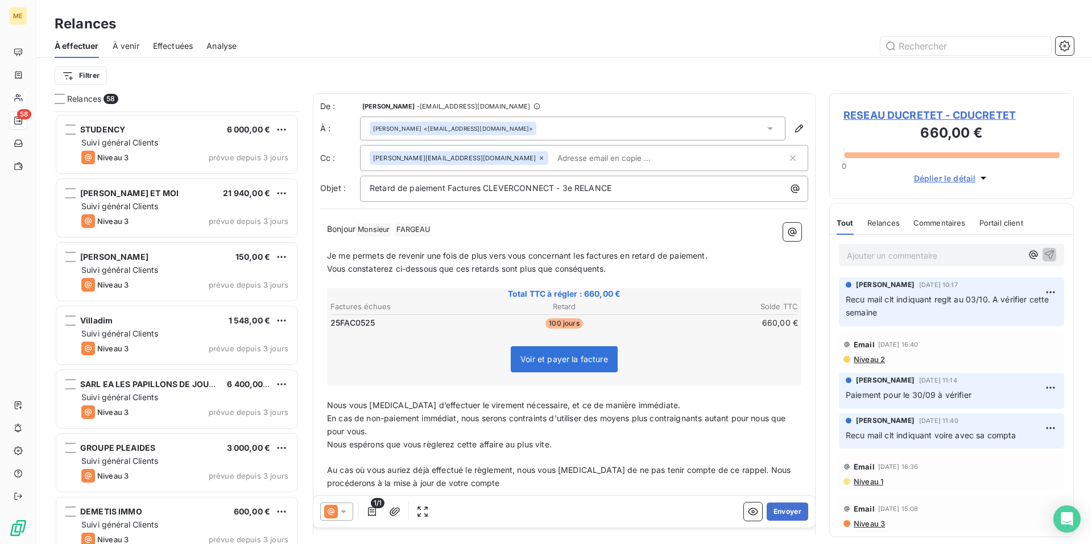
scroll to position [1138, 0]
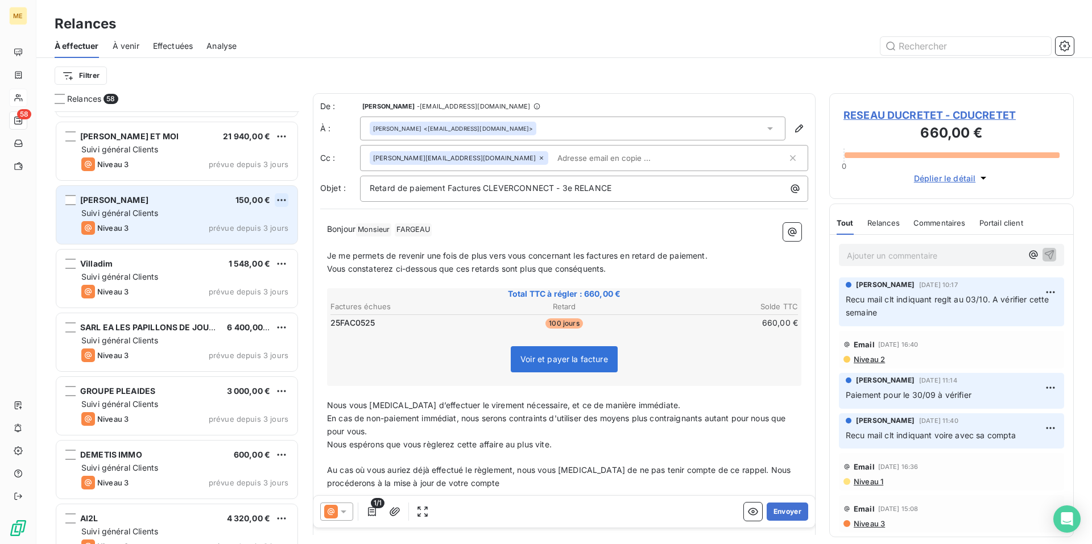
click at [284, 202] on html "ME 58 Relances À effectuer À venir Effectuées Analyse Filtrer Relances 58 ESCM …" at bounding box center [546, 272] width 1092 height 544
click at [264, 241] on div "Passer cette action" at bounding box center [232, 243] width 102 height 18
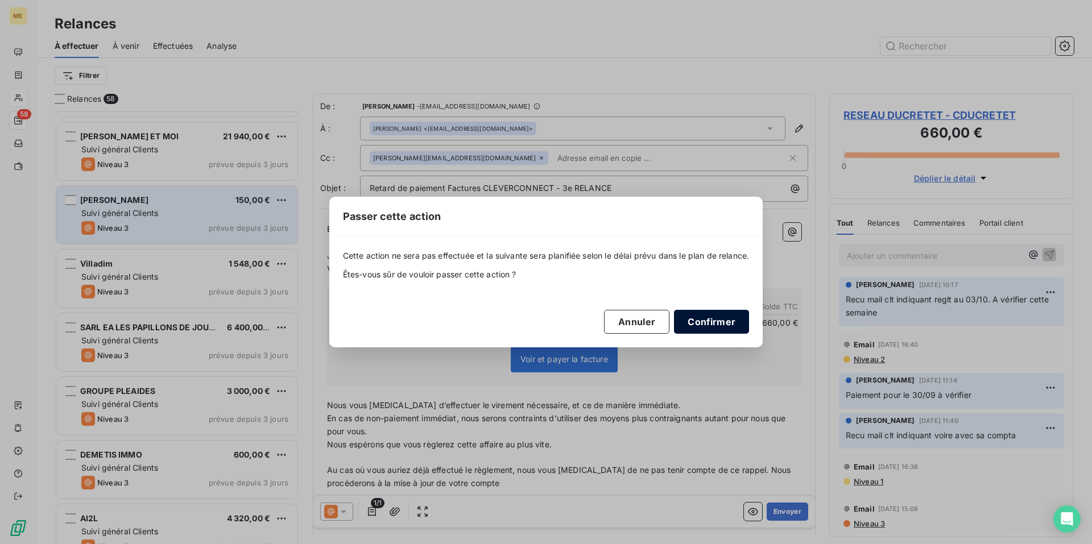
click at [725, 320] on button "Confirmer" at bounding box center [711, 322] width 75 height 24
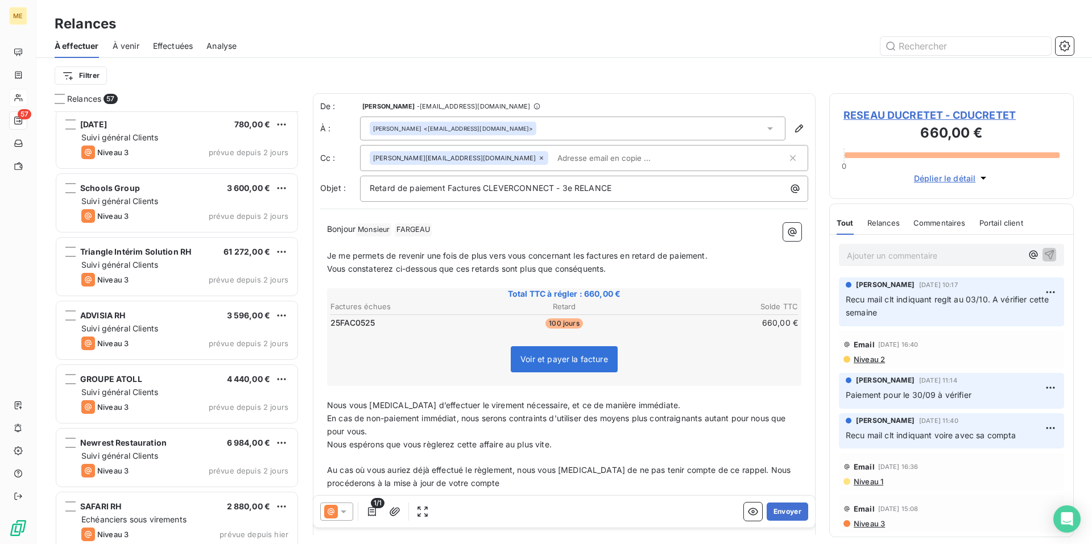
scroll to position [1878, 0]
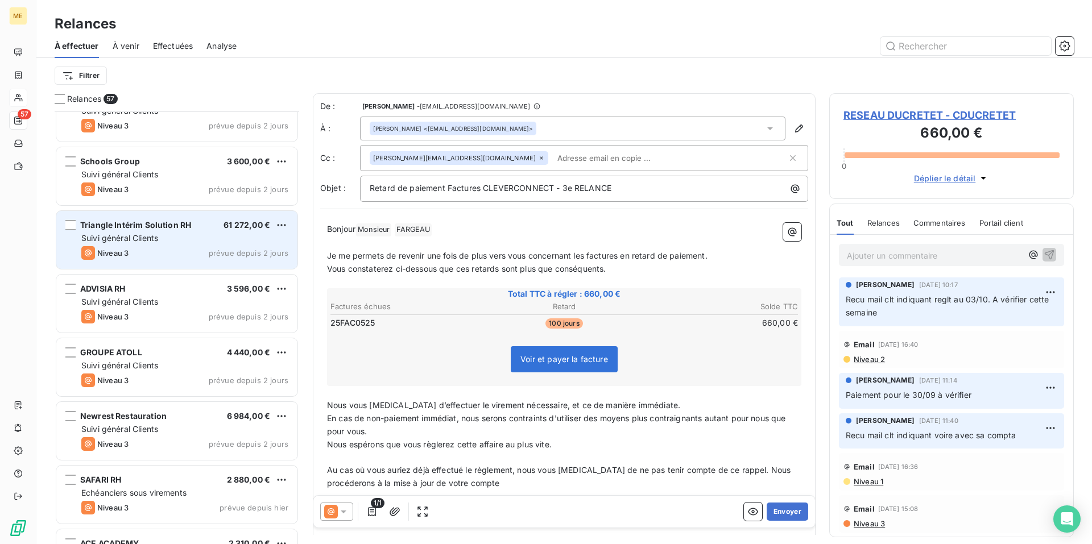
click at [176, 246] on div "Niveau 3 prévue depuis 2 jours" at bounding box center [184, 253] width 207 height 14
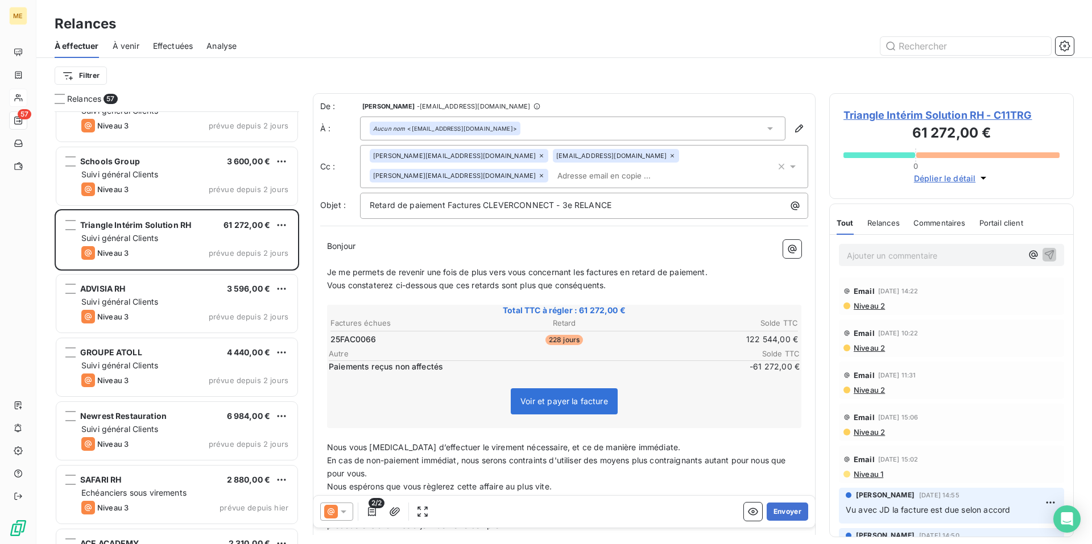
click at [342, 511] on icon at bounding box center [344, 512] width 6 height 3
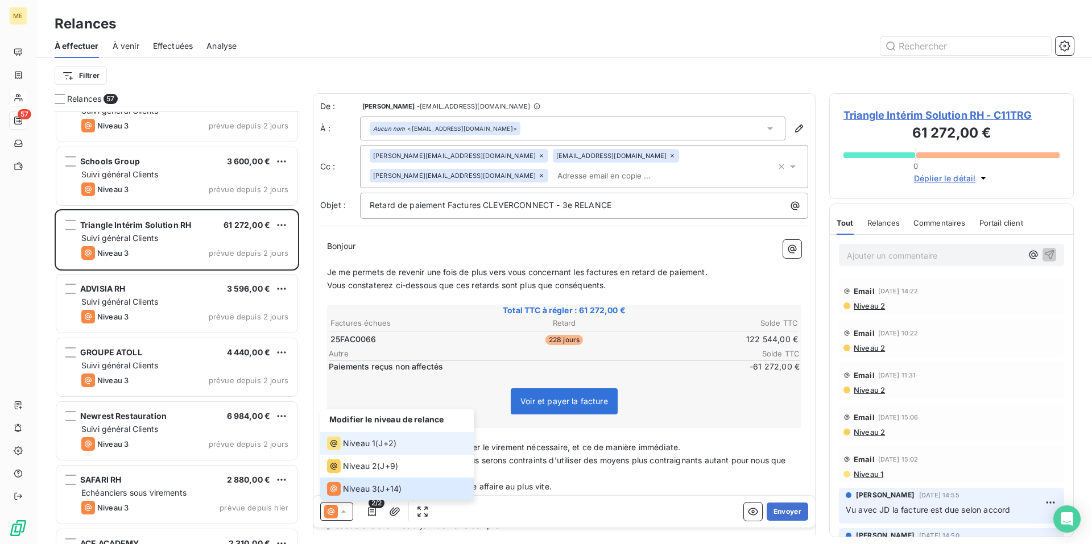
click at [360, 450] on li "Niveau 1 ( J+2 )" at bounding box center [397, 443] width 154 height 23
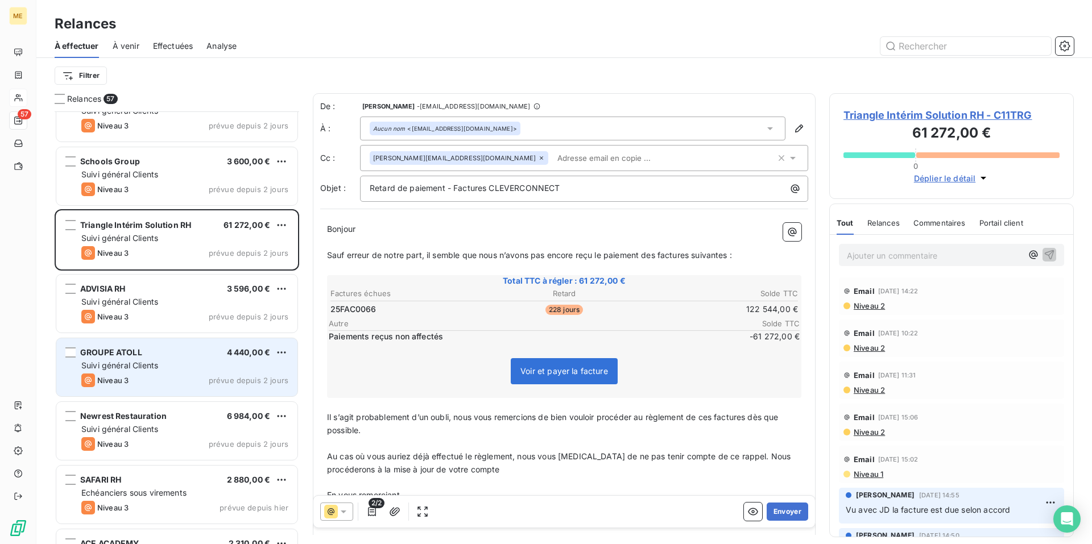
click at [196, 357] on div "GROUPE ATOLL 4 440,00 €" at bounding box center [184, 353] width 207 height 10
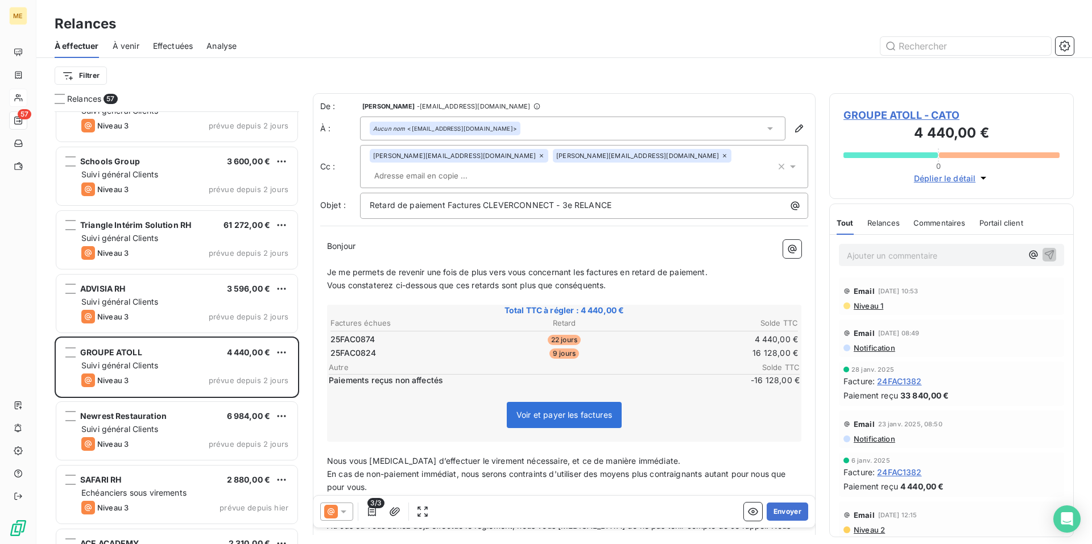
click at [341, 513] on icon at bounding box center [343, 511] width 11 height 11
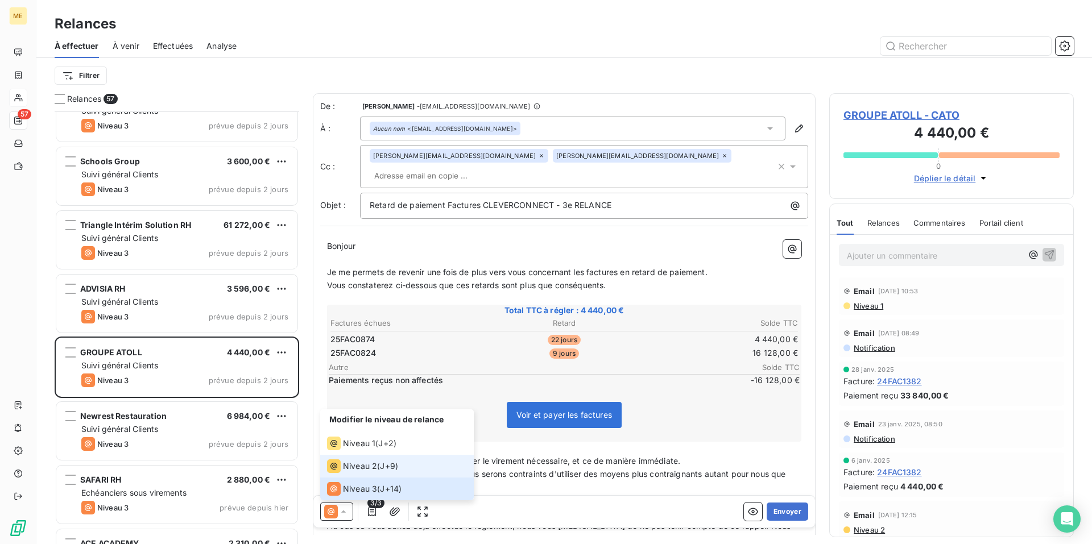
click at [354, 468] on span "Niveau 2" at bounding box center [360, 466] width 34 height 11
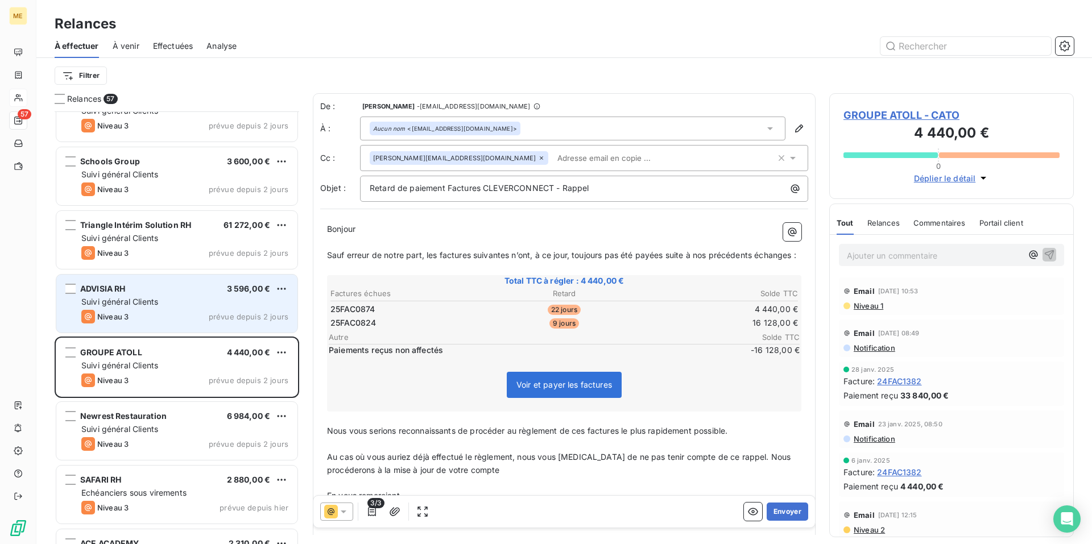
click at [194, 294] on div "ADVISIA RH 3 596,00 € Suivi général Clients Niveau 3 prévue depuis 2 jours" at bounding box center [176, 304] width 241 height 58
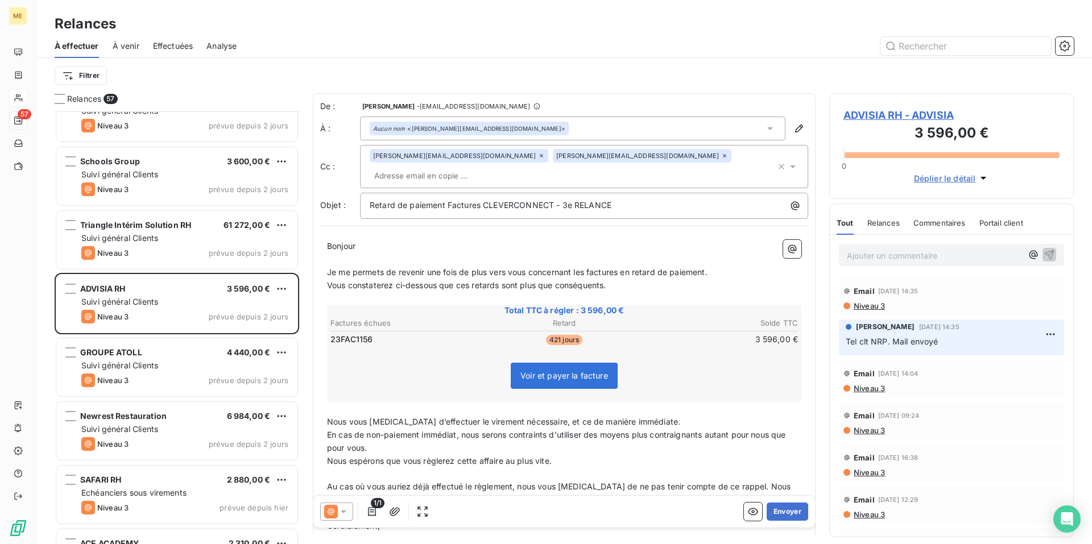
click at [721, 158] on icon at bounding box center [724, 155] width 7 height 7
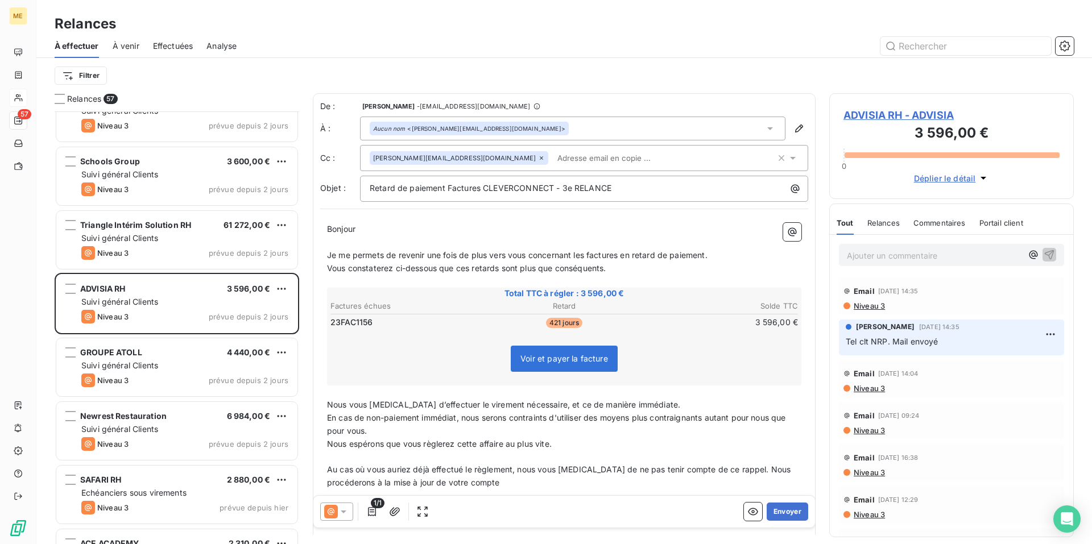
click at [362, 228] on span at bounding box center [361, 229] width 2 height 10
click at [784, 511] on button "Envoyer" at bounding box center [788, 512] width 42 height 18
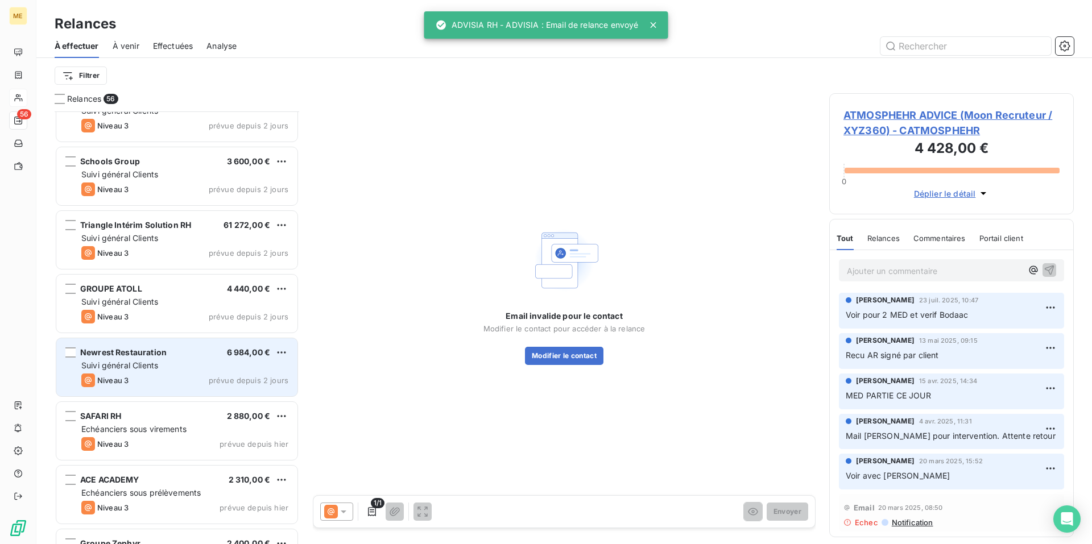
click at [185, 377] on div "Niveau 3 prévue depuis 2 jours" at bounding box center [184, 381] width 207 height 14
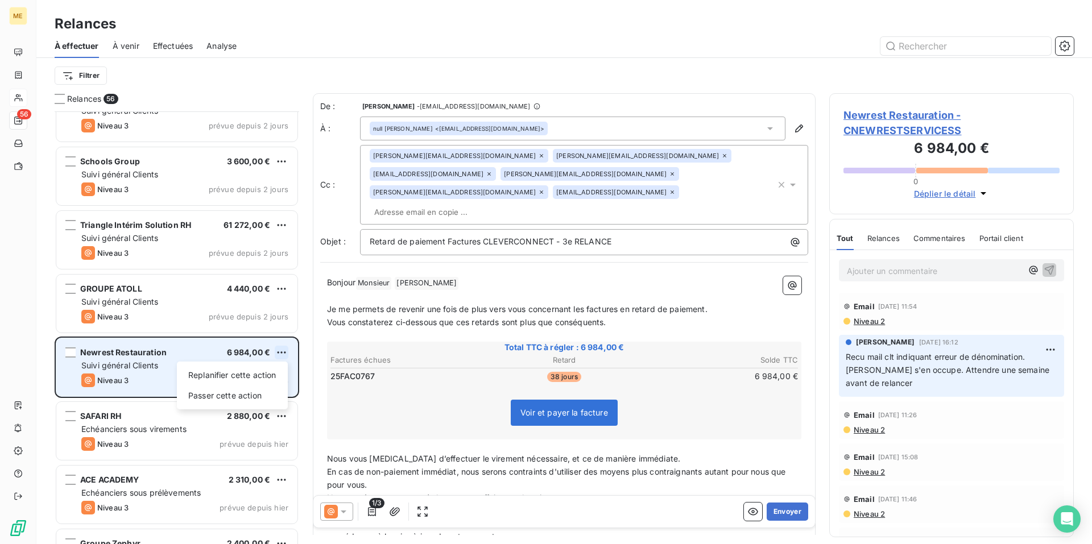
click at [282, 354] on html "ME 56 Relances À effectuer À venir Effectuées Analyse Filtrer Relances 56 ARKOL…" at bounding box center [546, 272] width 1092 height 544
click at [275, 380] on div "Replanifier cette action" at bounding box center [232, 375] width 102 height 18
select select "9"
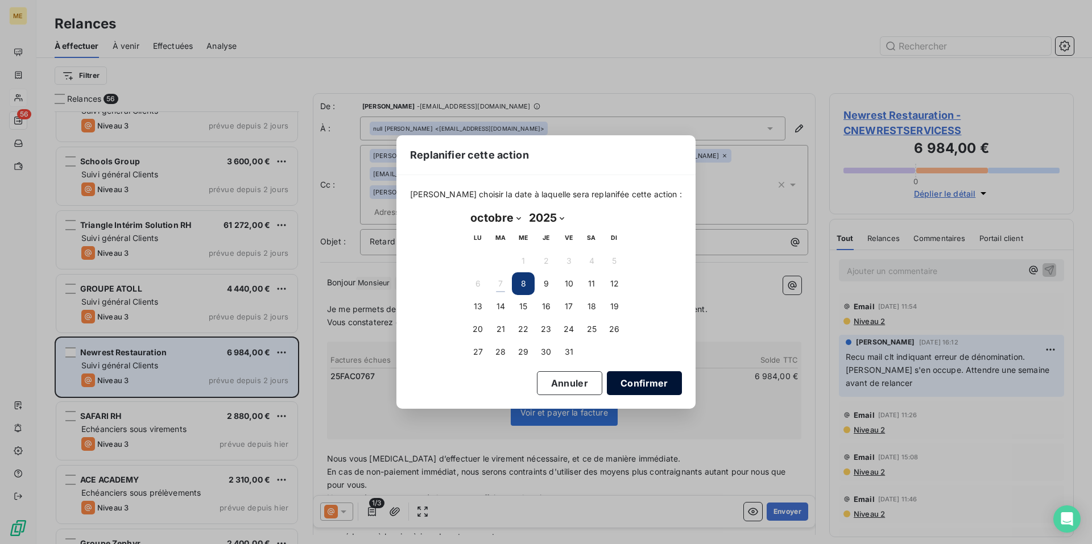
click at [625, 386] on button "Confirmer" at bounding box center [644, 383] width 75 height 24
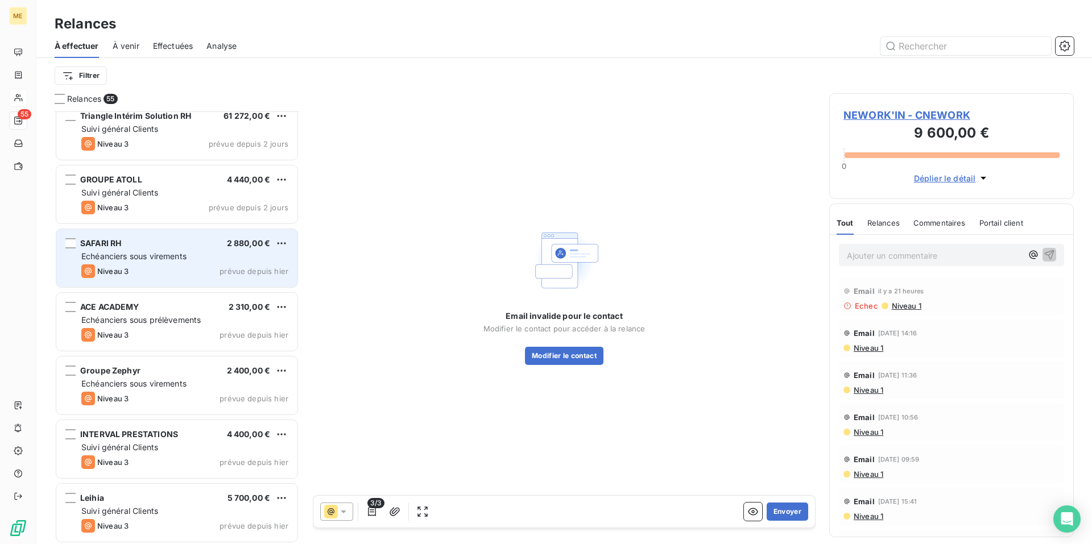
scroll to position [1991, 0]
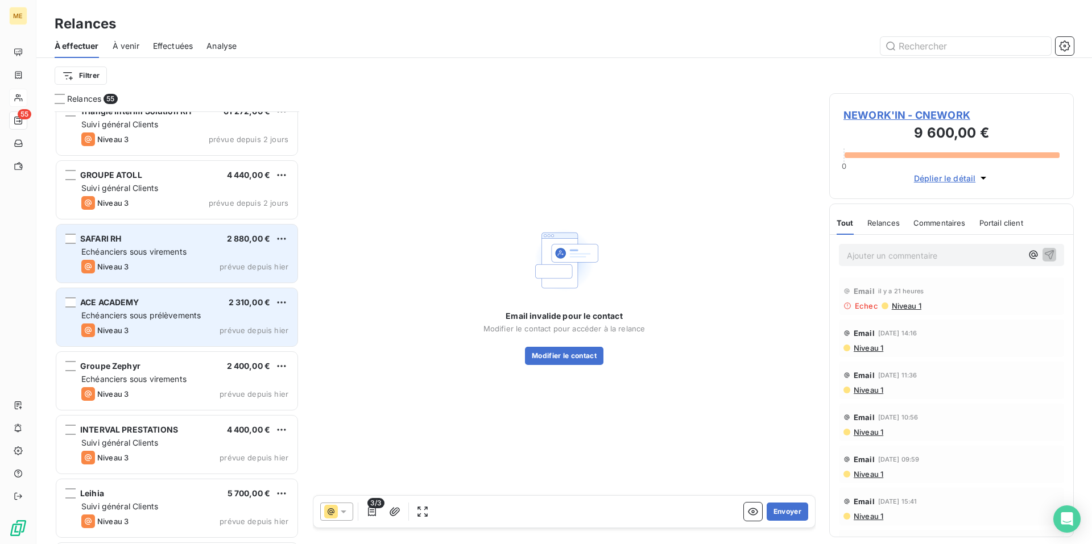
click at [181, 316] on span "Echéanciers sous prélèvements" at bounding box center [140, 316] width 119 height 10
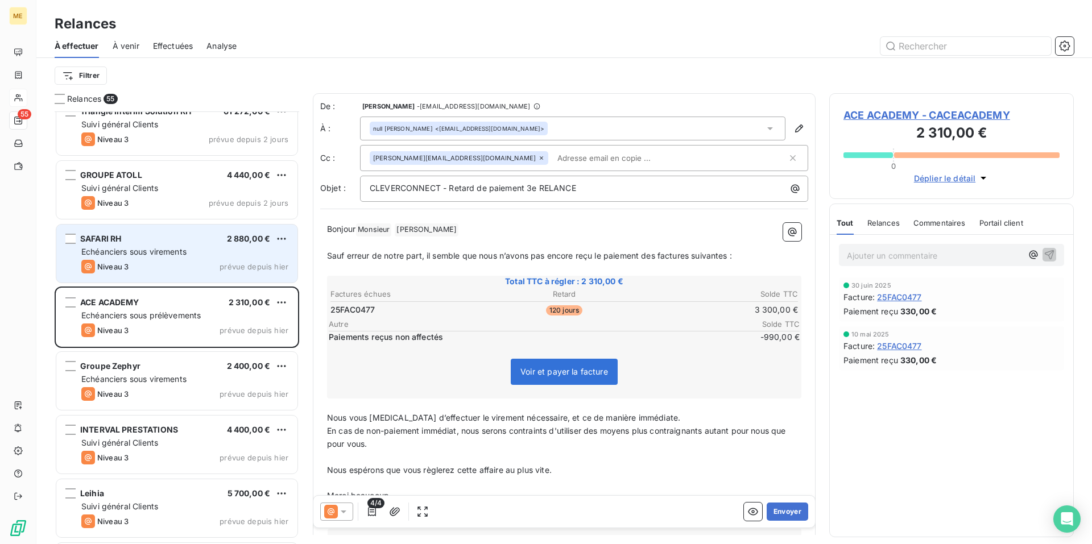
click at [933, 117] on span "ACE ACADEMY - CACEACADEMY" at bounding box center [952, 115] width 216 height 15
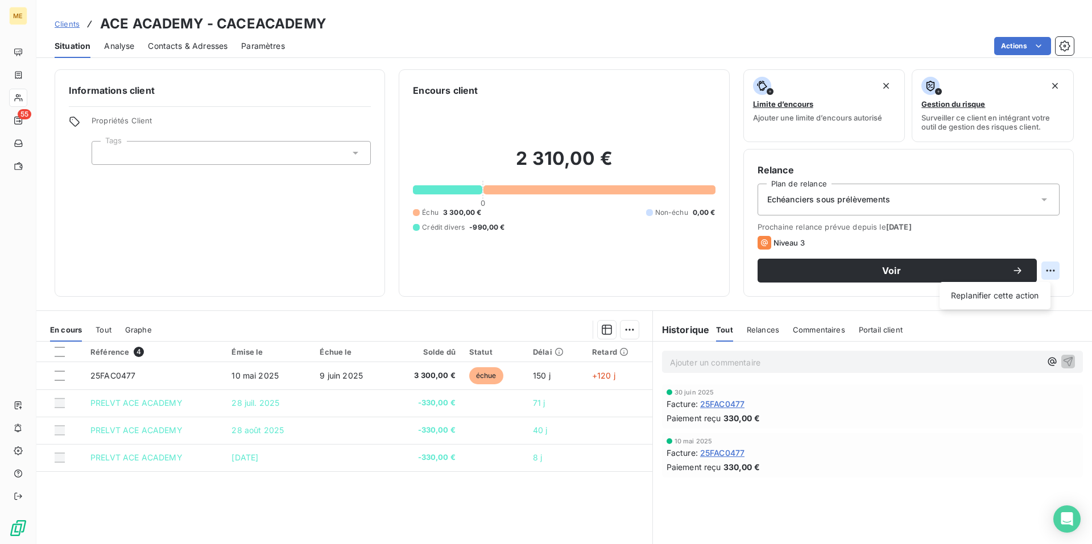
click at [1048, 269] on html "ME 55 Clients ACE ACADEMY - CACEACADEMY Situation Analyse Contacts & Adresses P…" at bounding box center [546, 272] width 1092 height 544
click at [1028, 300] on div "Replanifier cette action" at bounding box center [995, 296] width 102 height 18
select select "9"
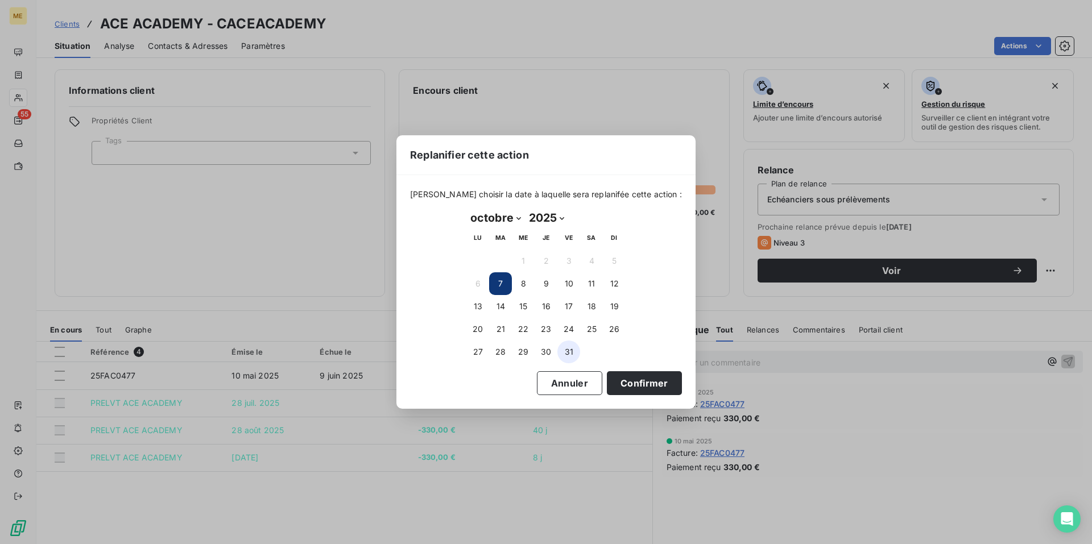
click at [569, 354] on button "31" at bounding box center [568, 352] width 23 height 23
click at [635, 382] on button "Confirmer" at bounding box center [644, 383] width 75 height 24
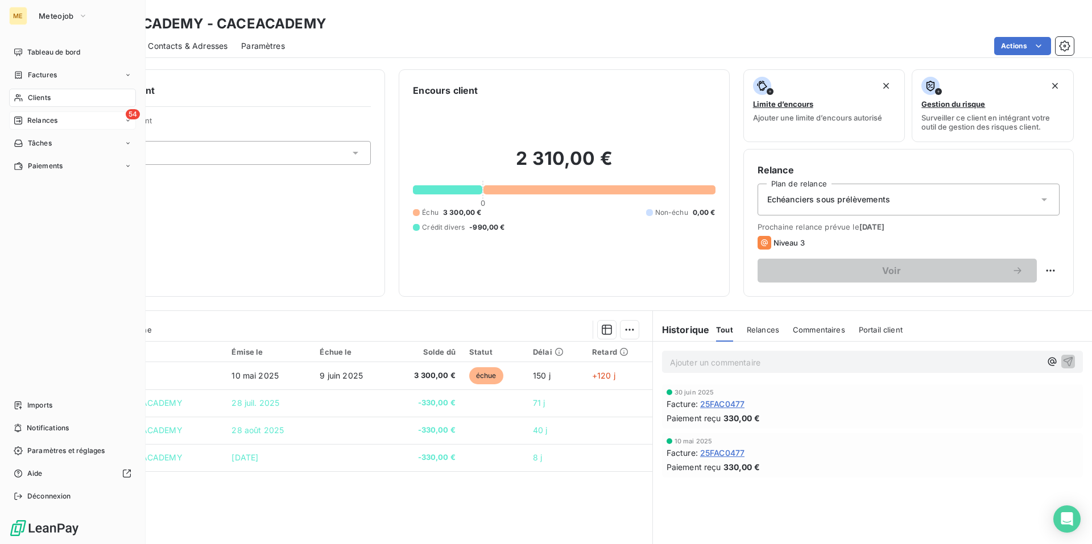
click at [38, 117] on span "Relances" at bounding box center [42, 120] width 30 height 10
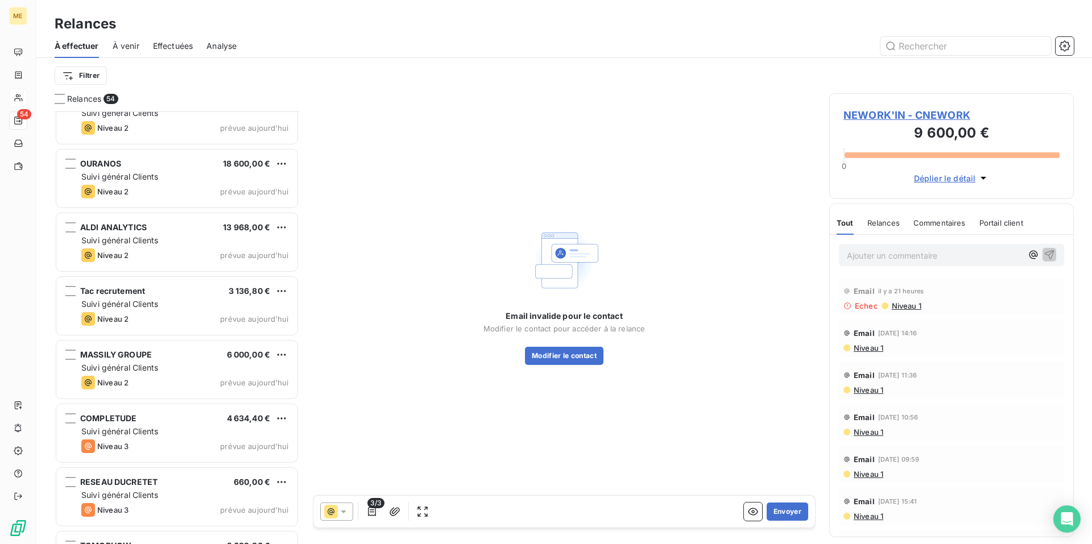
scroll to position [3008, 0]
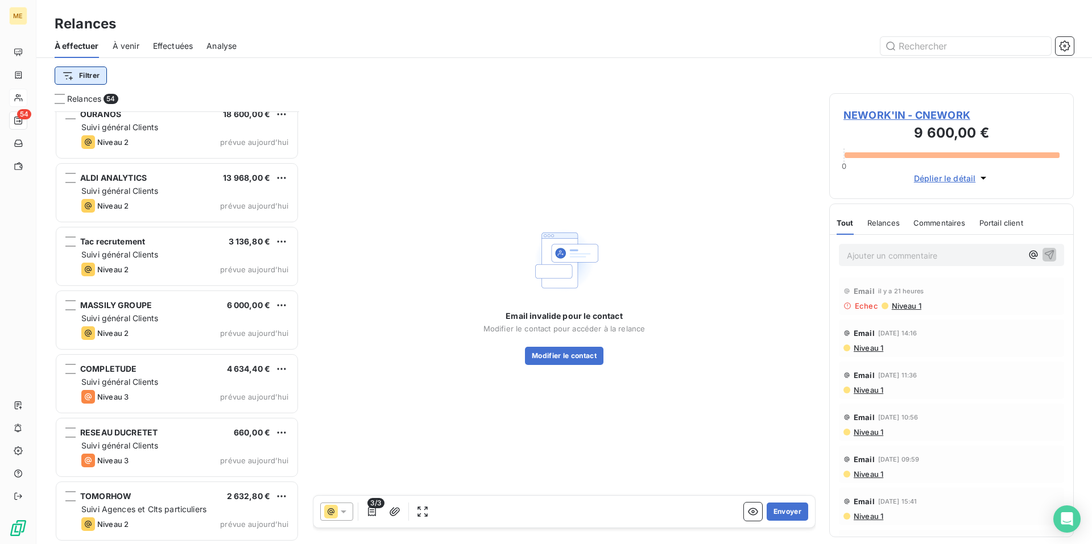
click at [94, 76] on html "ME 54 Relances À effectuer À venir Effectuées Analyse Filtrer Relances 54 GROUP…" at bounding box center [546, 272] width 1092 height 544
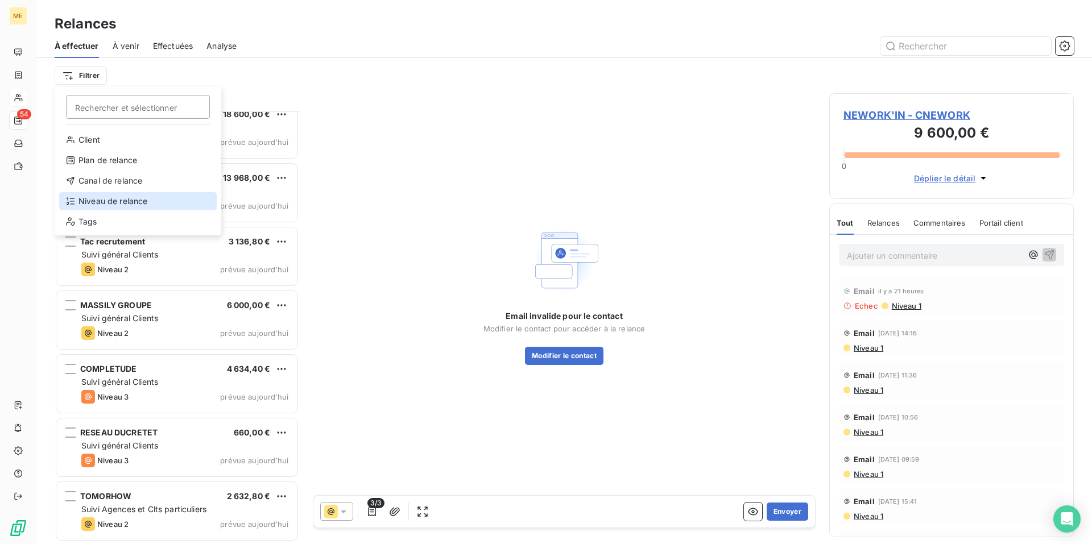
click at [110, 198] on div "Niveau de relance" at bounding box center [138, 201] width 158 height 18
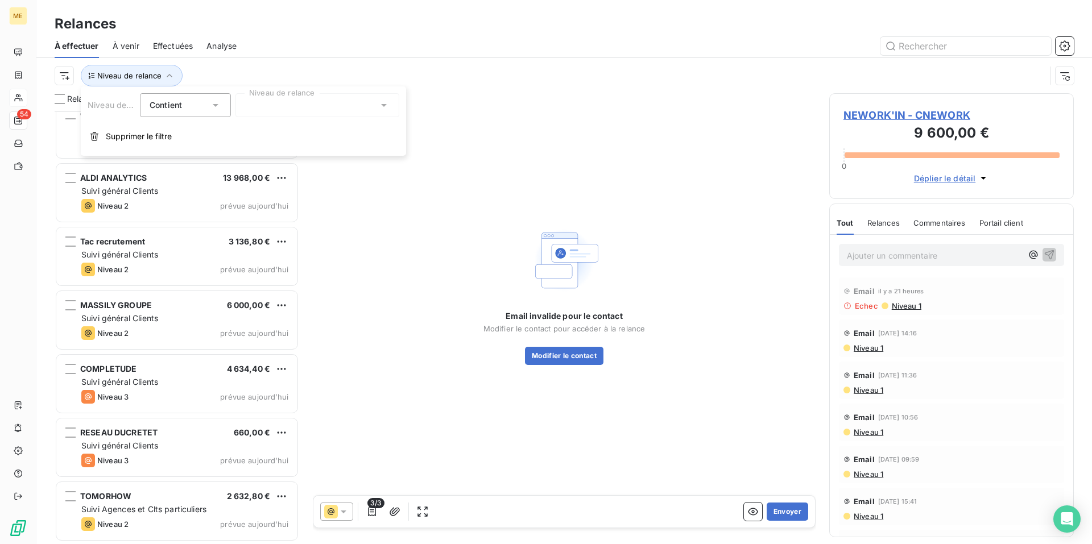
click at [382, 105] on icon at bounding box center [384, 105] width 6 height 3
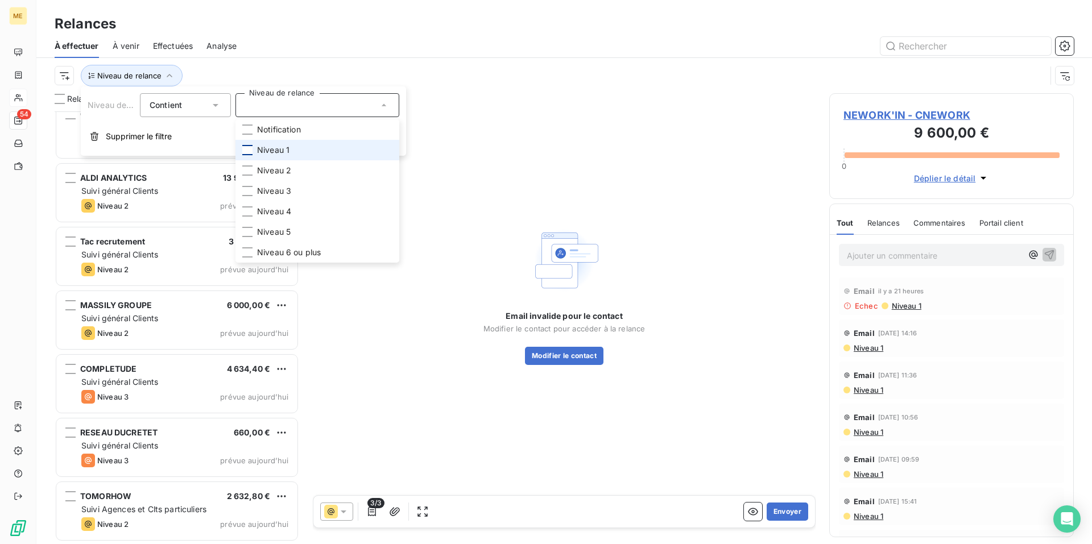
click at [246, 149] on div at bounding box center [247, 150] width 10 height 10
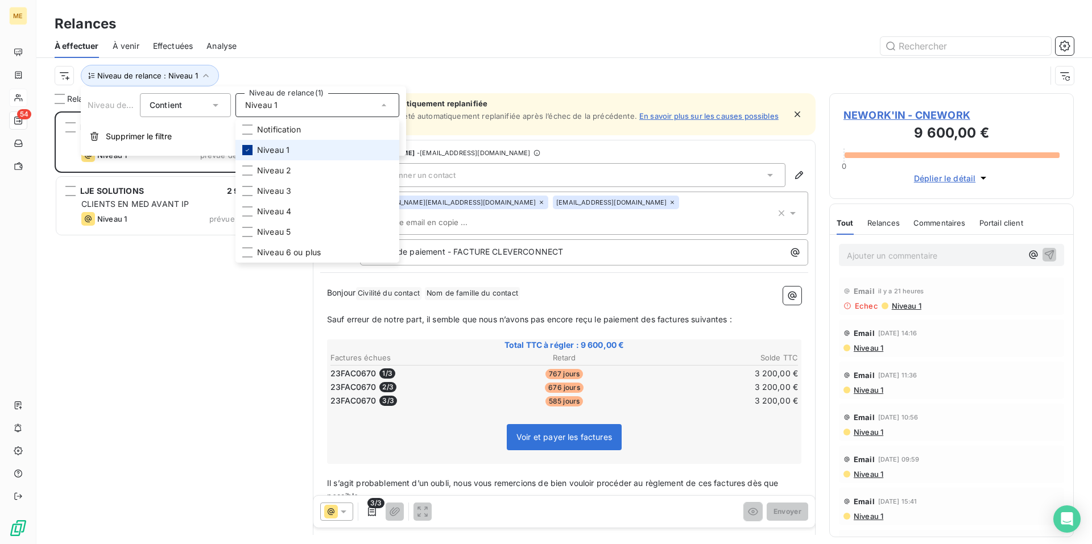
scroll to position [424, 236]
click at [246, 149] on icon at bounding box center [247, 150] width 7 height 7
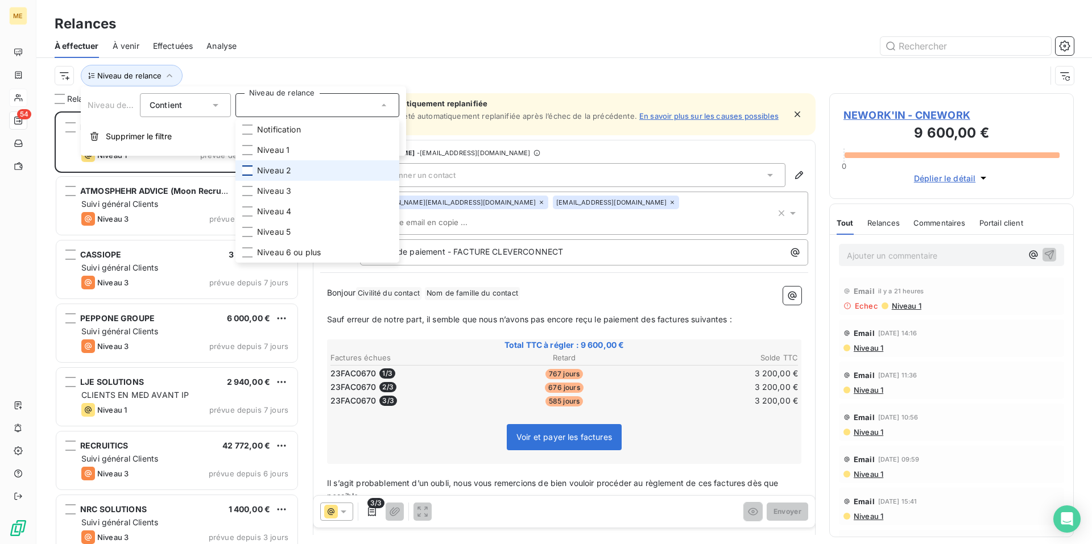
click at [245, 171] on div at bounding box center [247, 171] width 10 height 10
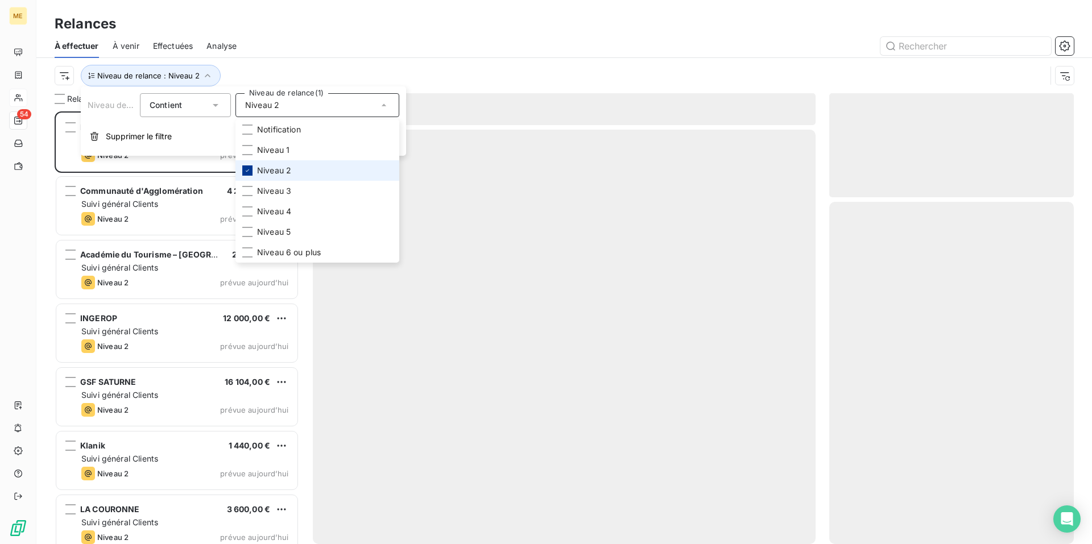
scroll to position [424, 236]
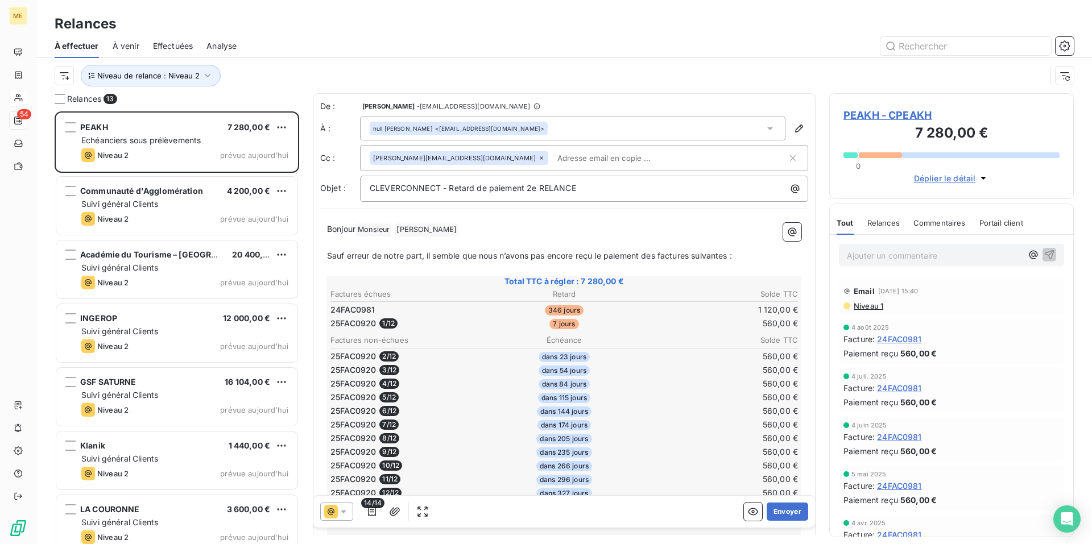
click at [315, 36] on div "À effectuer À venir Effectuées Analyse" at bounding box center [564, 46] width 1056 height 24
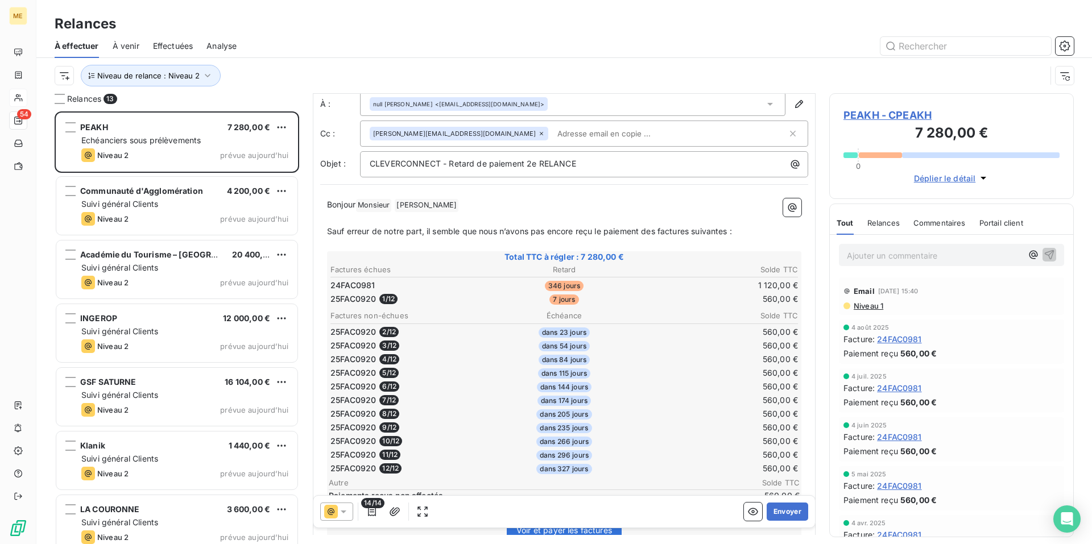
scroll to position [1, 0]
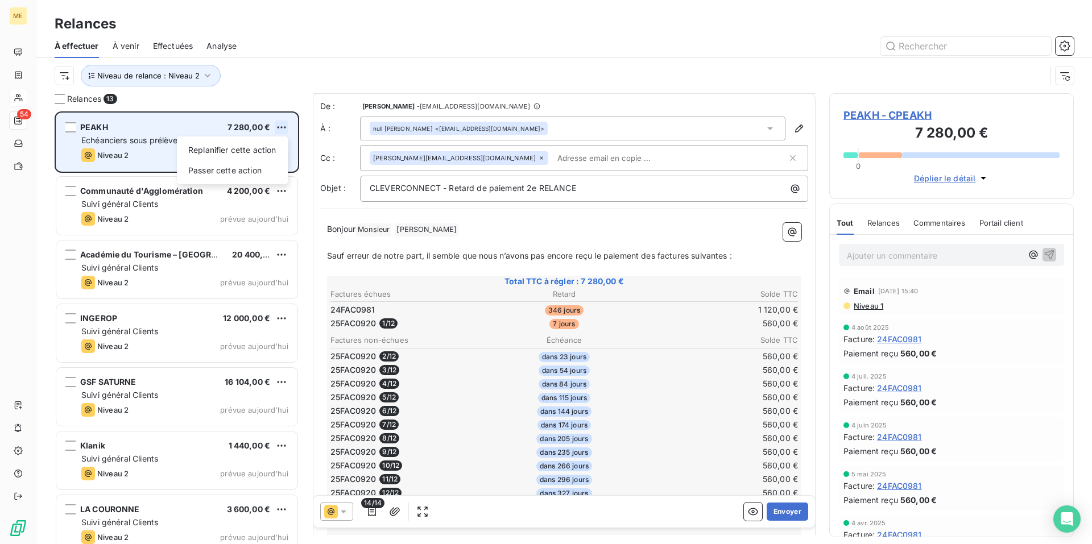
click at [284, 127] on html "ME 54 Relances À effectuer À venir Effectuées Analyse Niveau de relance : Nivea…" at bounding box center [546, 272] width 1092 height 544
click at [262, 172] on div "Passer cette action" at bounding box center [232, 171] width 102 height 18
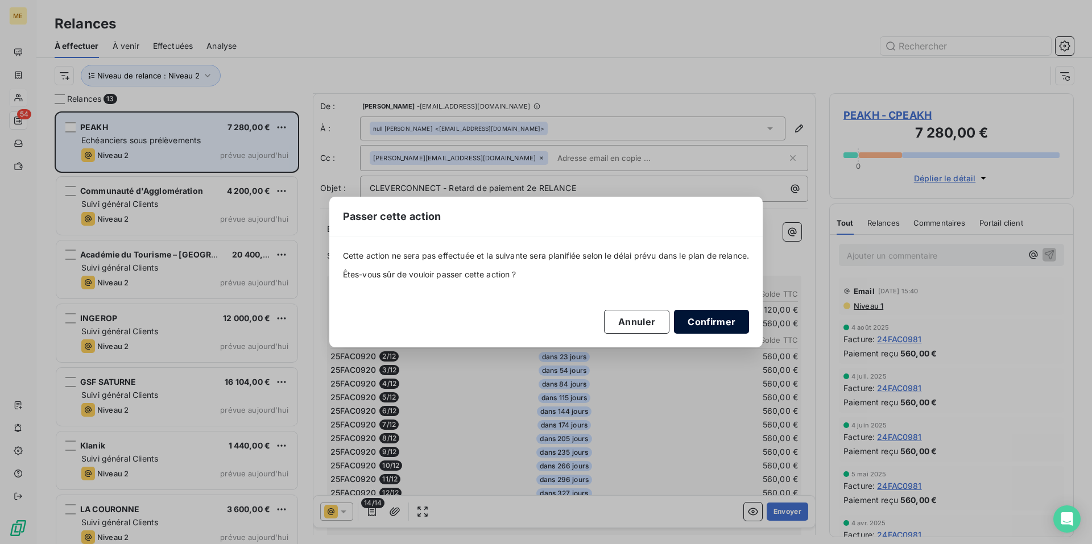
click at [718, 321] on button "Confirmer" at bounding box center [711, 322] width 75 height 24
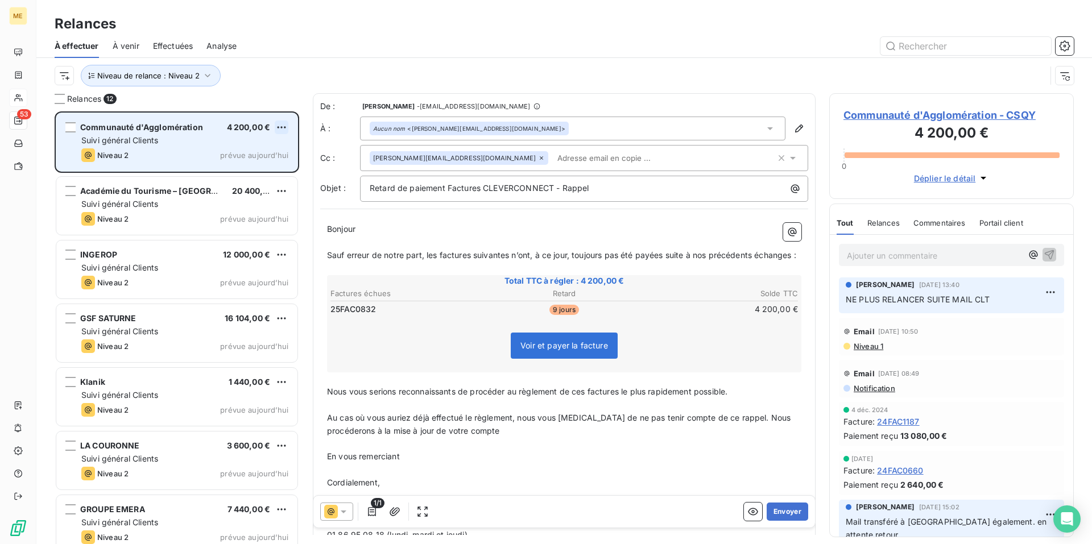
click at [281, 127] on html "ME 53 Relances À effectuer À venir Effectuées Analyse Niveau de relance : Nivea…" at bounding box center [546, 272] width 1092 height 544
click at [276, 147] on div "Replanifier cette action" at bounding box center [232, 150] width 102 height 18
select select "9"
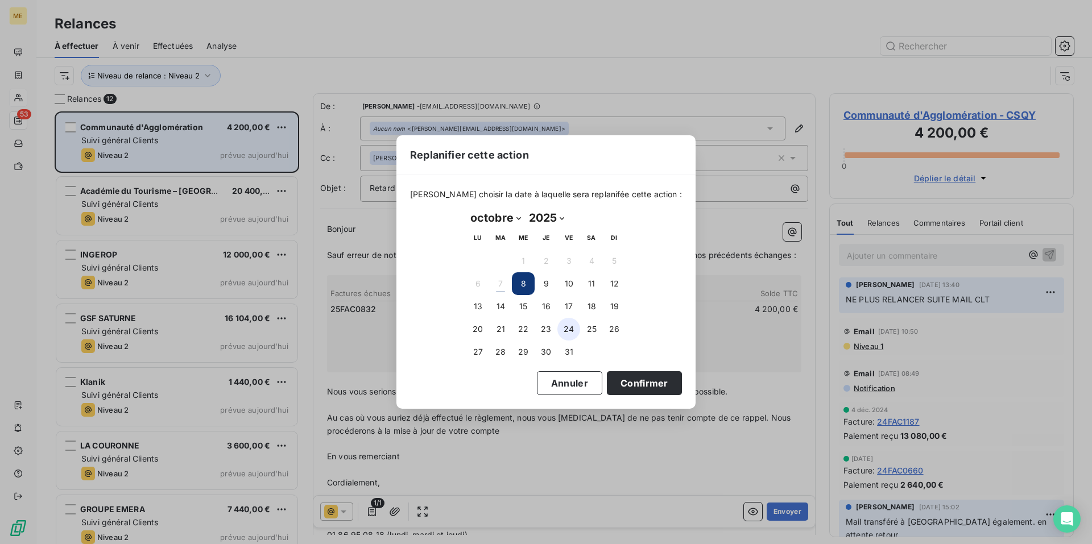
click at [565, 331] on button "24" at bounding box center [568, 329] width 23 height 23
click at [630, 381] on button "Confirmer" at bounding box center [644, 383] width 75 height 24
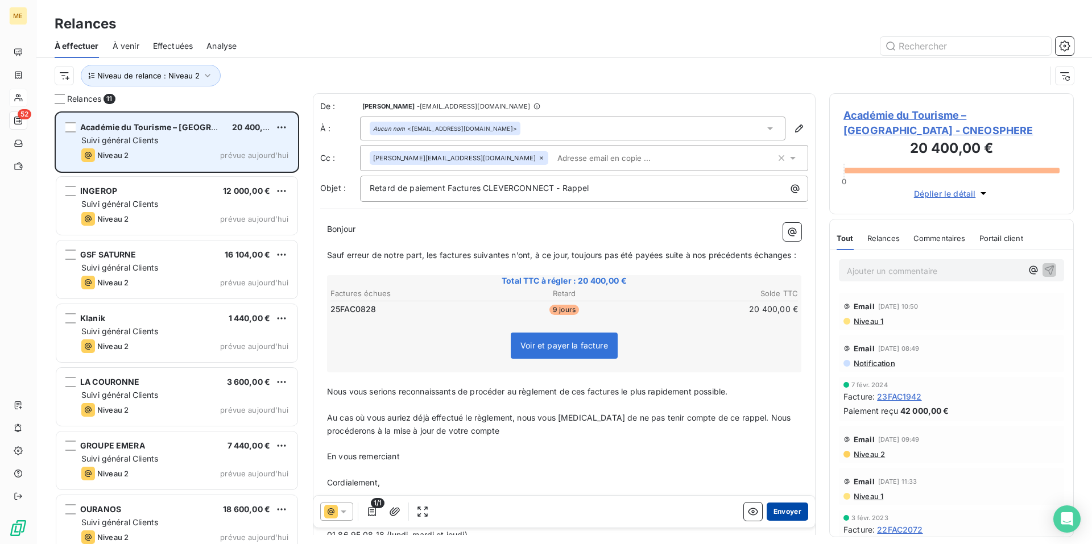
click at [783, 514] on button "Envoyer" at bounding box center [788, 512] width 42 height 18
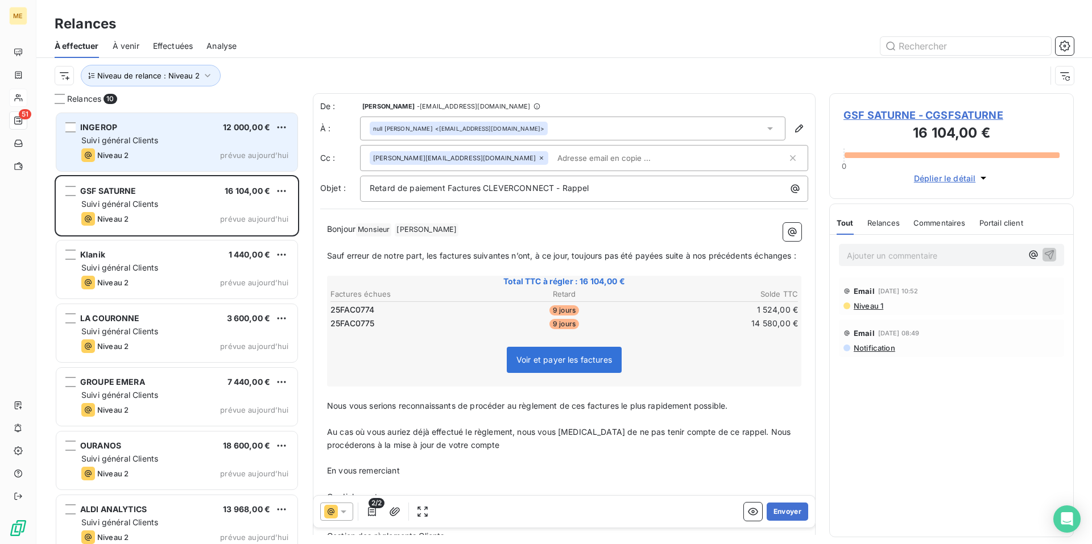
click at [199, 148] on div "INGEROP 12 000,00 € Suivi général Clients Niveau 2 prévue [DATE]" at bounding box center [176, 142] width 241 height 58
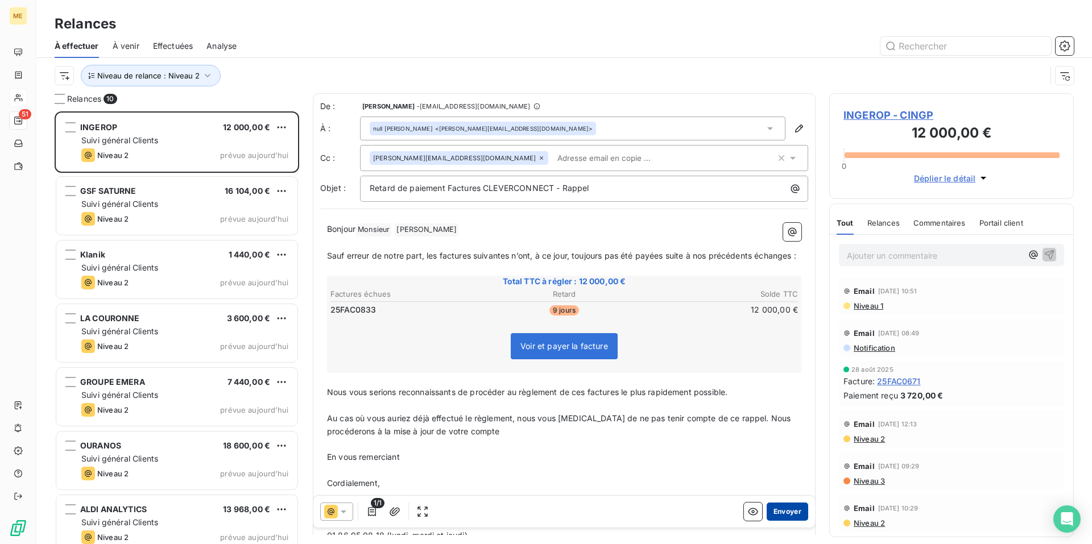
click at [781, 515] on button "Envoyer" at bounding box center [788, 512] width 42 height 18
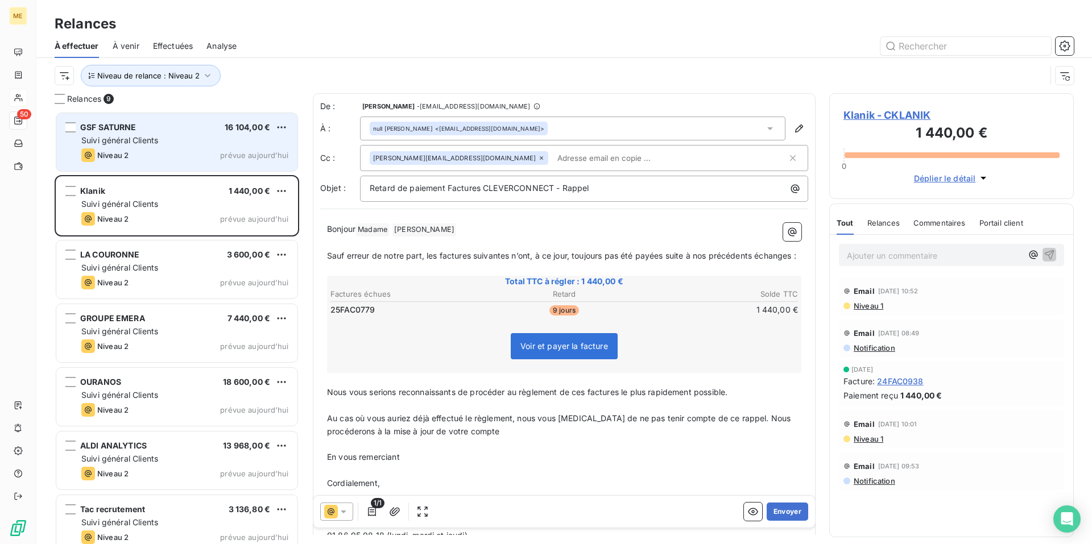
click at [184, 133] on div "GSF SATURNE 16 104,00 € Suivi général Clients Niveau 2 prévue [DATE]" at bounding box center [176, 142] width 241 height 58
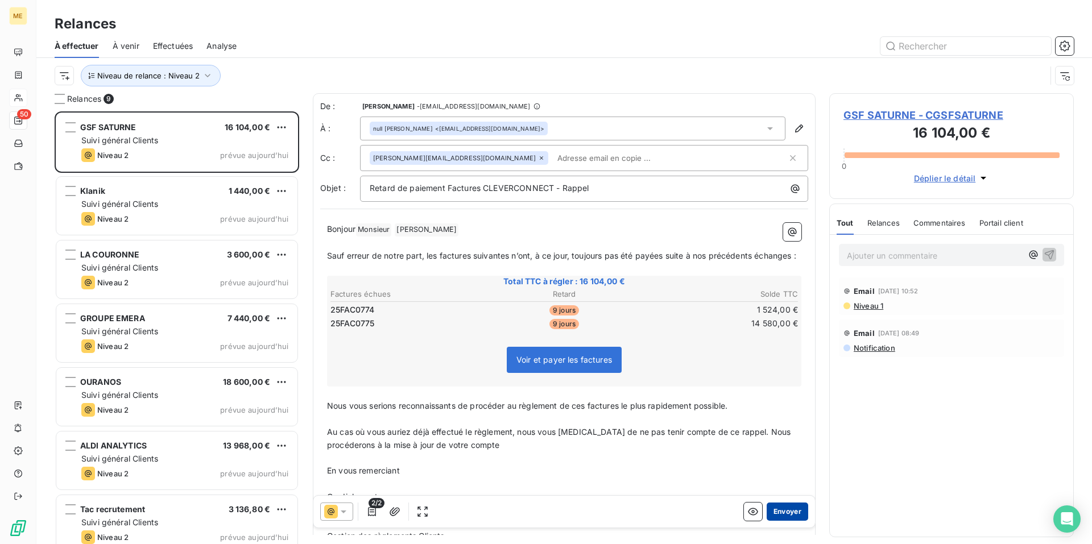
click at [783, 513] on button "Envoyer" at bounding box center [788, 512] width 42 height 18
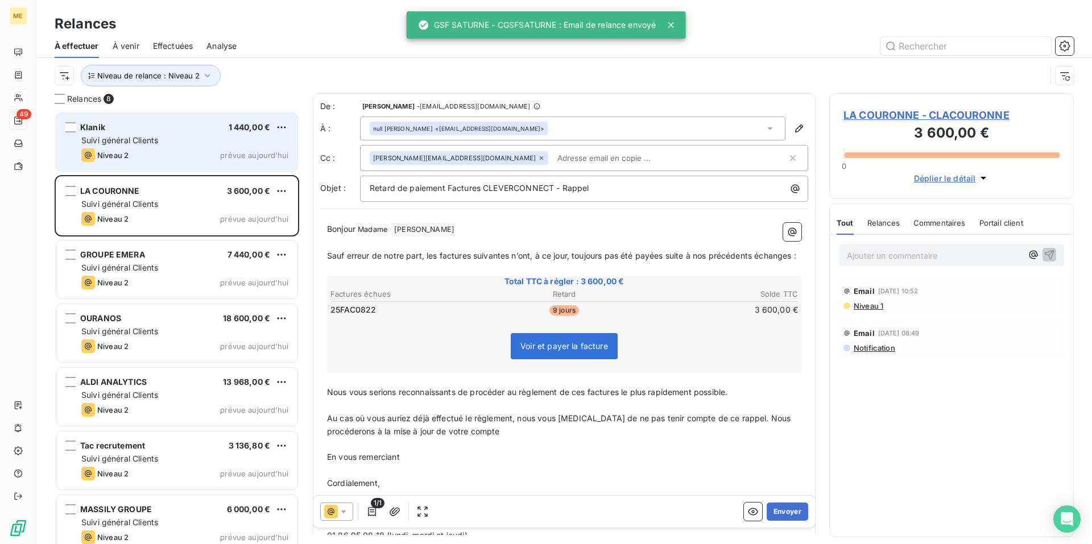
click at [202, 153] on div "Niveau 2 prévue aujourd’hui" at bounding box center [184, 155] width 207 height 14
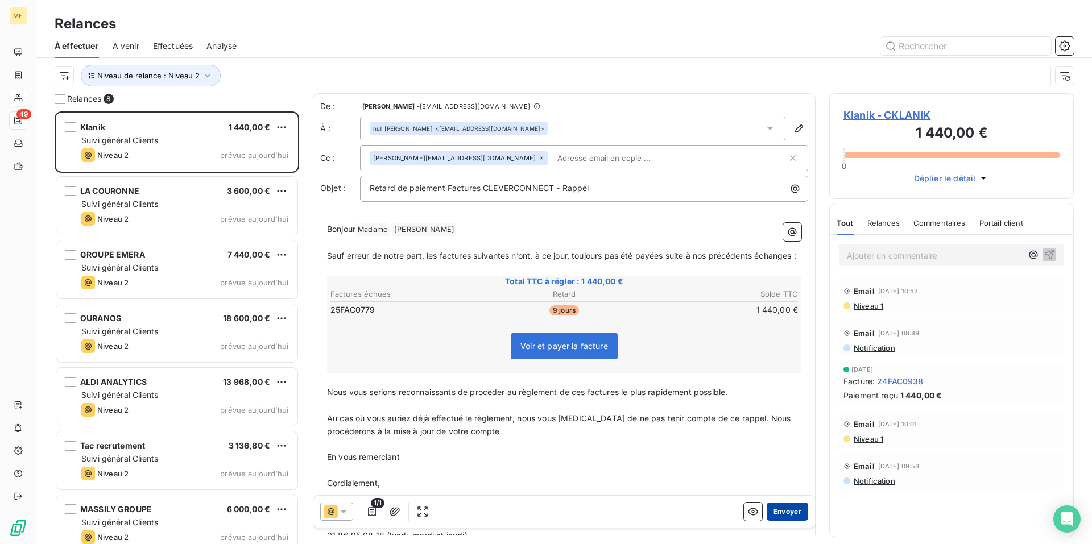
click at [778, 515] on button "Envoyer" at bounding box center [788, 512] width 42 height 18
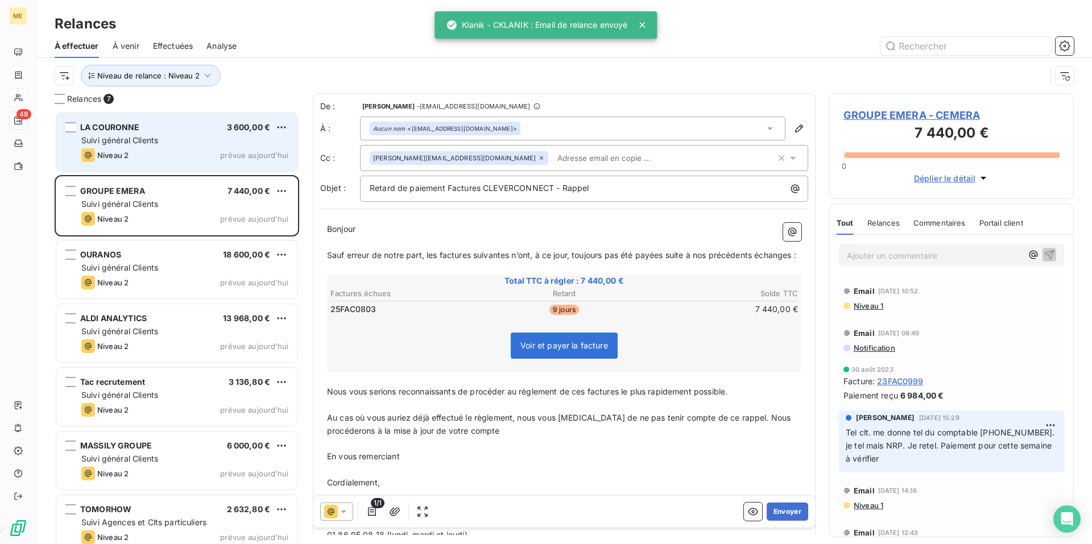
click at [180, 133] on div "LA COURONNE 3 600,00 € Suivi général Clients Niveau 2 prévue [DATE]" at bounding box center [176, 142] width 241 height 58
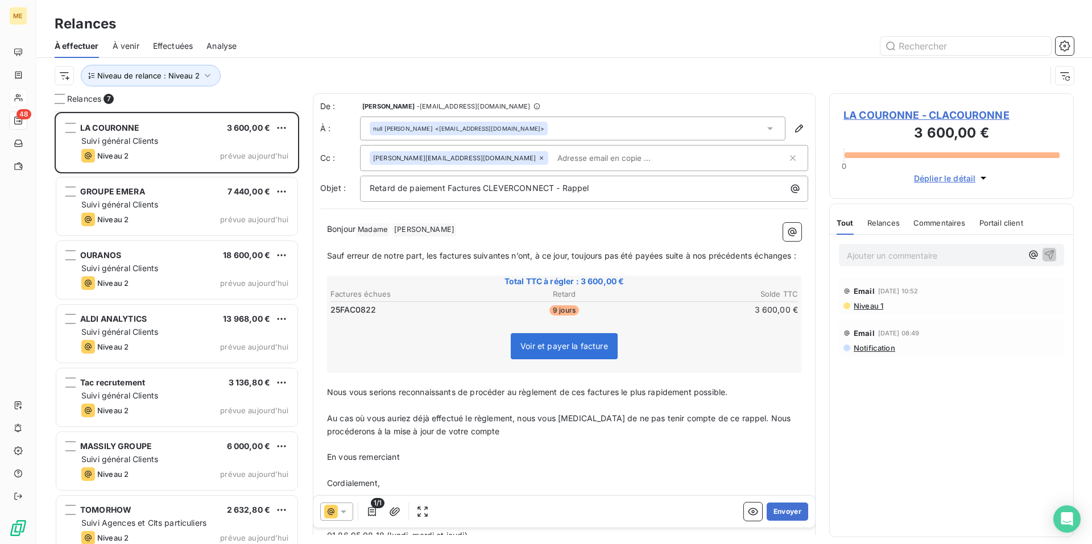
scroll to position [14, 0]
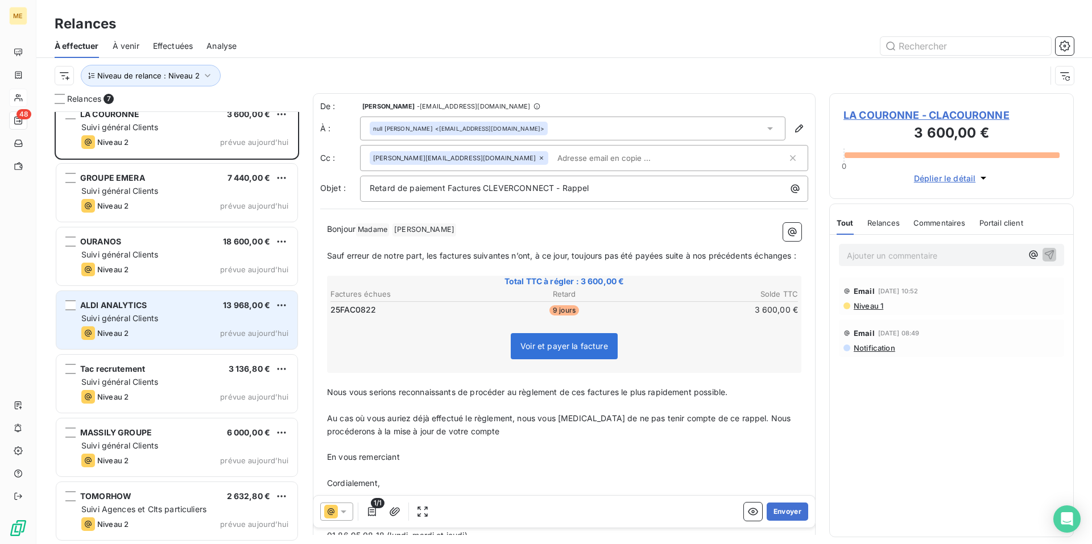
click at [179, 316] on div "Suivi général Clients" at bounding box center [184, 318] width 207 height 11
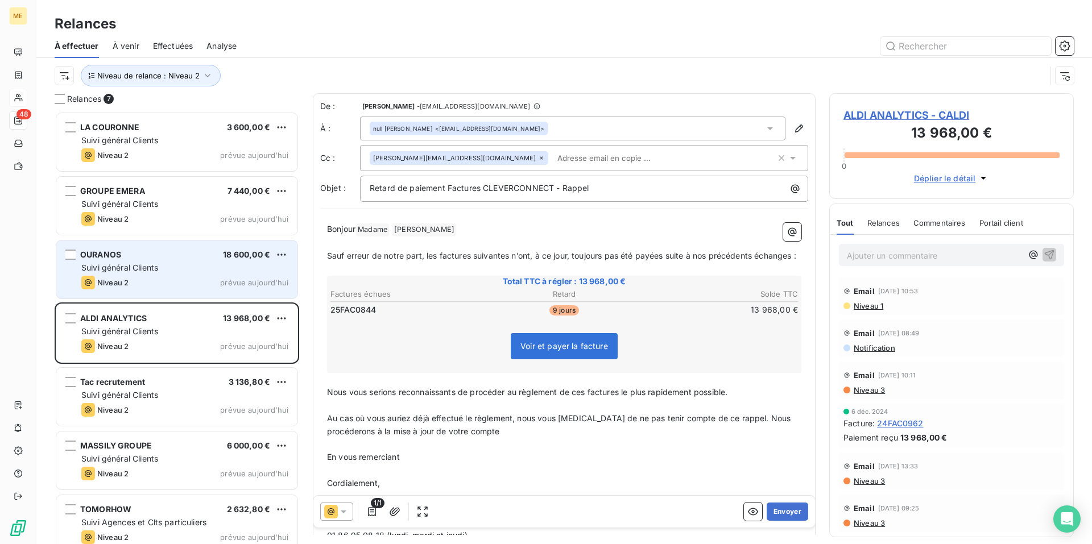
click at [172, 264] on div "Suivi général Clients" at bounding box center [184, 267] width 207 height 11
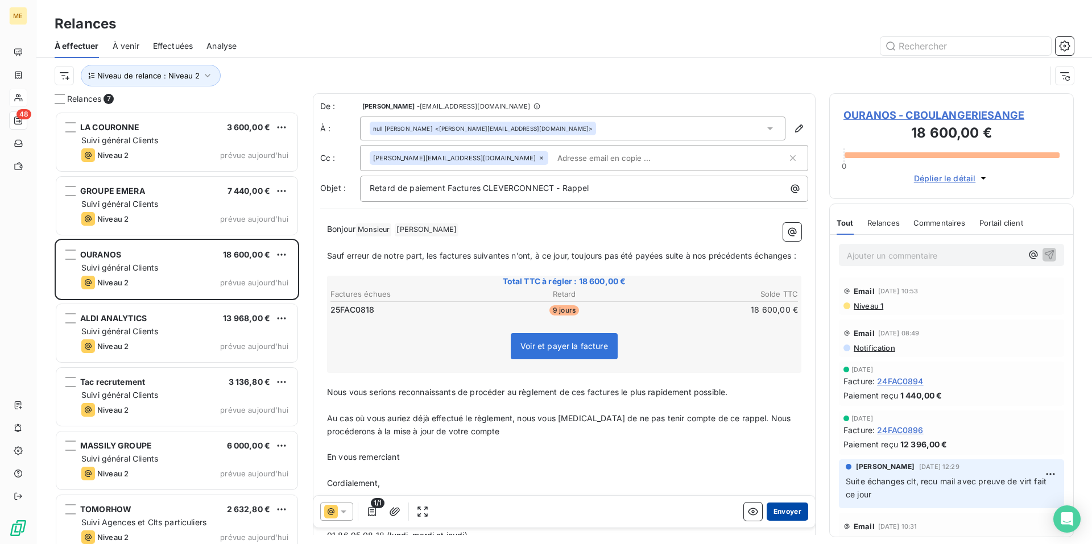
click at [781, 515] on button "Envoyer" at bounding box center [788, 512] width 42 height 18
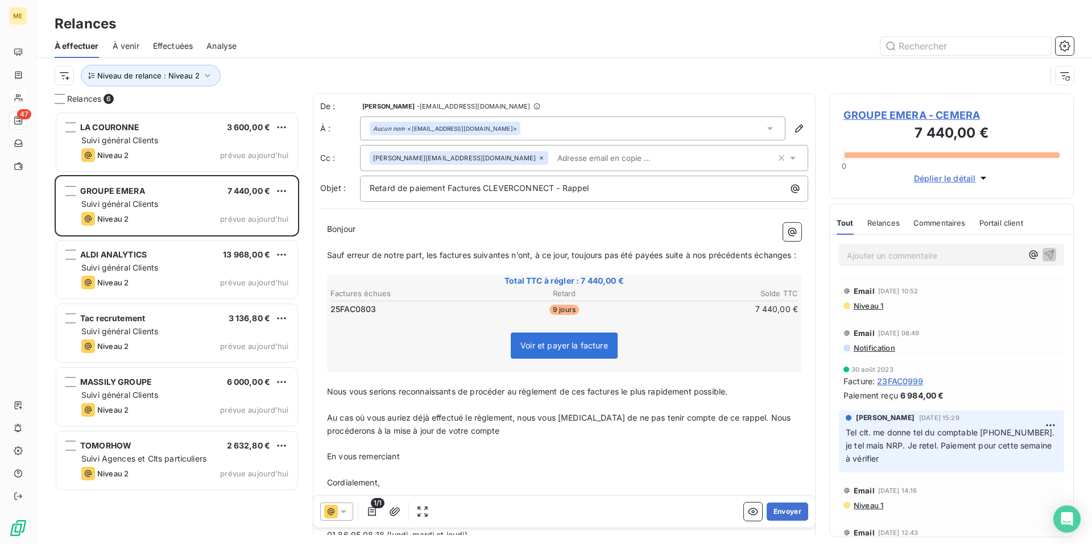
click at [884, 252] on p "Ajouter un commentaire ﻿" at bounding box center [934, 256] width 175 height 14
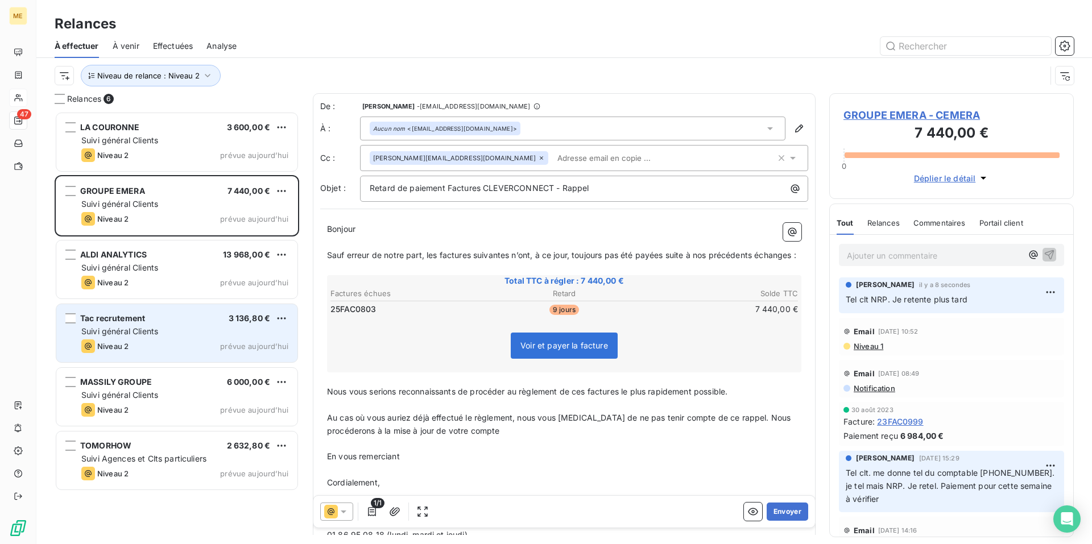
click at [180, 334] on div "Suivi général Clients" at bounding box center [184, 331] width 207 height 11
